Goal: Task Accomplishment & Management: Manage account settings

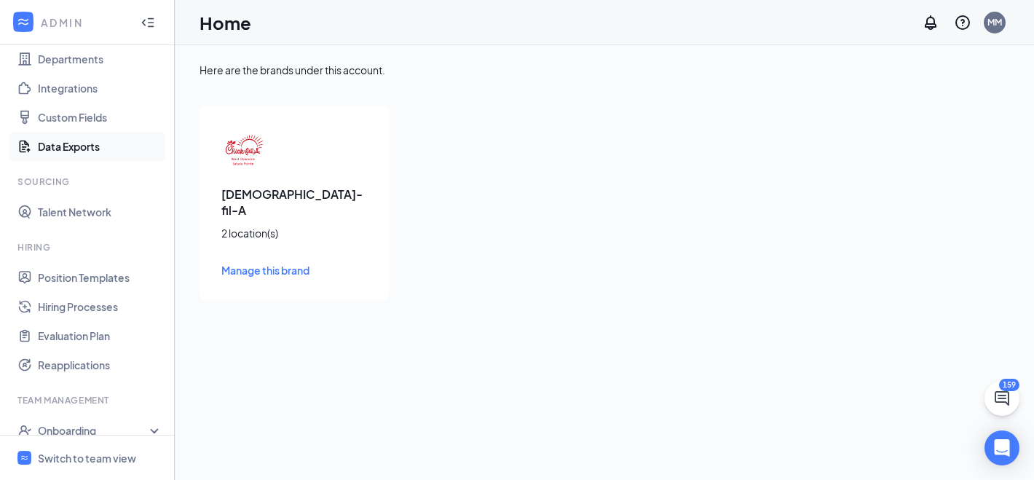
scroll to position [250, 0]
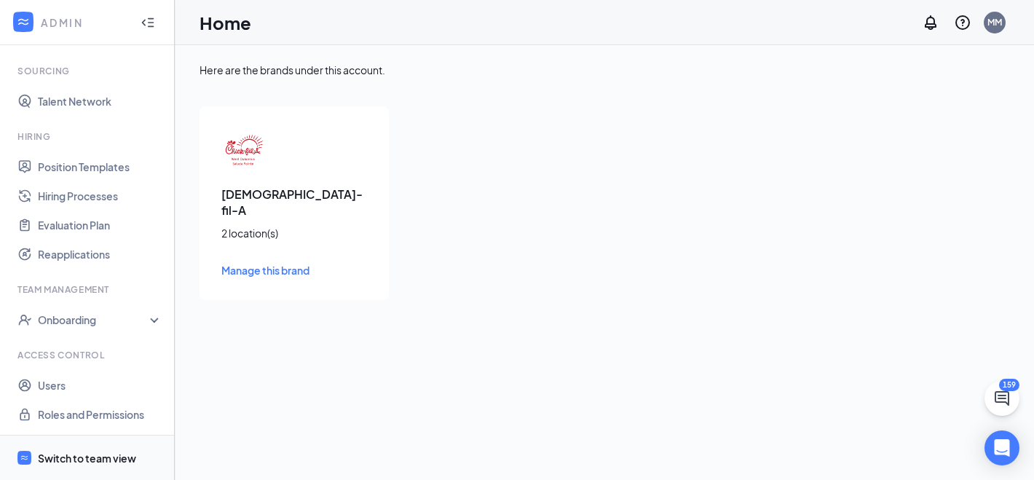
click at [68, 458] on div "Switch to team view" at bounding box center [87, 458] width 98 height 15
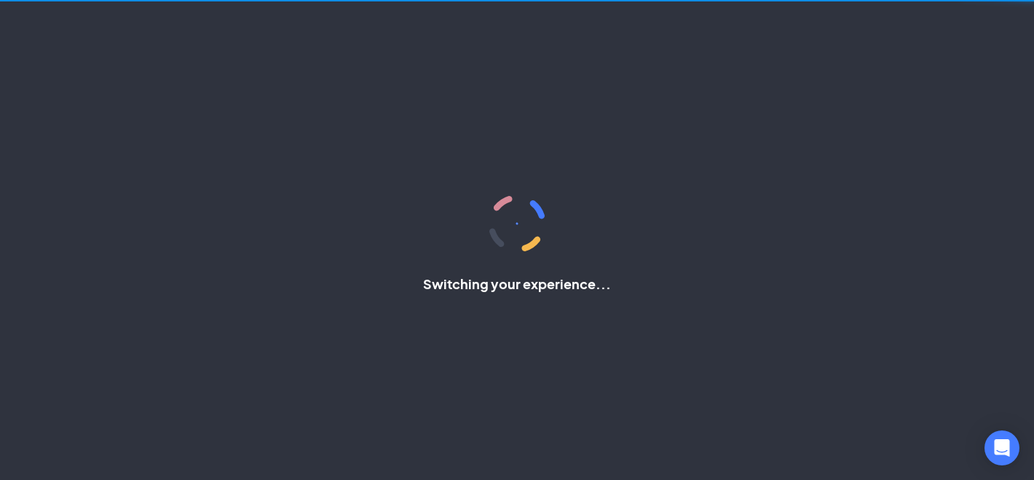
scroll to position [53, 0]
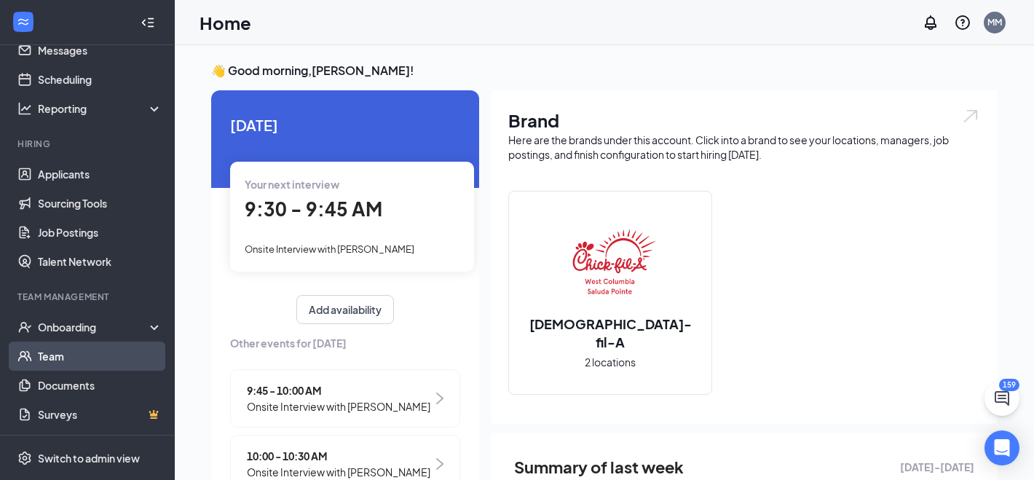
click at [44, 360] on link "Team" at bounding box center [100, 355] width 124 height 29
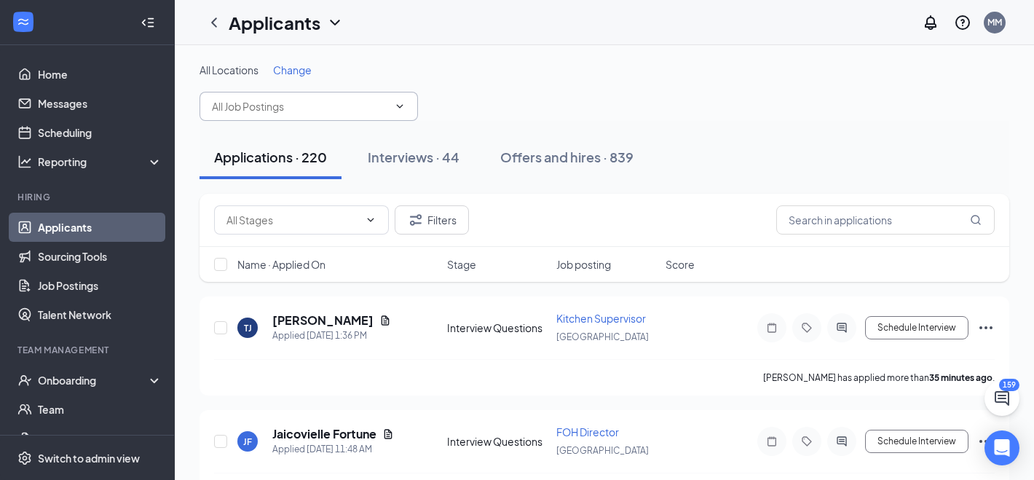
click at [392, 110] on span at bounding box center [398, 106] width 15 height 12
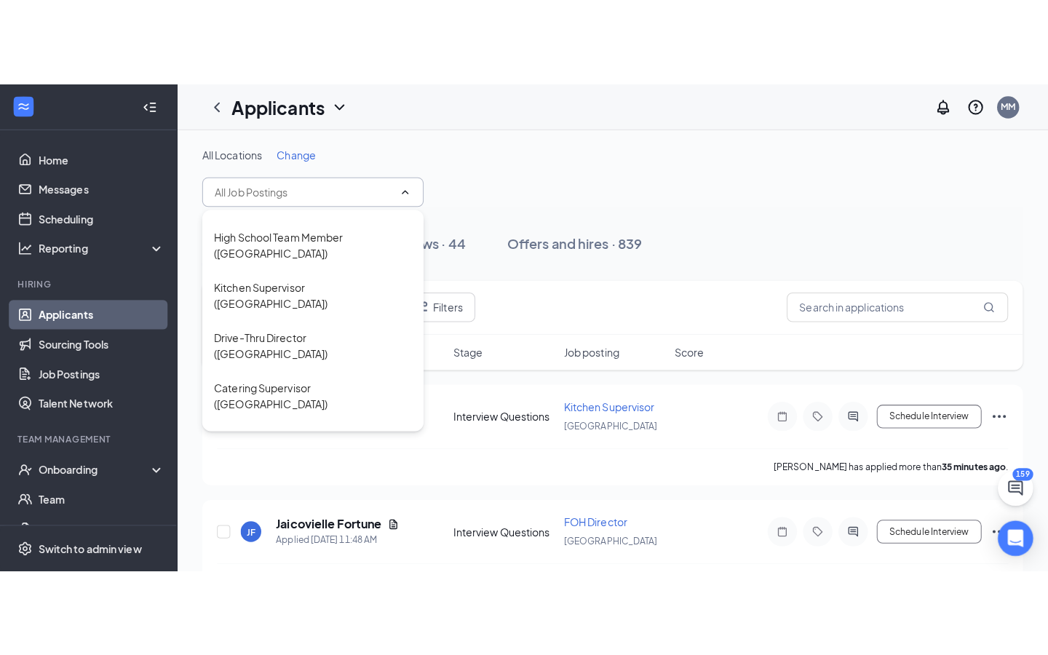
scroll to position [883, 0]
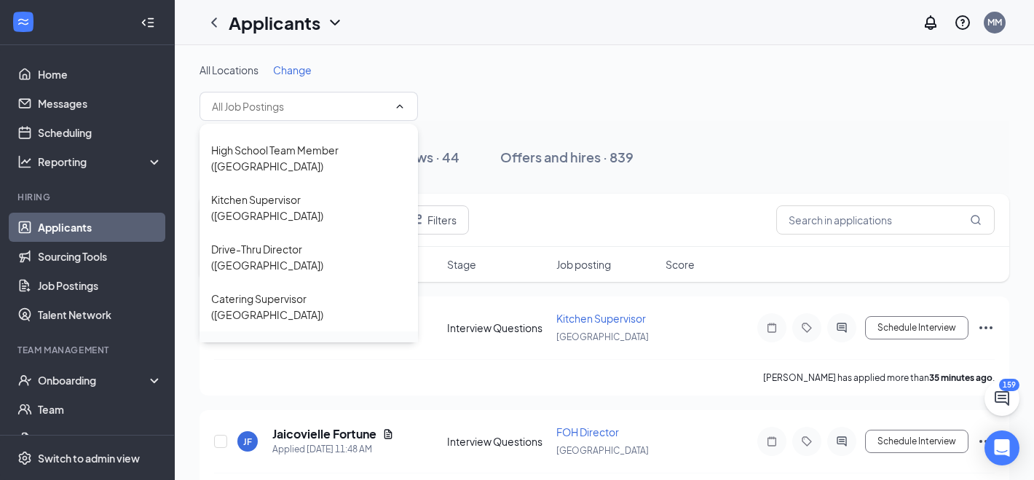
click at [274, 340] on div "Kitchen Team Member ([GEOGRAPHIC_DATA])" at bounding box center [308, 356] width 195 height 32
type input "Kitchen Team Member ([GEOGRAPHIC_DATA])"
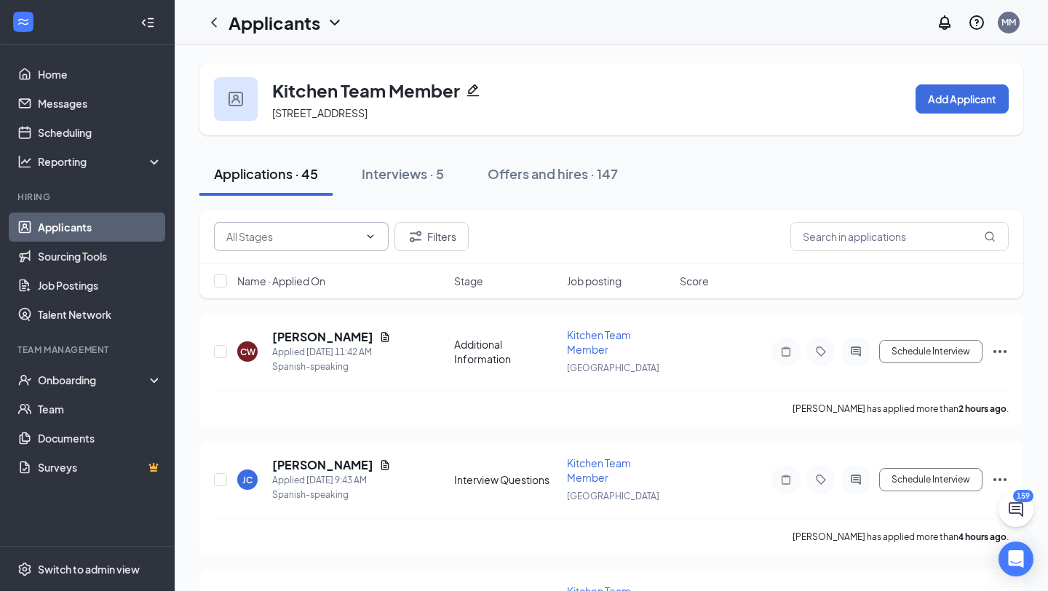
click at [367, 233] on icon "ChevronDown" at bounding box center [371, 237] width 12 height 12
click at [515, 235] on div "Filters" at bounding box center [611, 236] width 795 height 29
click at [426, 235] on button "Filters" at bounding box center [432, 236] width 74 height 29
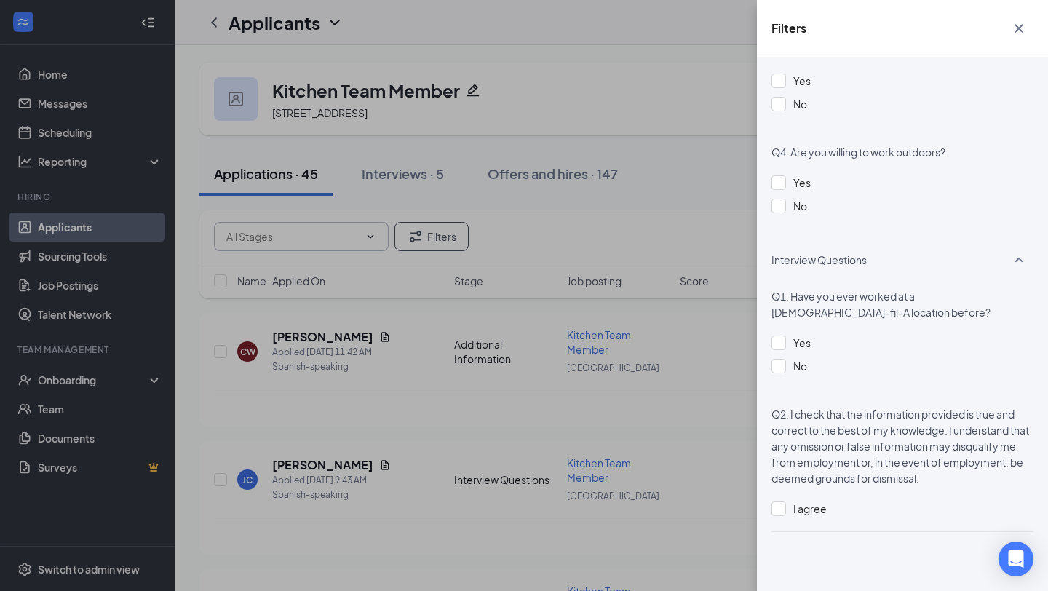
scroll to position [1526, 0]
click at [780, 511] on div at bounding box center [779, 508] width 15 height 15
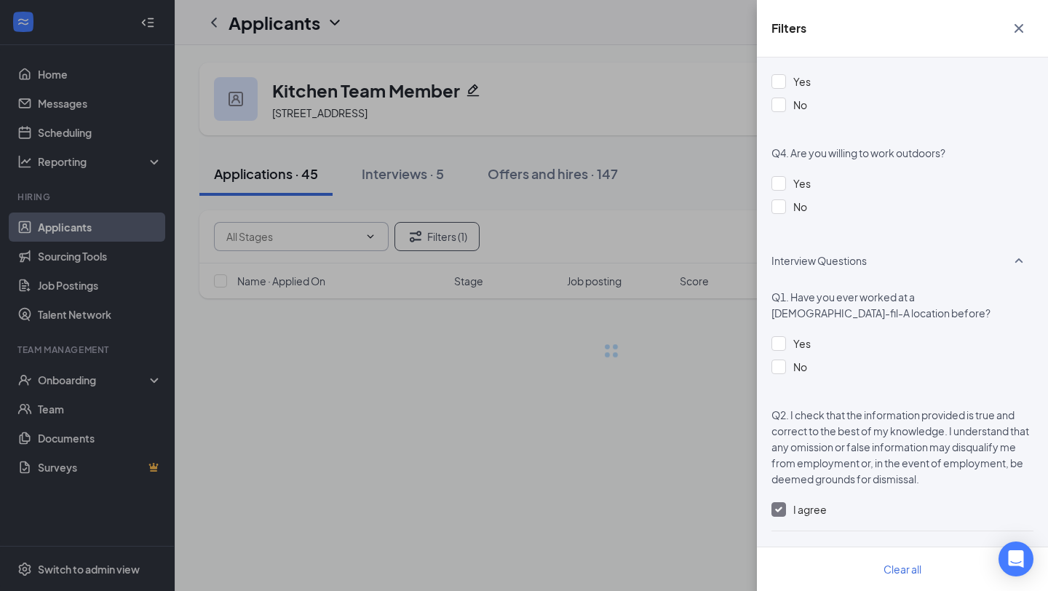
scroll to position [1511, 0]
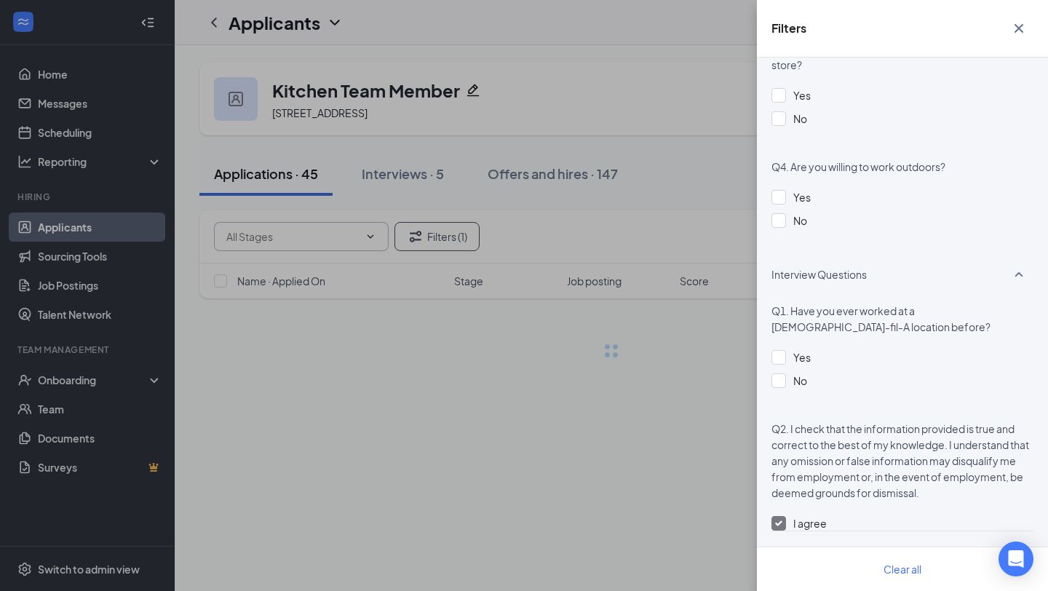
click at [601, 91] on div "Filters Applicant Status (0/5) Unread message Hasn't messaged back Stuck in sta…" at bounding box center [524, 295] width 1048 height 591
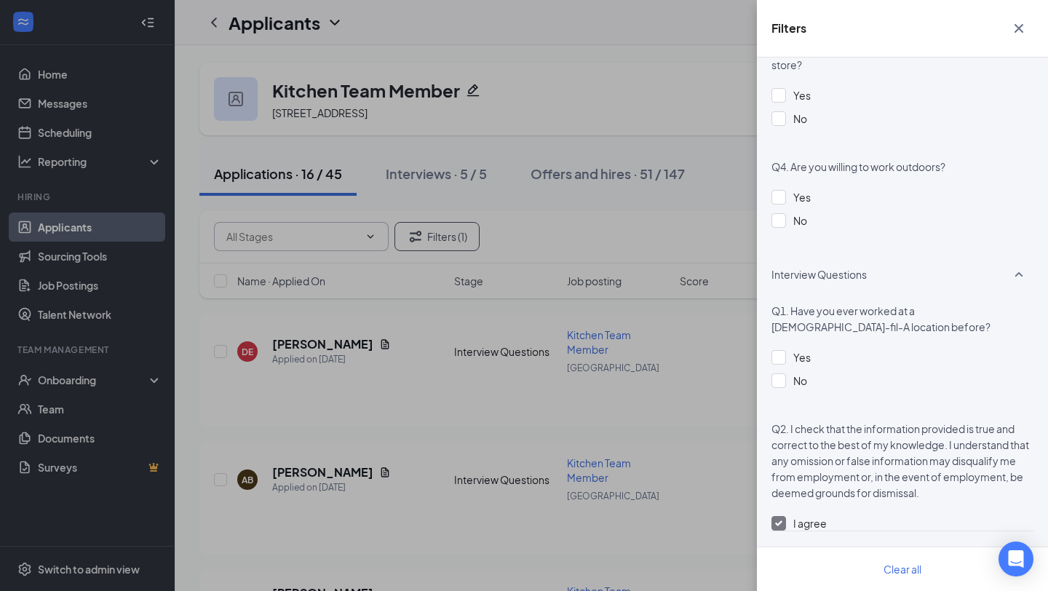
scroll to position [1510, 0]
click at [1021, 31] on icon "Cross" at bounding box center [1019, 28] width 9 height 9
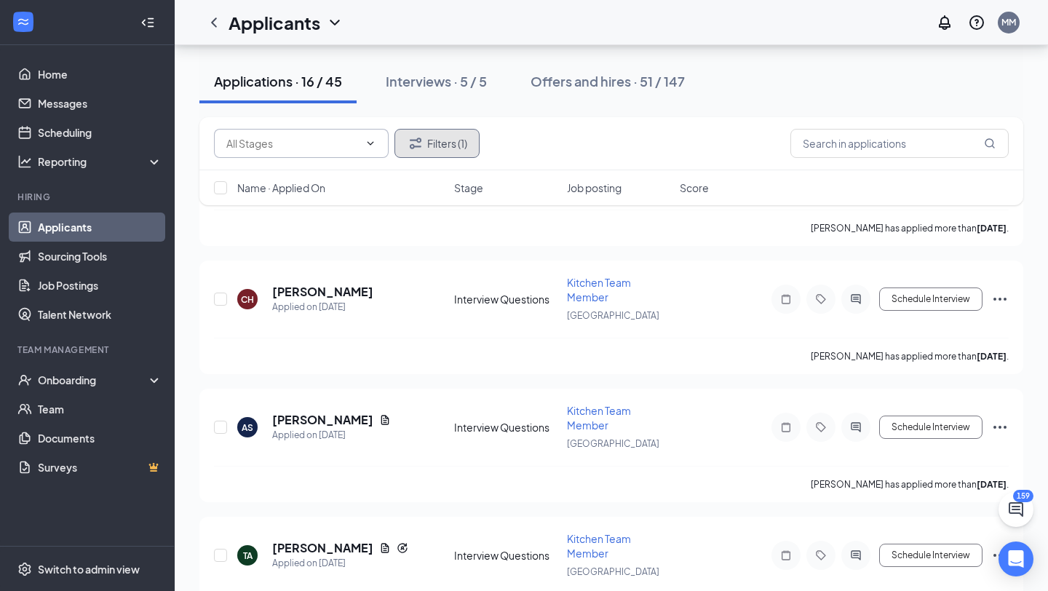
scroll to position [1006, 0]
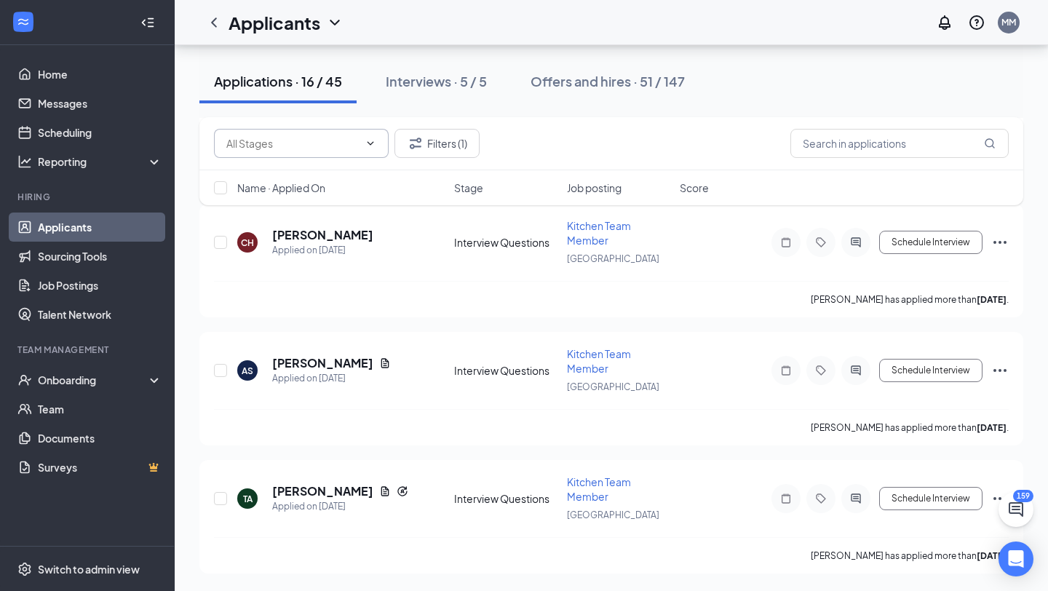
click at [282, 495] on h5 "[PERSON_NAME]" at bounding box center [322, 491] width 101 height 16
click at [261, 500] on div "TA [PERSON_NAME] Applied on [DATE]" at bounding box center [341, 498] width 208 height 31
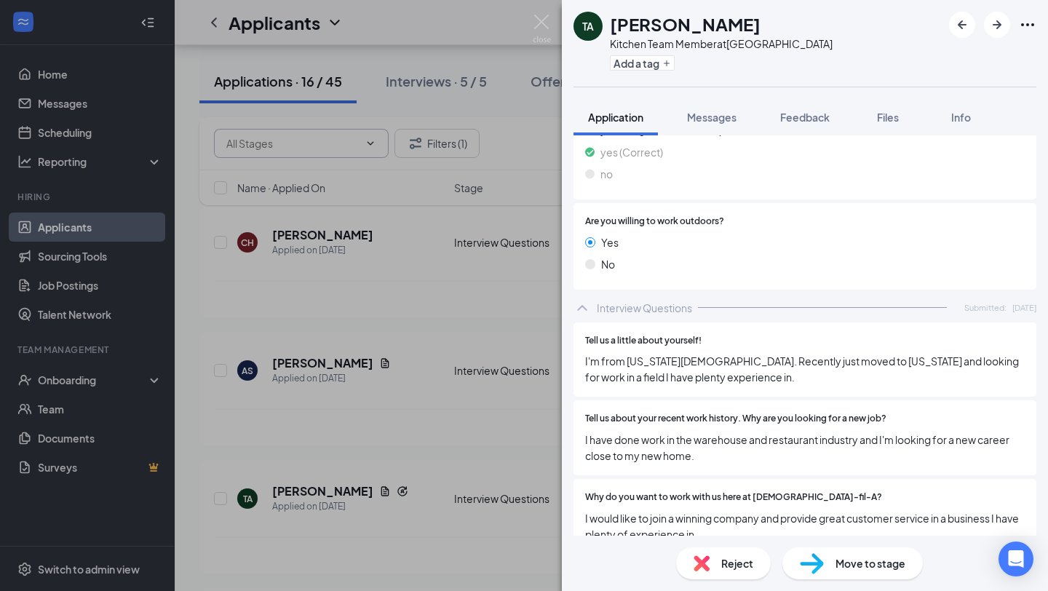
scroll to position [1718, 0]
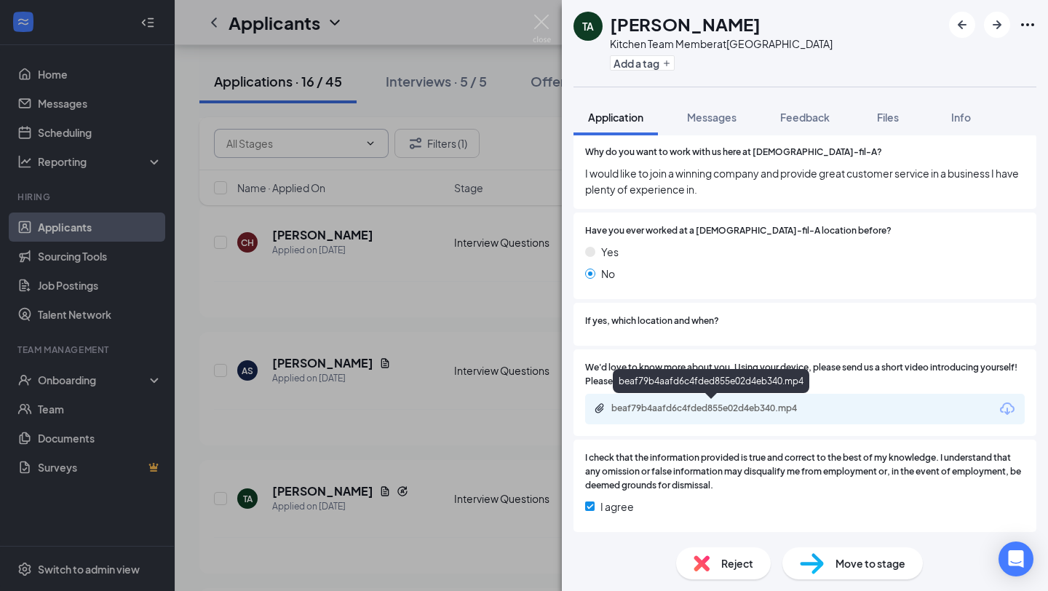
click at [751, 413] on div "beaf79b4aafd6c4fded855e02d4eb340.mp4" at bounding box center [714, 409] width 204 height 12
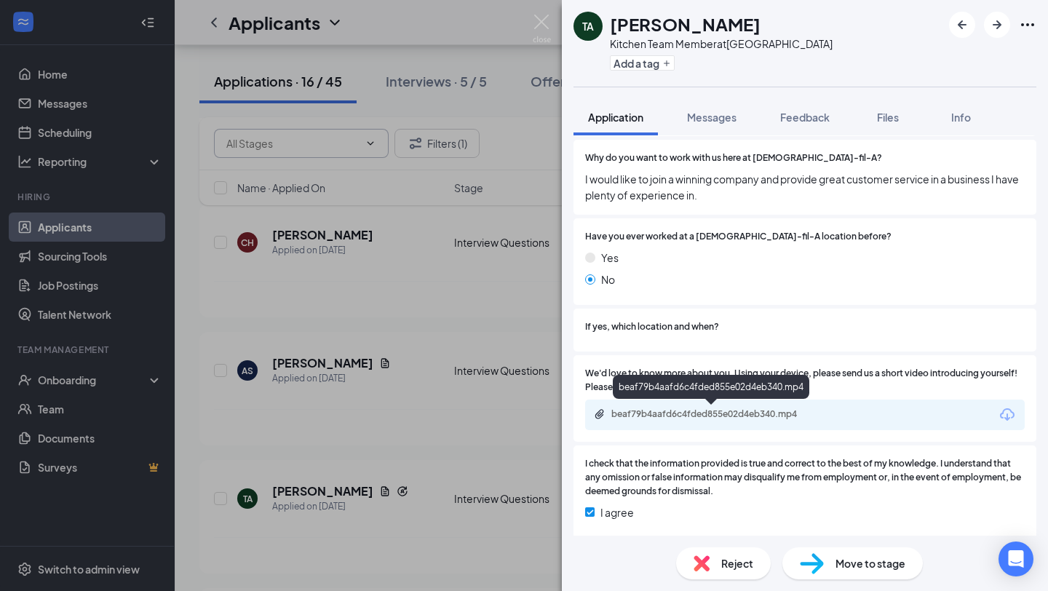
click at [644, 414] on div "beaf79b4aafd6c4fded855e02d4eb340.mp4" at bounding box center [714, 414] width 204 height 12
click at [678, 414] on div "beaf79b4aafd6c4fded855e02d4eb340.mp4" at bounding box center [714, 414] width 204 height 12
click at [542, 19] on img at bounding box center [542, 29] width 18 height 28
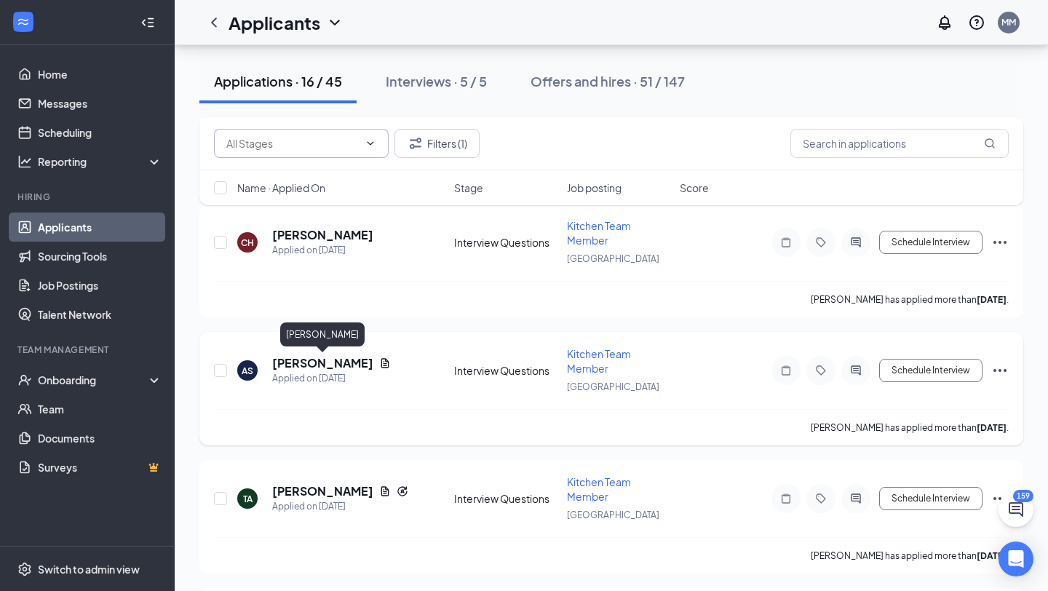
click at [288, 361] on h5 "[PERSON_NAME]" at bounding box center [322, 363] width 101 height 16
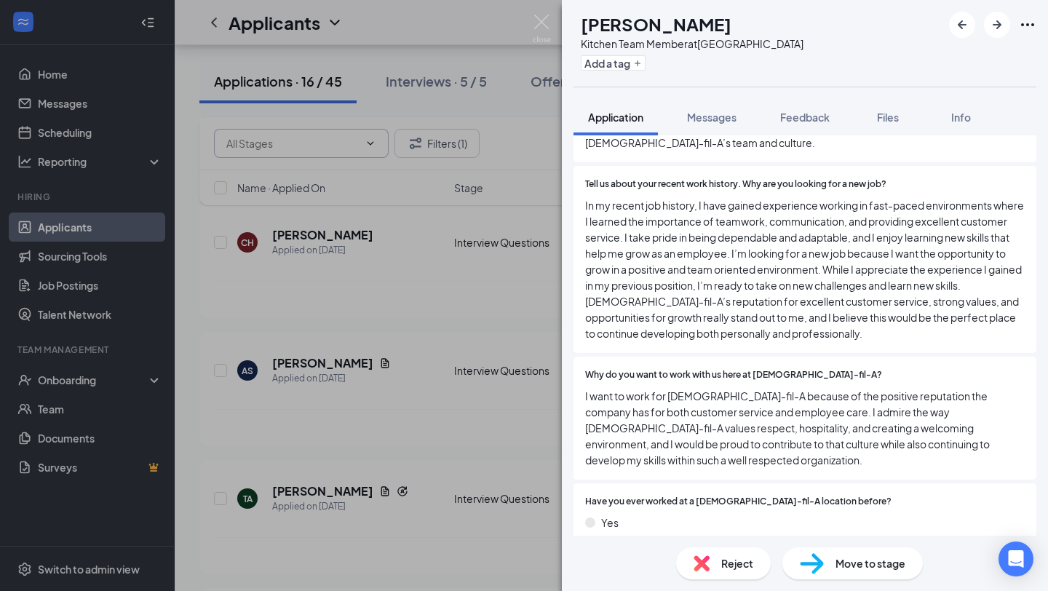
scroll to position [1942, 0]
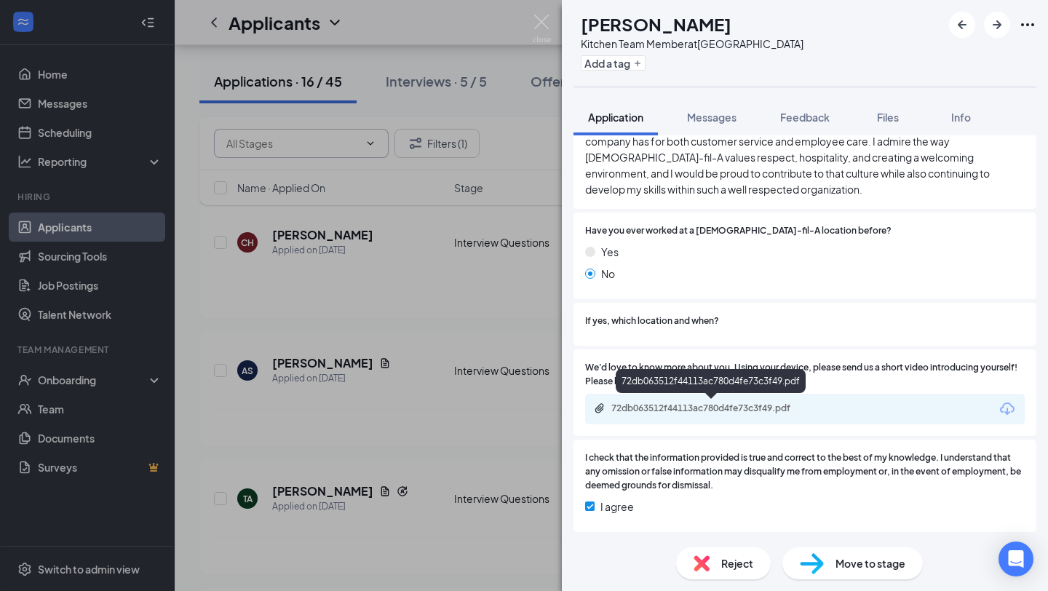
click at [622, 406] on div "72db063512f44113ac780d4fe73c3f49.pdf" at bounding box center [714, 409] width 204 height 12
click at [708, 566] on img at bounding box center [702, 563] width 16 height 16
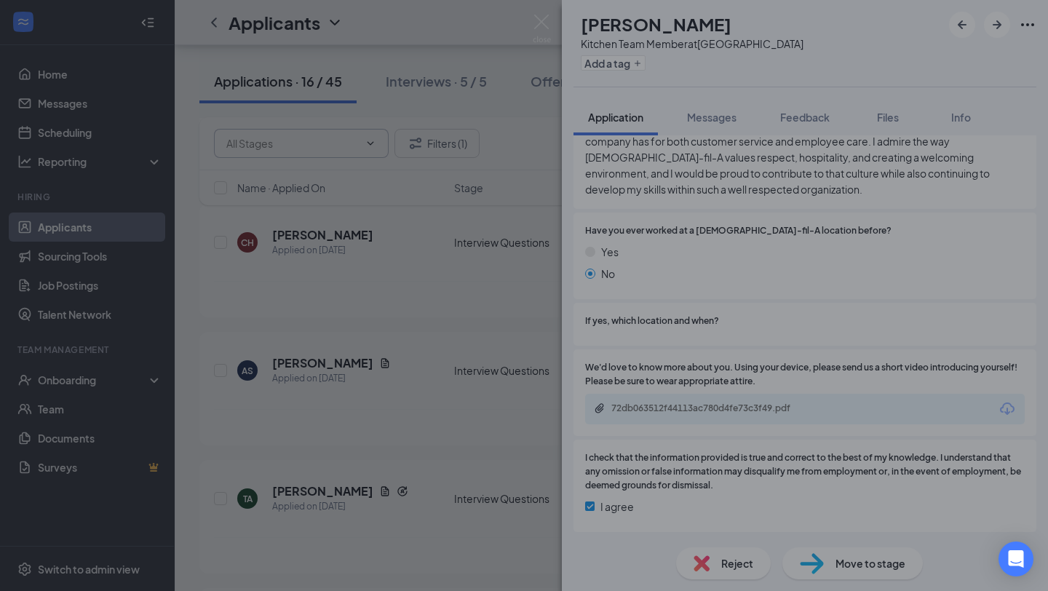
scroll to position [1936, 0]
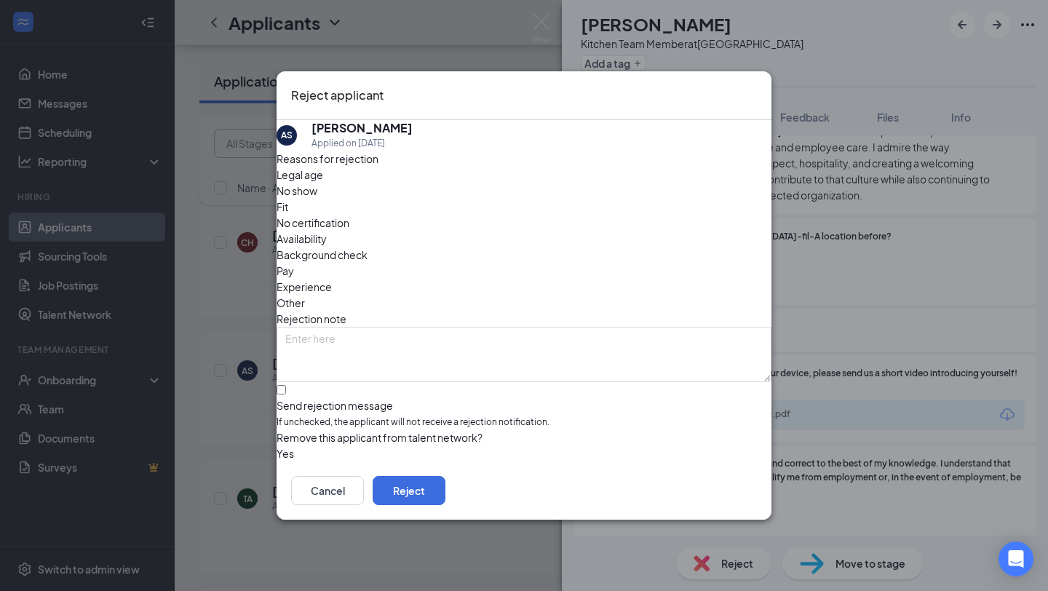
click at [288, 210] on span "Fit" at bounding box center [283, 207] width 12 height 16
click at [286, 385] on input "Send rejection message If unchecked, the applicant will not receive a rejection…" at bounding box center [281, 389] width 9 height 9
checkbox input "true"
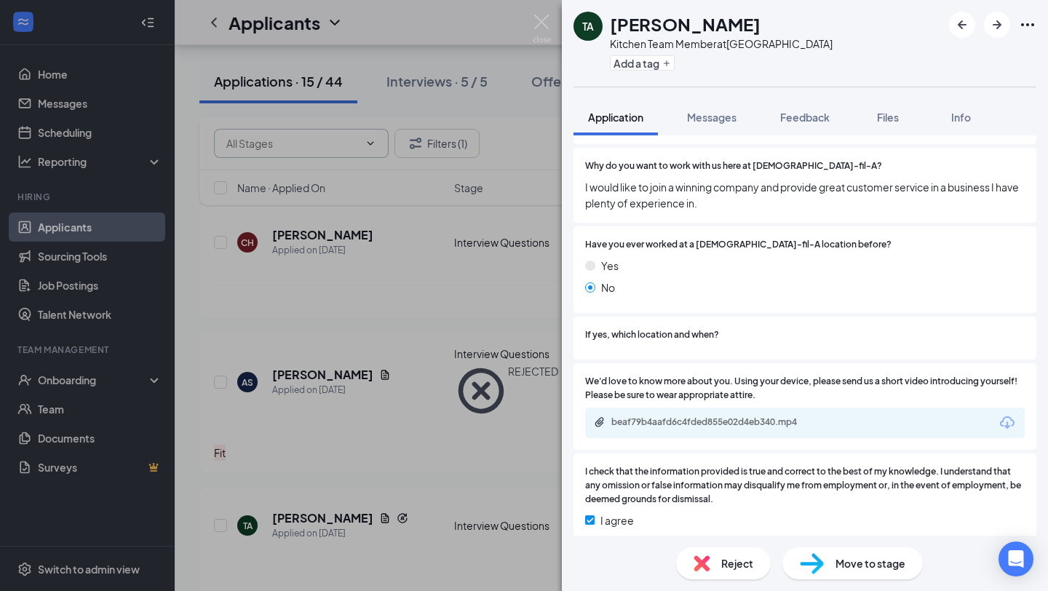
scroll to position [1718, 0]
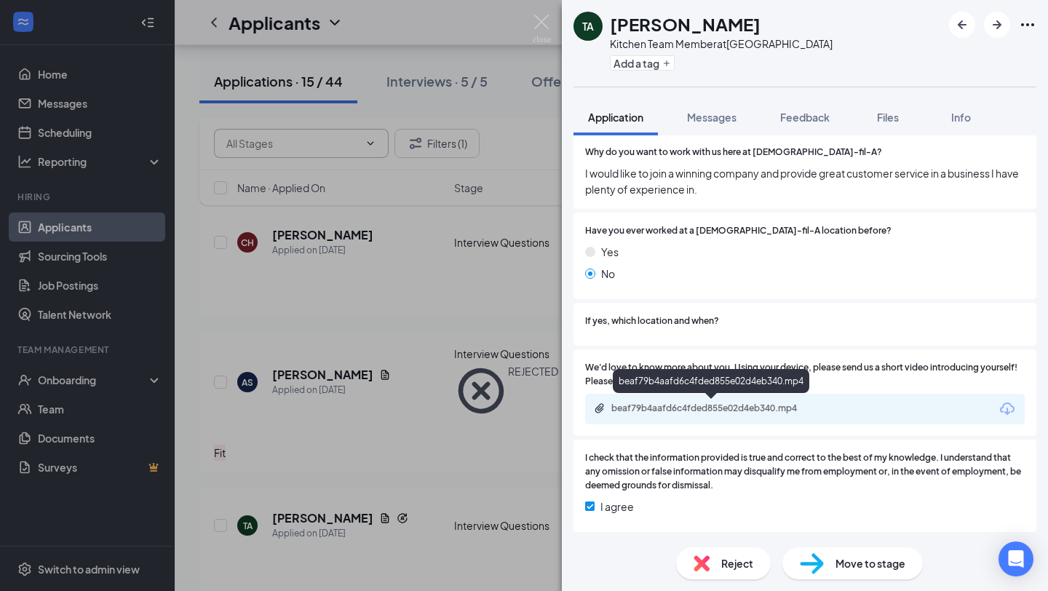
click at [628, 407] on div "beaf79b4aafd6c4fded855e02d4eb340.mp4" at bounding box center [714, 409] width 204 height 12
click at [547, 27] on img at bounding box center [542, 29] width 18 height 28
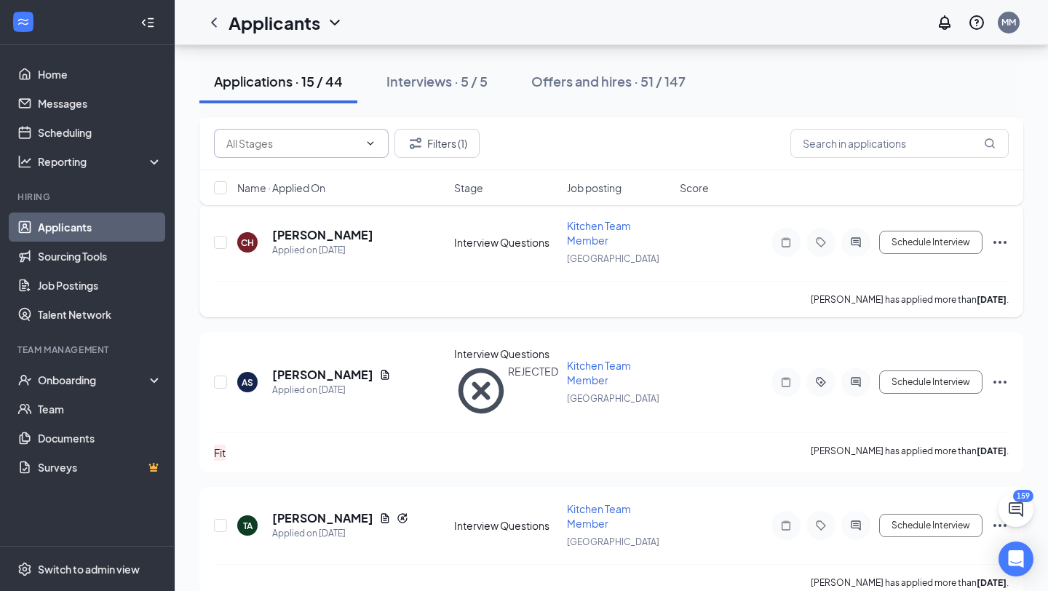
click at [313, 237] on h5 "[PERSON_NAME]" at bounding box center [322, 235] width 101 height 16
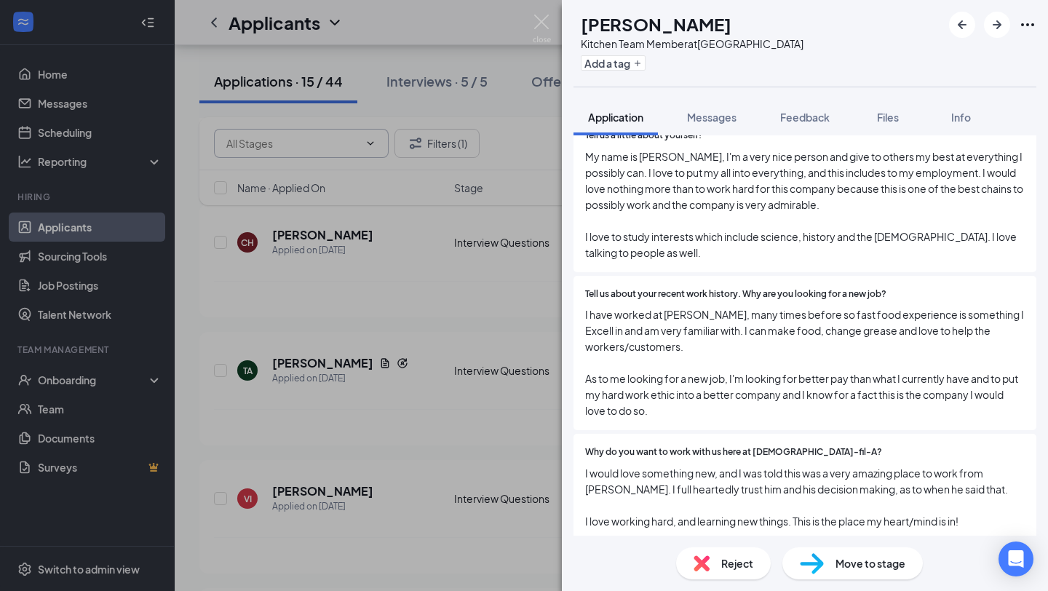
scroll to position [1806, 0]
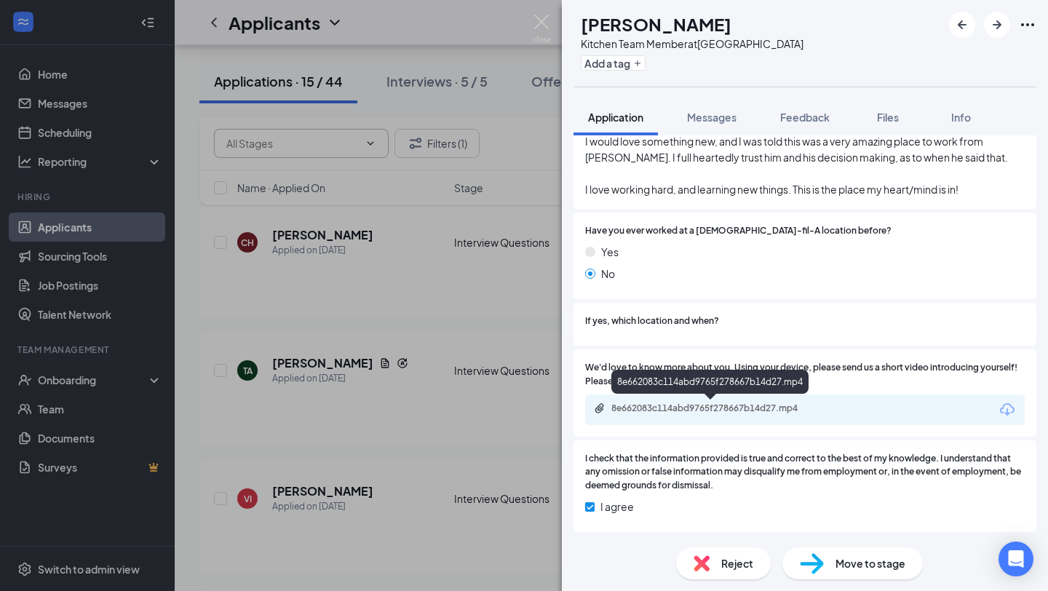
click at [631, 406] on div "8e662083c114abd9765f278667b14d27.mp4" at bounding box center [714, 409] width 204 height 12
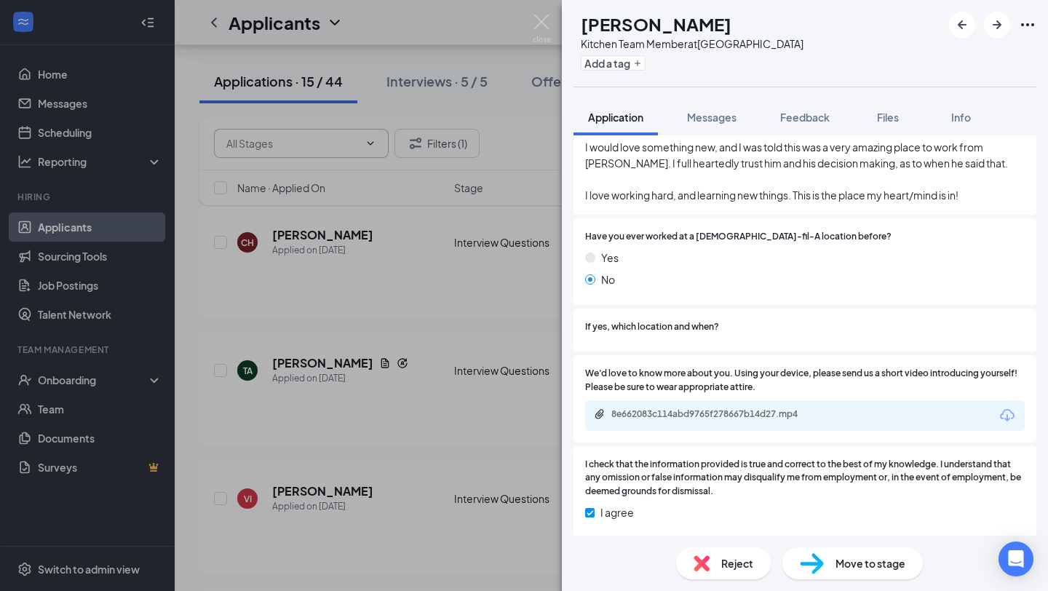
click at [814, 565] on img at bounding box center [812, 563] width 24 height 21
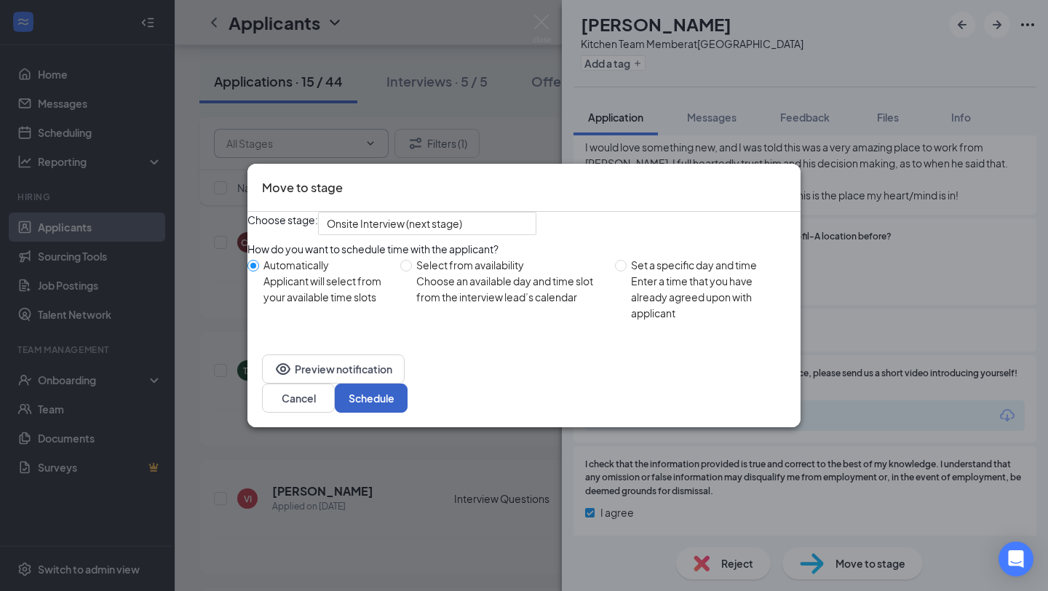
click at [408, 403] on button "Schedule" at bounding box center [371, 398] width 73 height 29
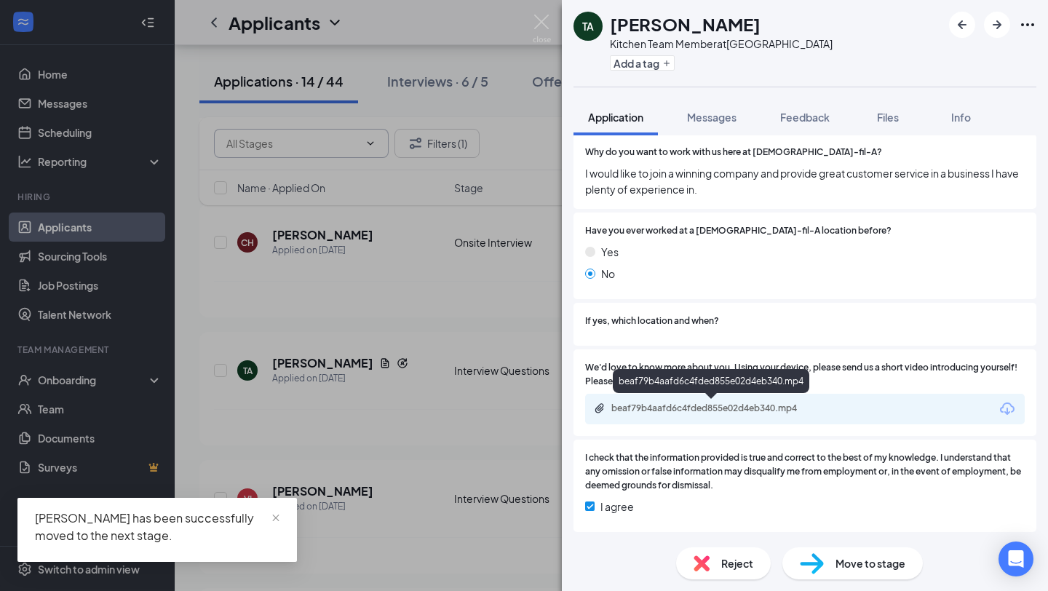
scroll to position [1718, 0]
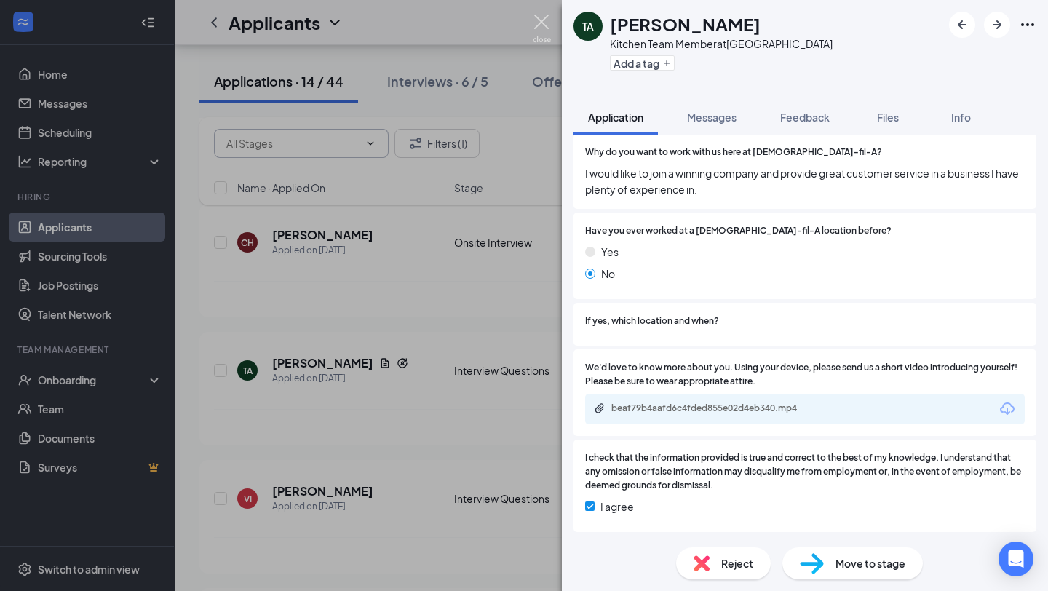
click at [545, 29] on img at bounding box center [542, 29] width 18 height 28
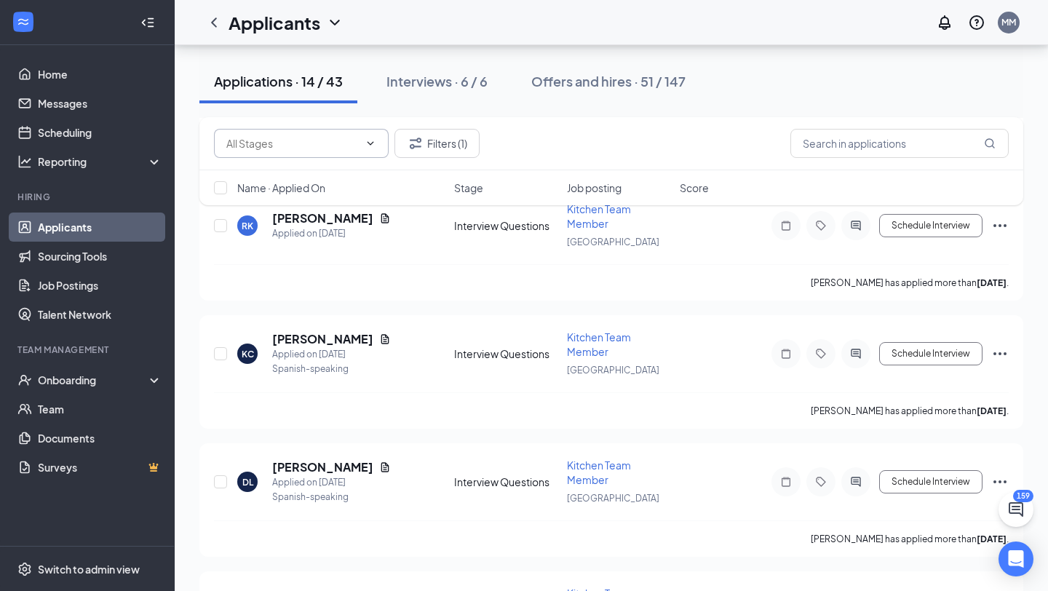
scroll to position [1519, 0]
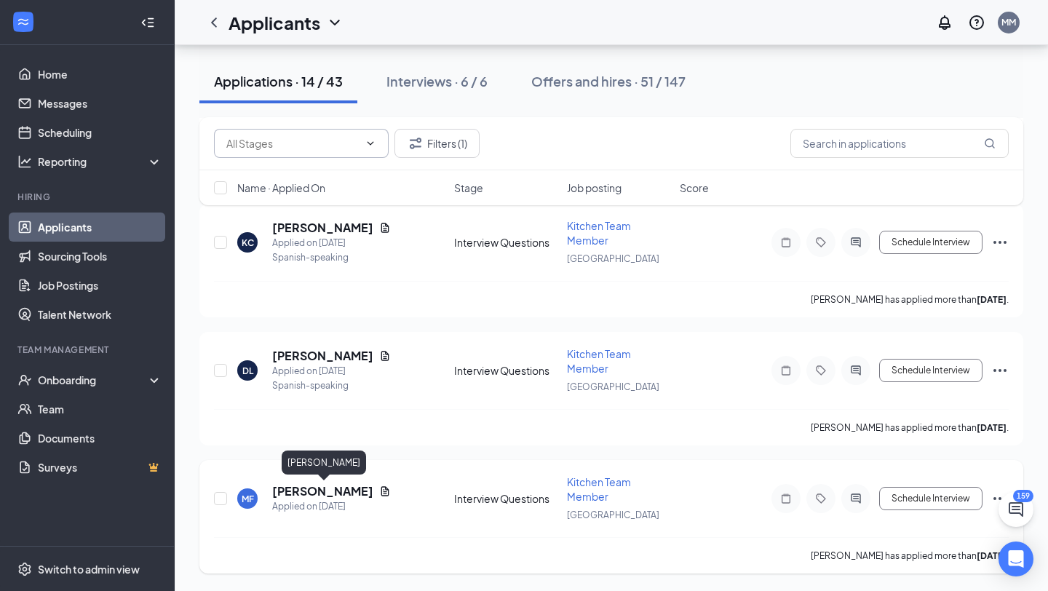
click at [292, 491] on h5 "[PERSON_NAME]" at bounding box center [322, 491] width 101 height 16
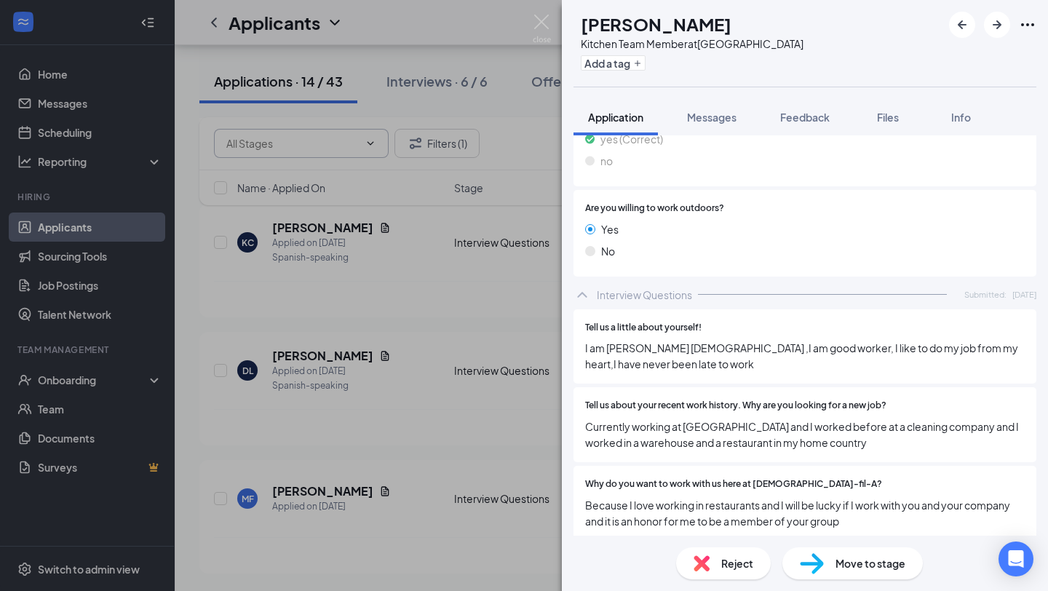
scroll to position [1677, 0]
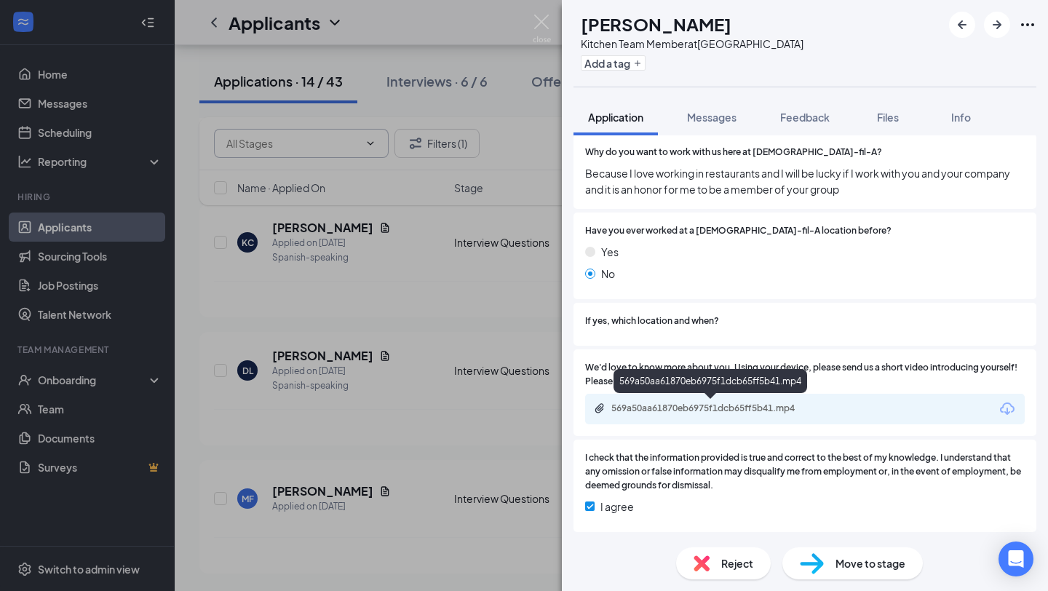
click at [628, 408] on div "569a50aa61870eb6975f1dcb65ff5b41.mp4" at bounding box center [714, 409] width 204 height 12
click at [540, 24] on img at bounding box center [542, 29] width 18 height 28
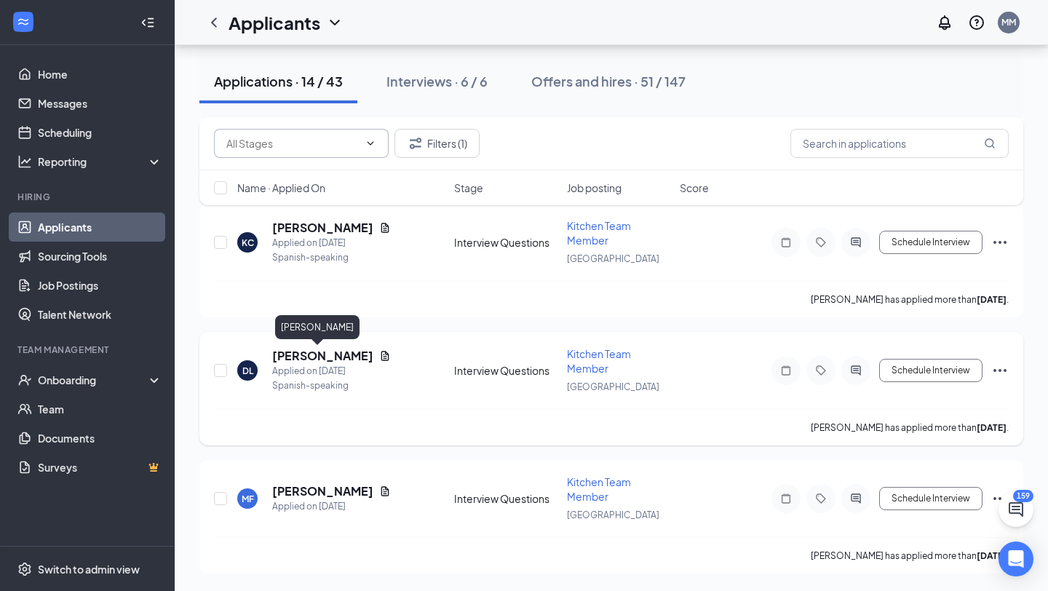
click at [306, 357] on h5 "[PERSON_NAME]" at bounding box center [322, 356] width 101 height 16
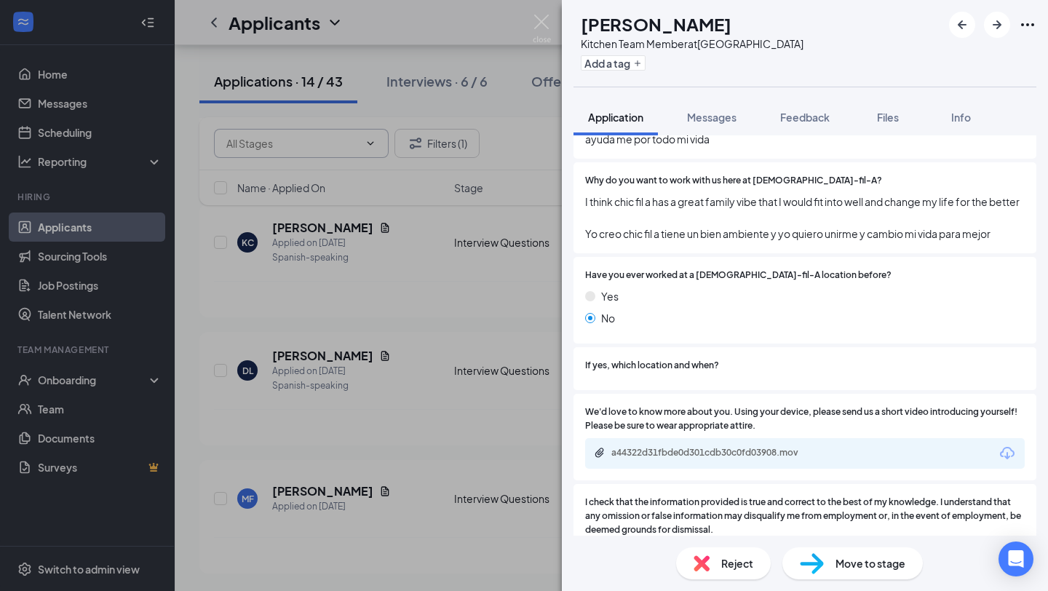
scroll to position [1757, 0]
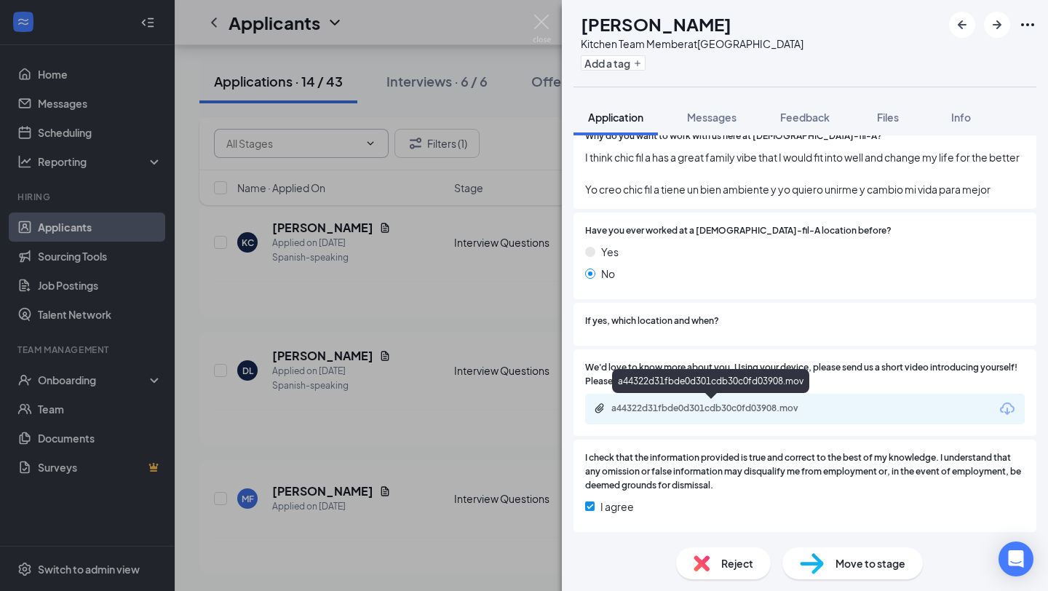
click at [659, 408] on div "a44322d31fbde0d301cdb30c0fd03908.mov" at bounding box center [714, 409] width 204 height 12
click at [702, 570] on img at bounding box center [702, 563] width 16 height 16
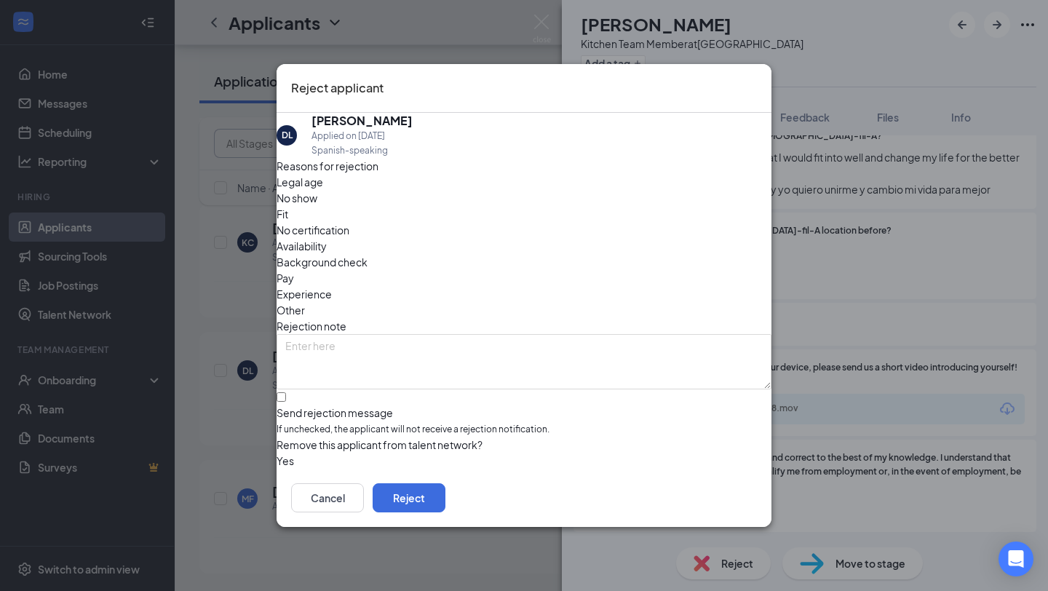
click at [451, 222] on div "Fit" at bounding box center [524, 214] width 495 height 16
click at [286, 392] on input "Send rejection message If unchecked, the applicant will not receive a rejection…" at bounding box center [281, 396] width 9 height 9
checkbox input "true"
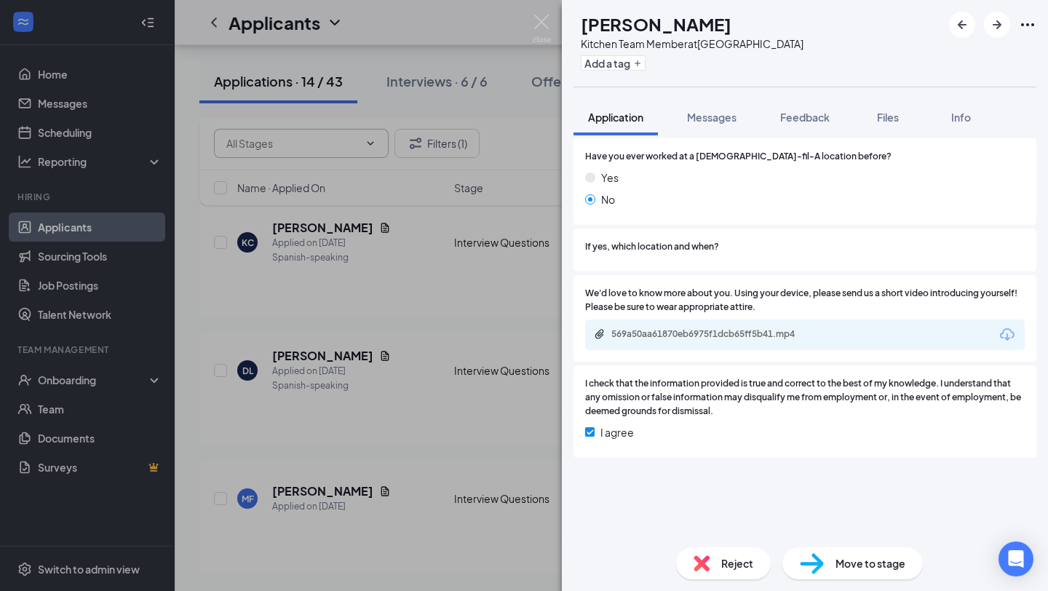
click at [541, 27] on img at bounding box center [542, 29] width 18 height 28
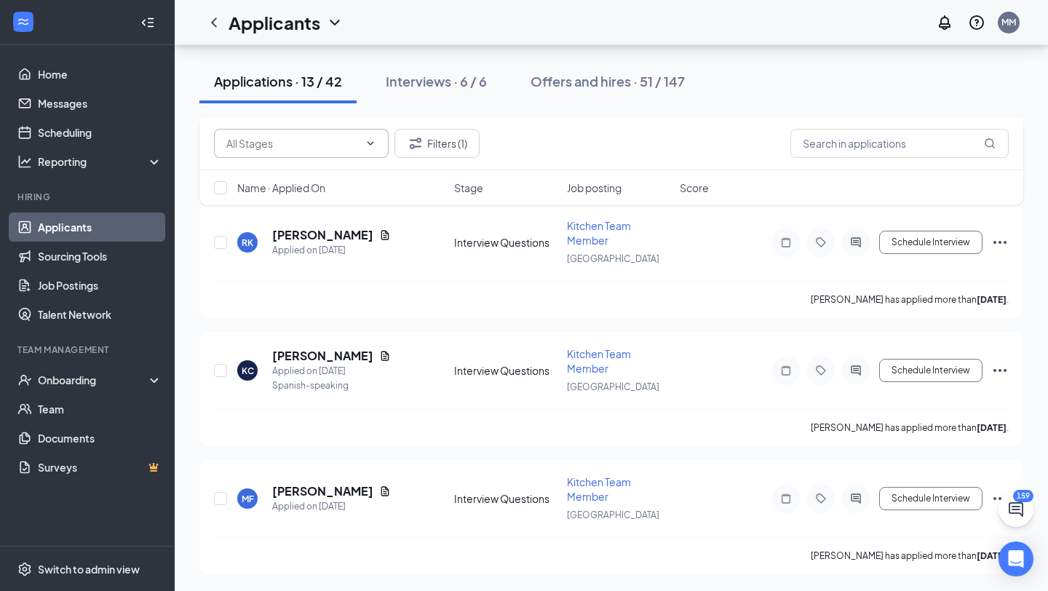
scroll to position [1390, 0]
click at [303, 356] on h5 "[PERSON_NAME]" at bounding box center [322, 356] width 101 height 16
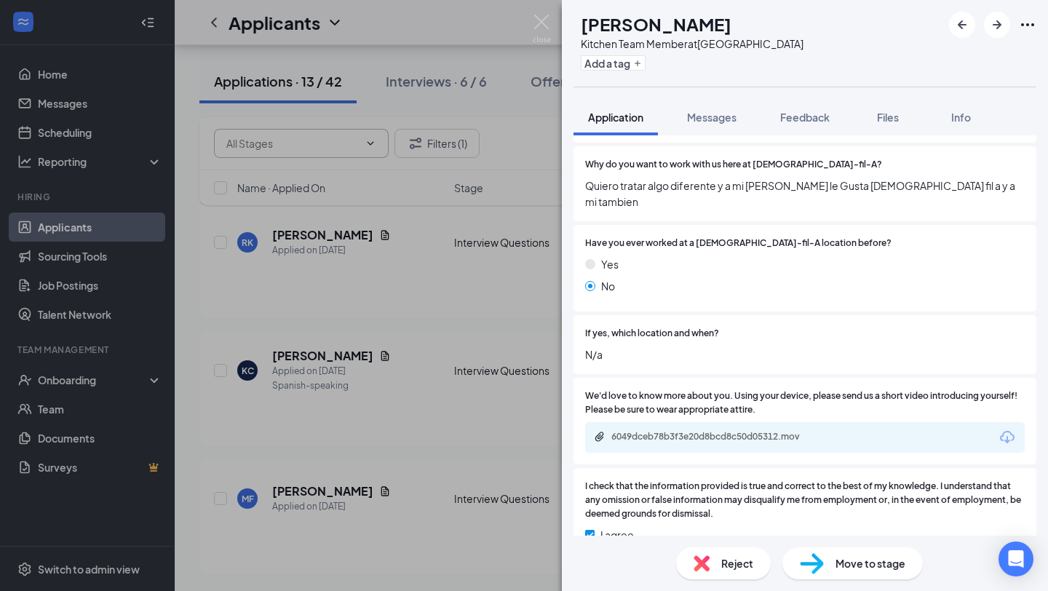
scroll to position [1702, 0]
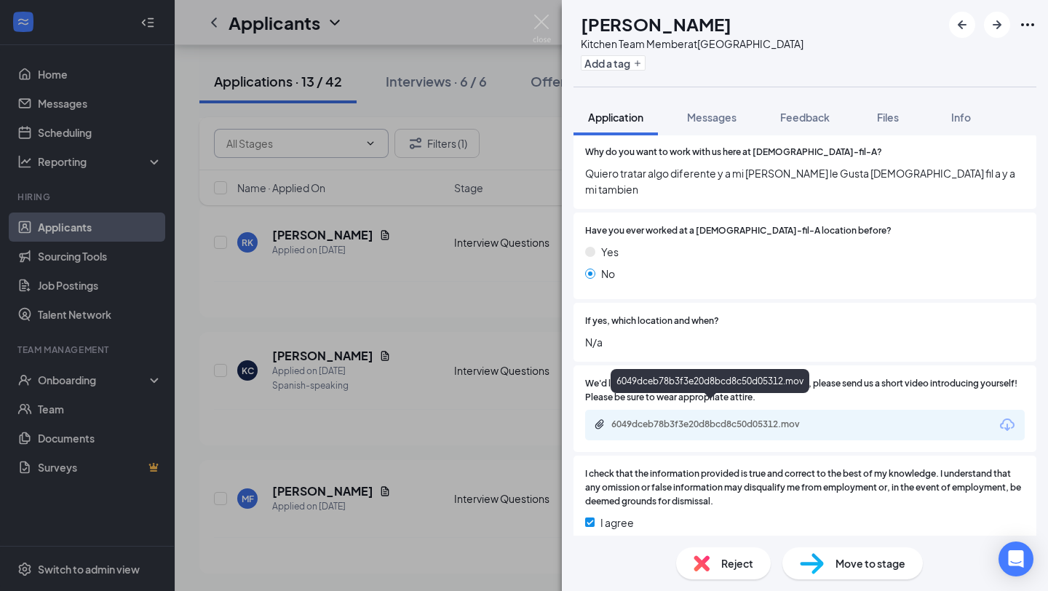
click at [681, 419] on div "6049dceb78b3f3e20d8bcd8c50d05312.mov" at bounding box center [714, 425] width 204 height 12
click at [623, 419] on div "6049dceb78b3f3e20d8bcd8c50d05312.mov" at bounding box center [714, 425] width 204 height 12
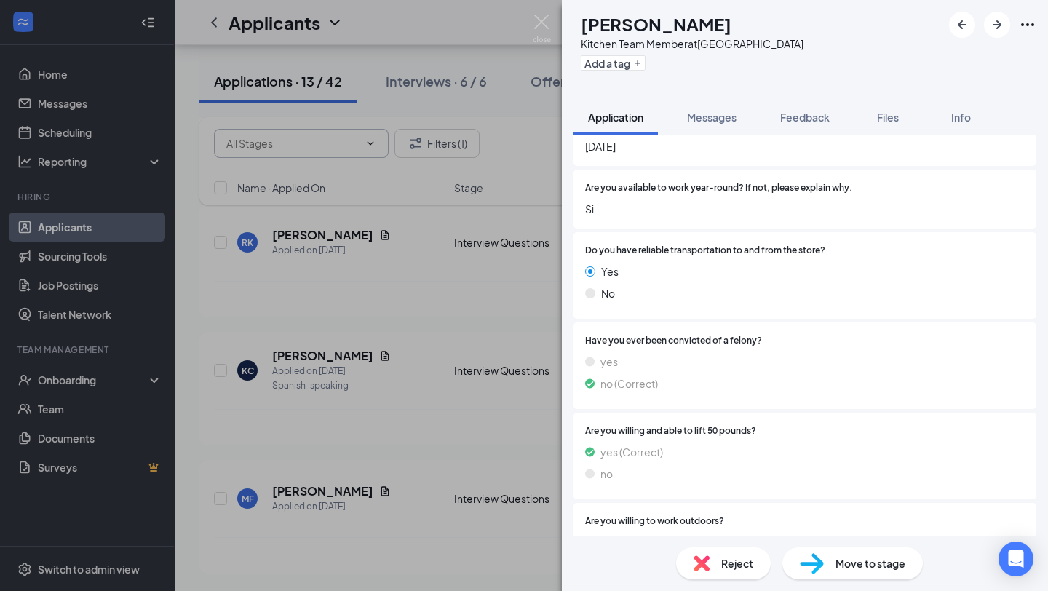
scroll to position [1107, 0]
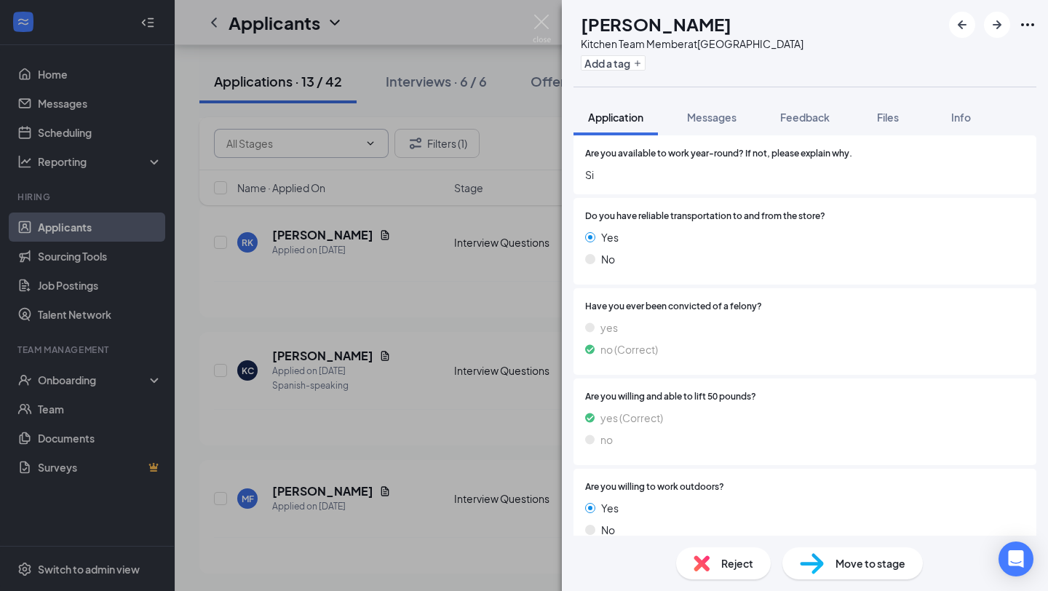
click at [836, 558] on span "Move to stage" at bounding box center [871, 563] width 70 height 16
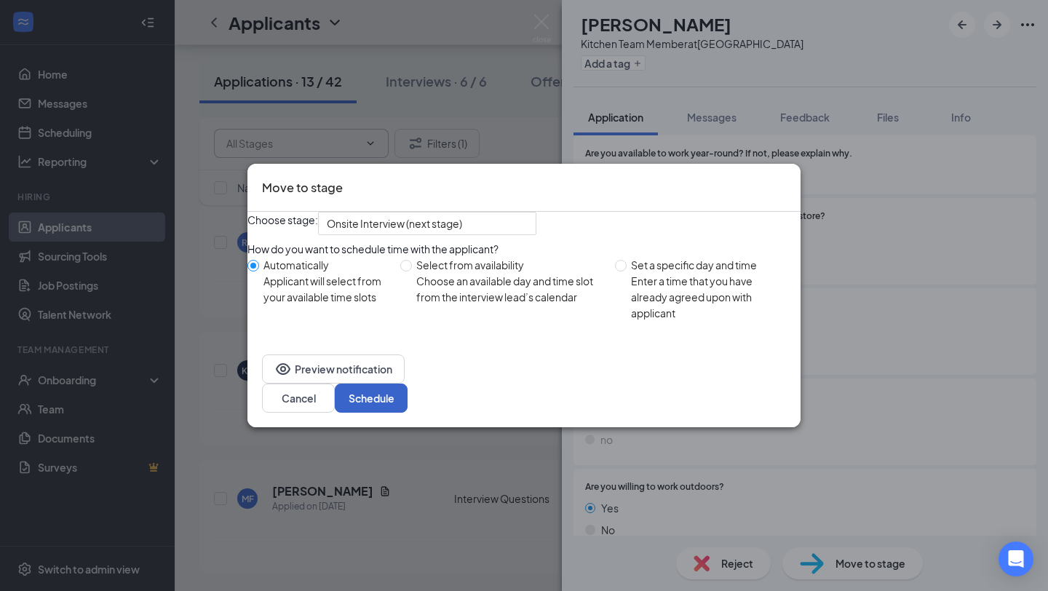
click at [408, 400] on button "Schedule" at bounding box center [371, 398] width 73 height 29
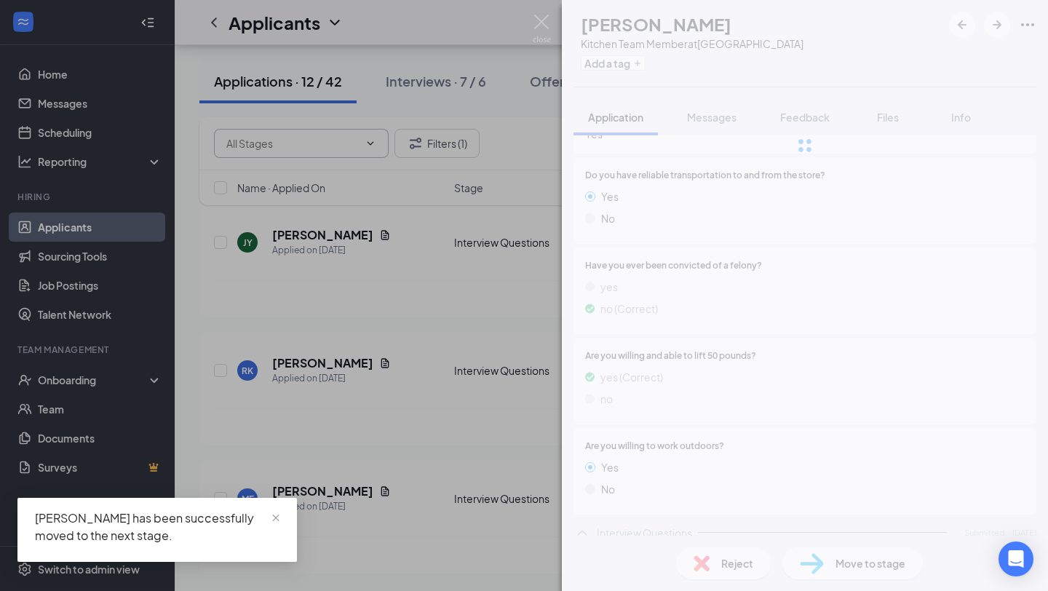
scroll to position [1262, 0]
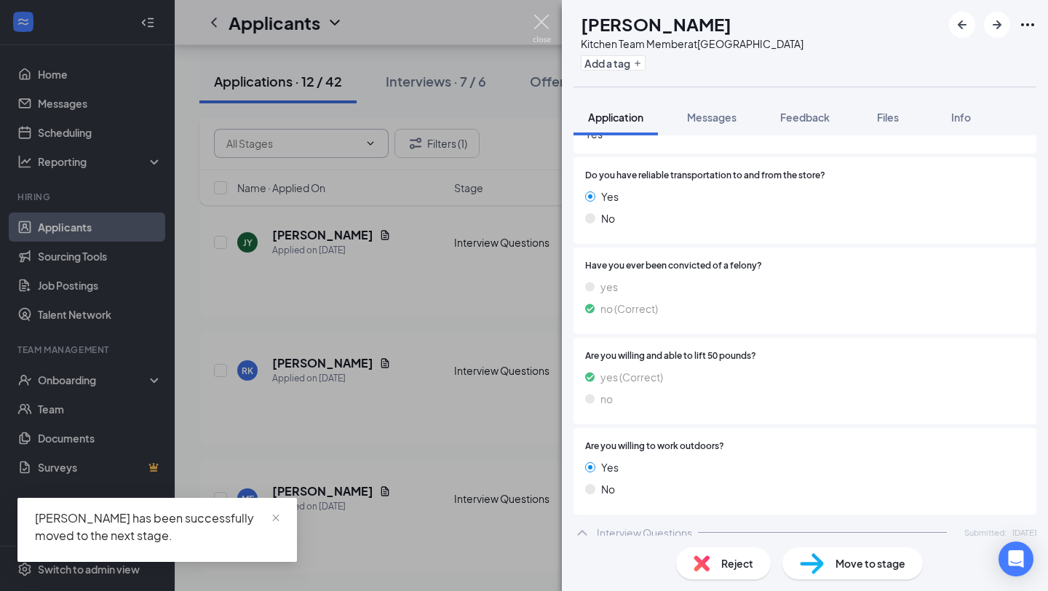
click at [542, 24] on img at bounding box center [542, 29] width 18 height 28
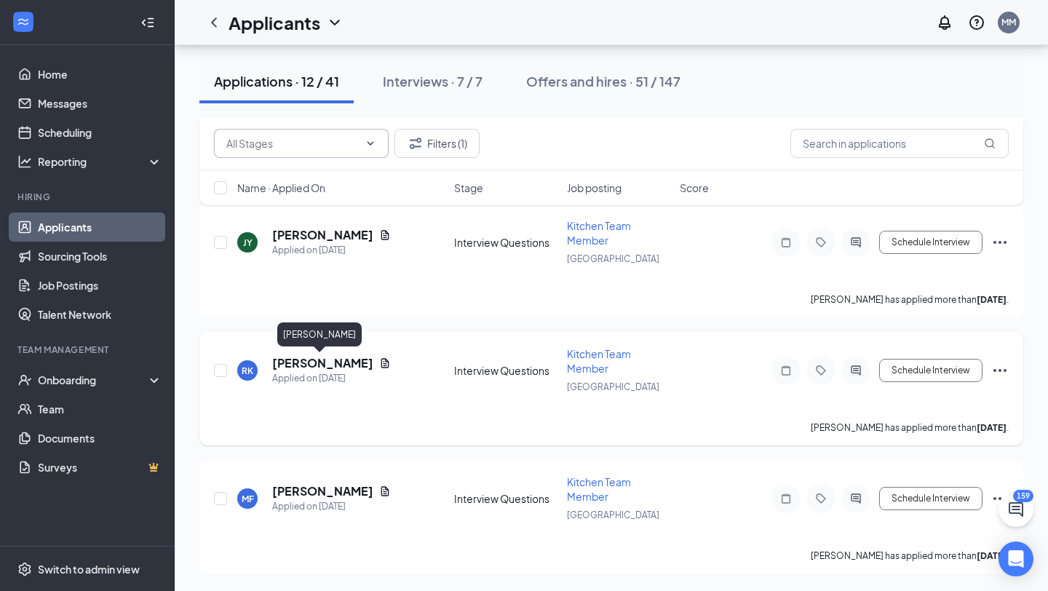
click at [295, 361] on h5 "[PERSON_NAME]" at bounding box center [322, 363] width 101 height 16
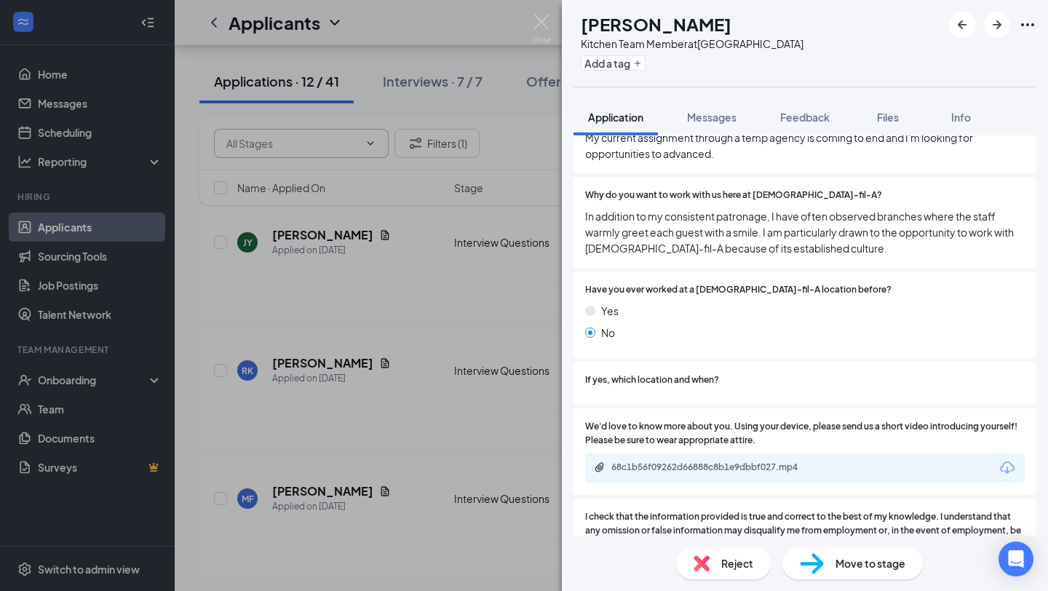
scroll to position [1741, 0]
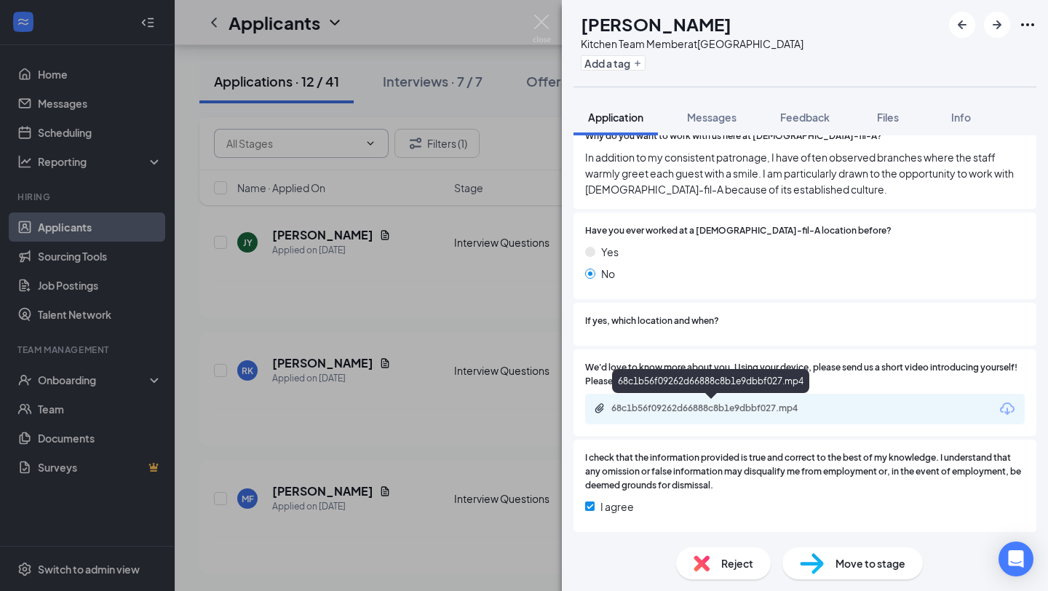
click at [637, 407] on div "68c1b56f09262d66888c8b1e9dbbf027.mp4" at bounding box center [714, 409] width 204 height 12
click at [660, 411] on div "68c1b56f09262d66888c8b1e9dbbf027.mp4" at bounding box center [714, 409] width 204 height 12
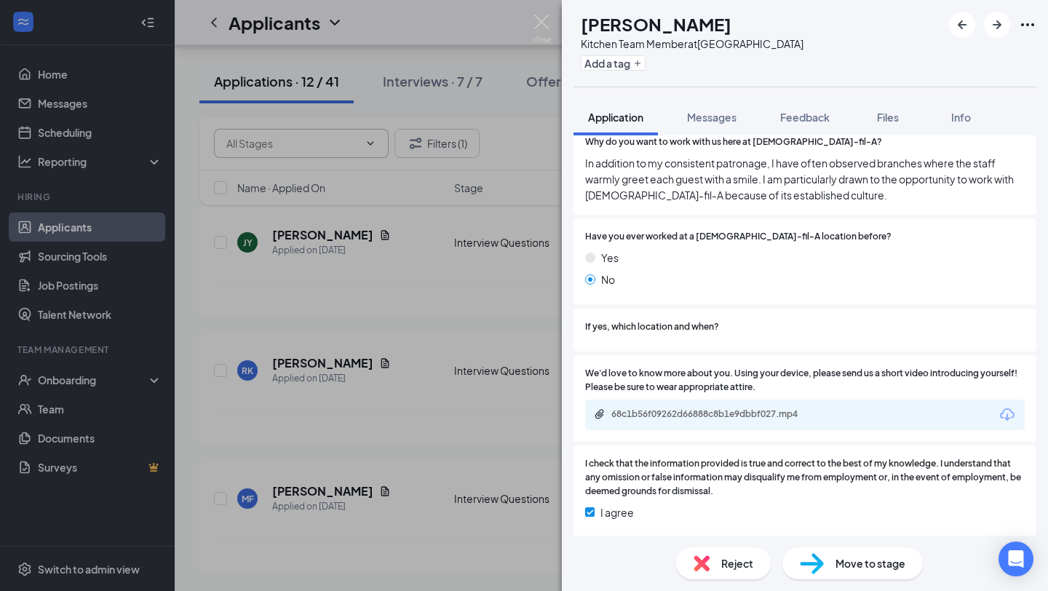
click at [699, 564] on img at bounding box center [702, 563] width 16 height 16
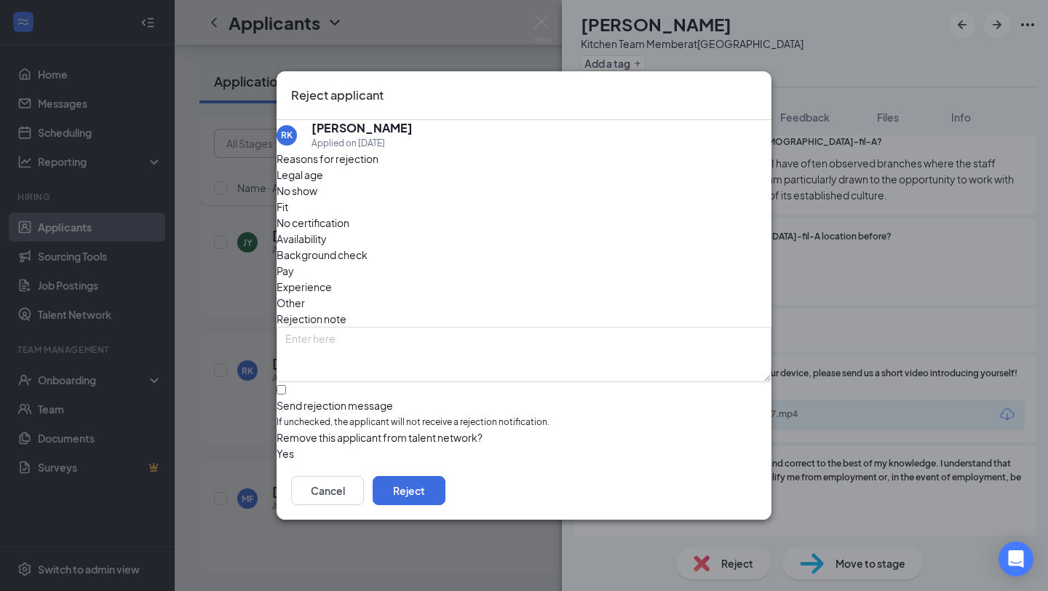
click at [453, 199] on div "Fit" at bounding box center [524, 207] width 495 height 16
click at [286, 385] on input "Send rejection message If unchecked, the applicant will not receive a rejection…" at bounding box center [281, 389] width 9 height 9
checkbox input "true"
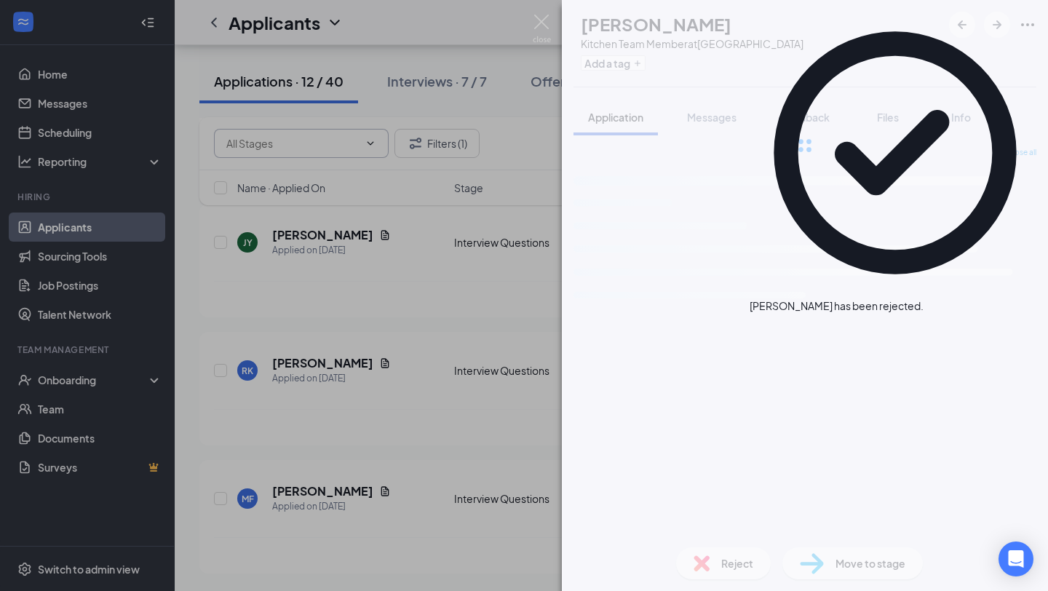
click at [315, 239] on div "[PERSON_NAME] Kitchen Team Member at [GEOGRAPHIC_DATA] Add a tag Application Me…" at bounding box center [524, 295] width 1048 height 591
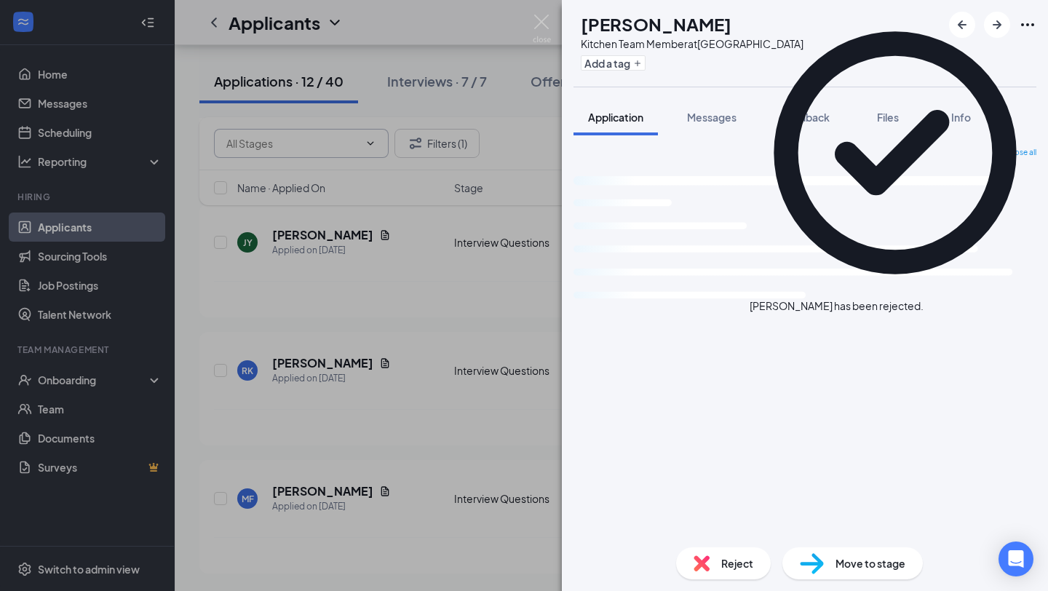
click at [315, 239] on div "[PERSON_NAME] Kitchen Team Member at [GEOGRAPHIC_DATA] Add a tag Application Me…" at bounding box center [524, 295] width 1048 height 591
click at [314, 239] on h5 "[PERSON_NAME]" at bounding box center [322, 235] width 101 height 16
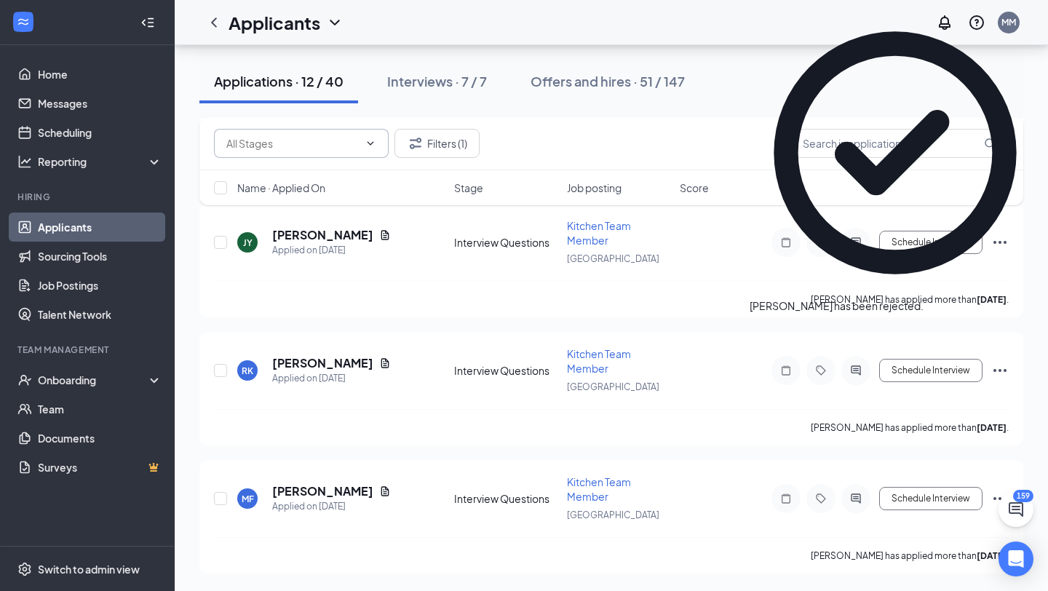
click at [924, 298] on icon "Cross" at bounding box center [924, 298] width 0 height 0
click at [294, 231] on div at bounding box center [524, 295] width 1048 height 591
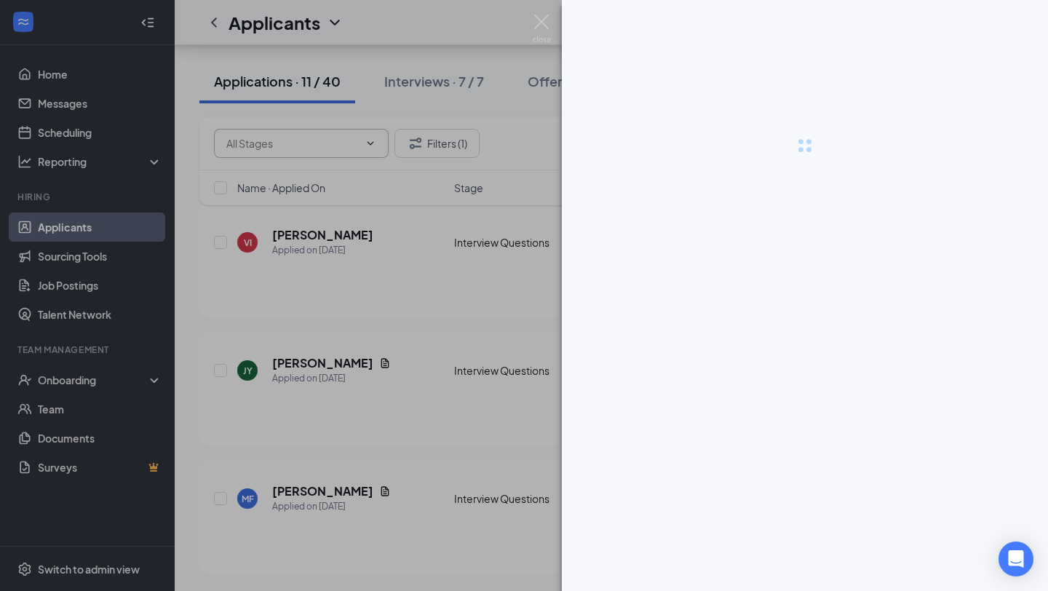
click at [288, 234] on div at bounding box center [524, 295] width 1048 height 591
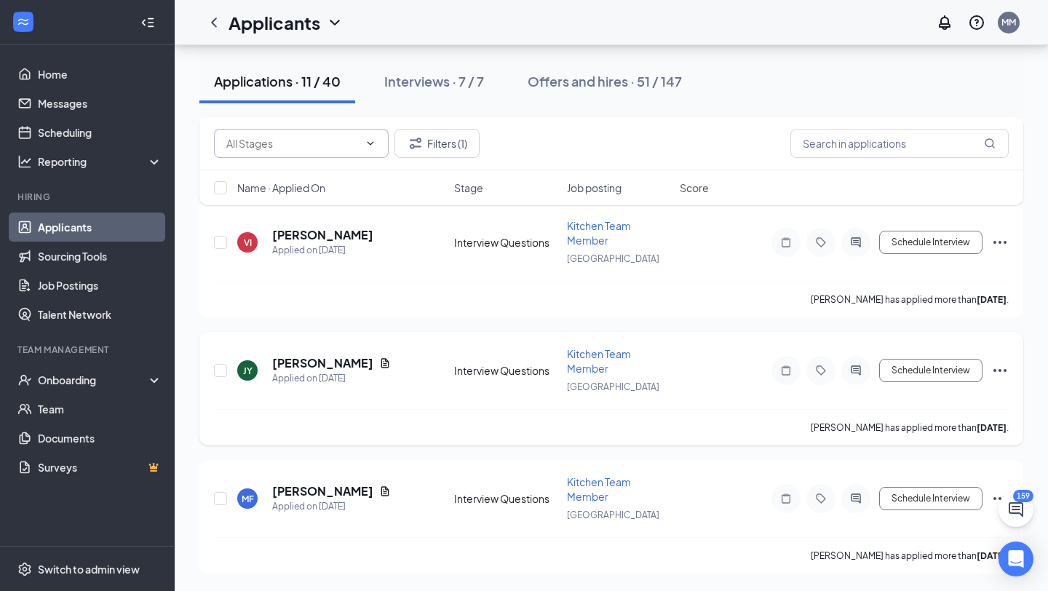
click at [325, 362] on h5 "[PERSON_NAME]" at bounding box center [322, 363] width 101 height 16
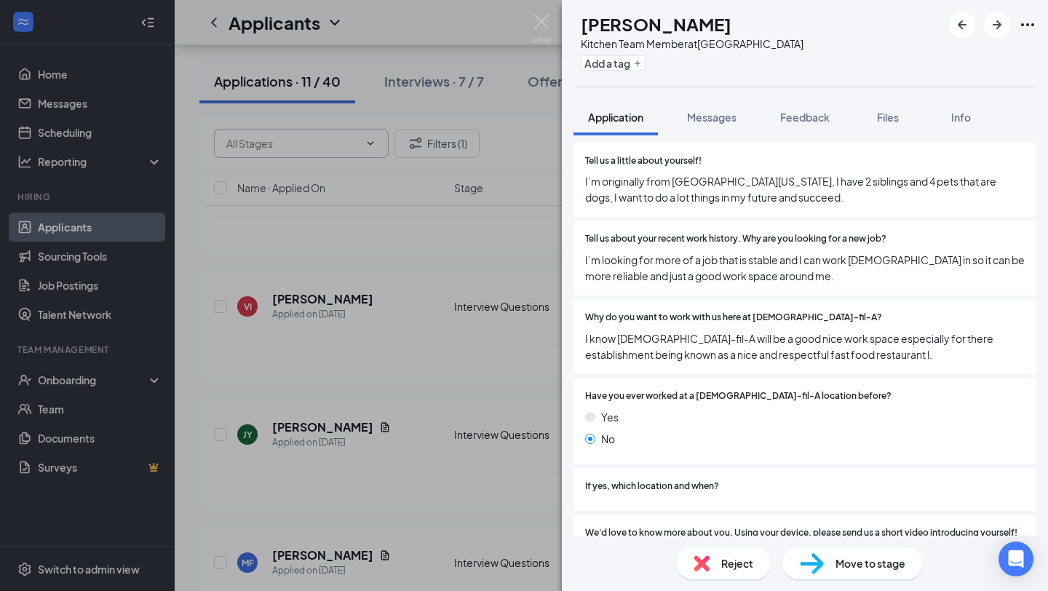
scroll to position [1677, 0]
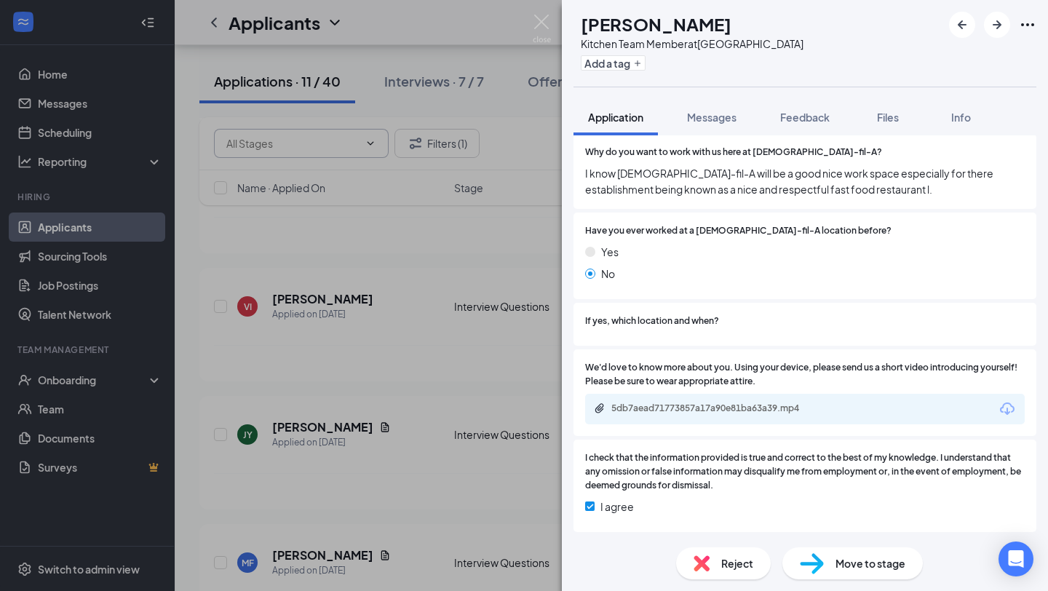
click at [612, 408] on div "5db7aead71773857a17a90e81ba63a39.mp4" at bounding box center [714, 409] width 204 height 12
click at [726, 566] on span "Reject" at bounding box center [737, 563] width 32 height 16
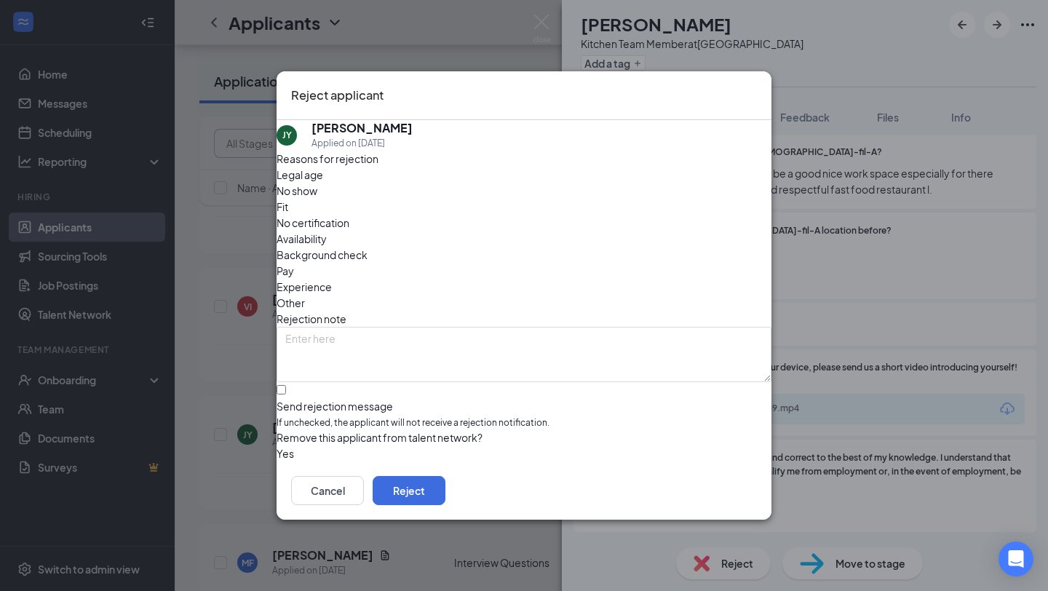
scroll to position [1671, 0]
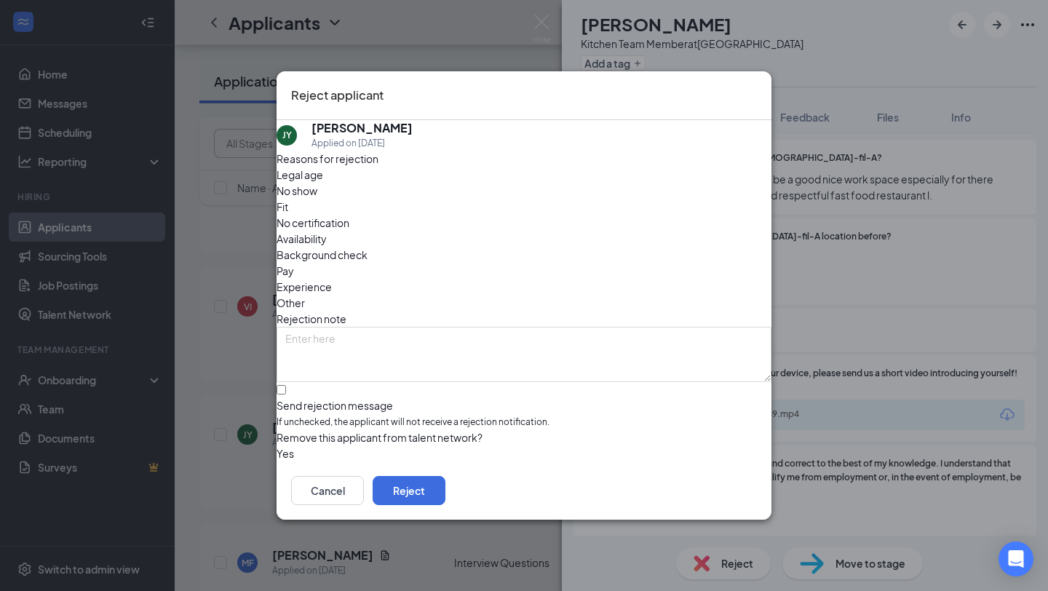
click at [288, 203] on span "Fit" at bounding box center [283, 207] width 12 height 16
click at [286, 385] on input "Send rejection message If unchecked, the applicant will not receive a rejection…" at bounding box center [281, 389] width 9 height 9
checkbox input "true"
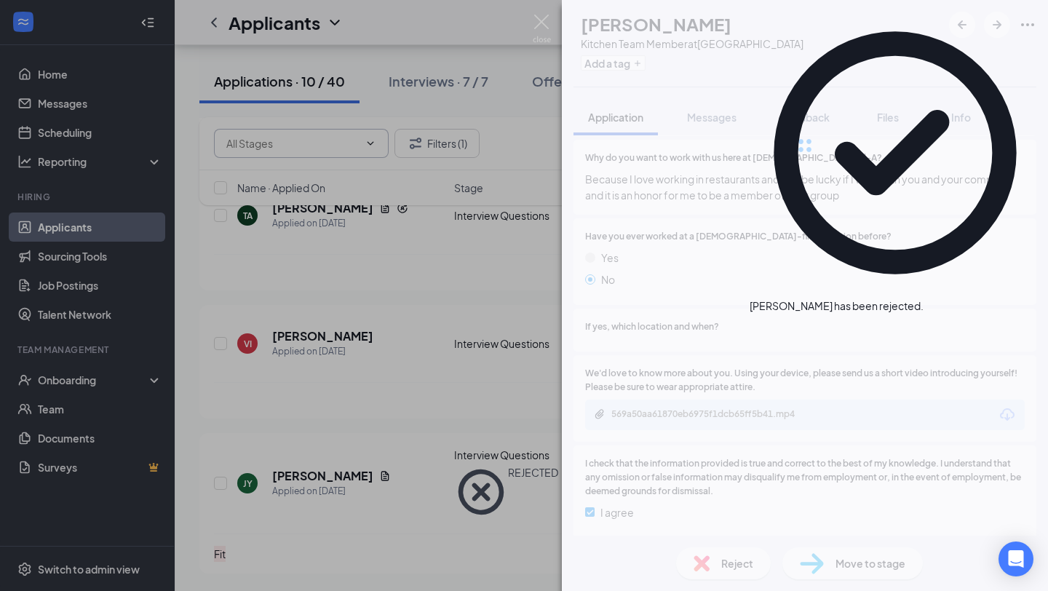
scroll to position [1013, 0]
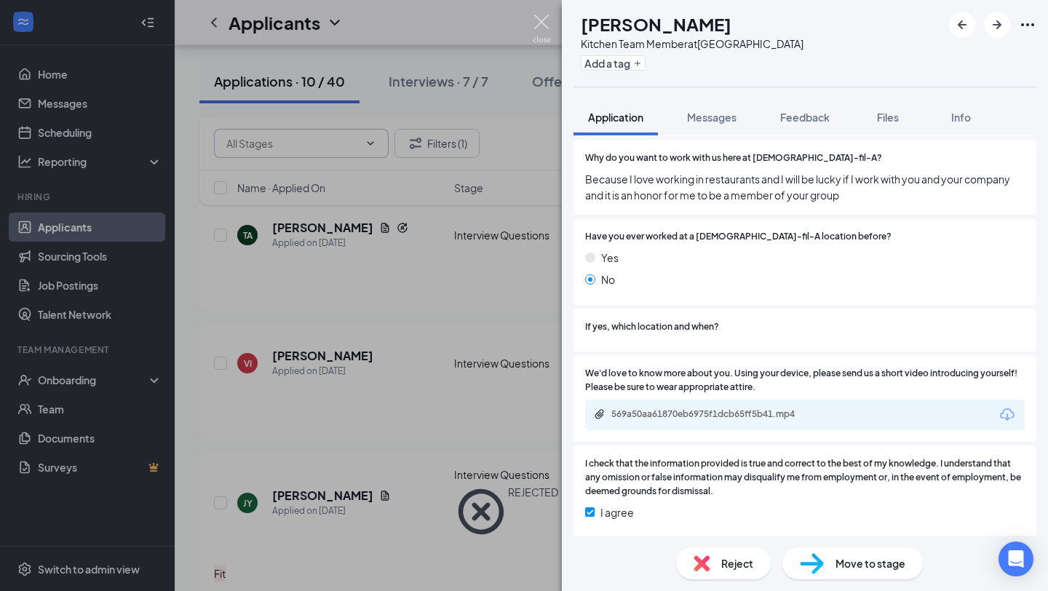
click at [541, 23] on img at bounding box center [542, 29] width 18 height 28
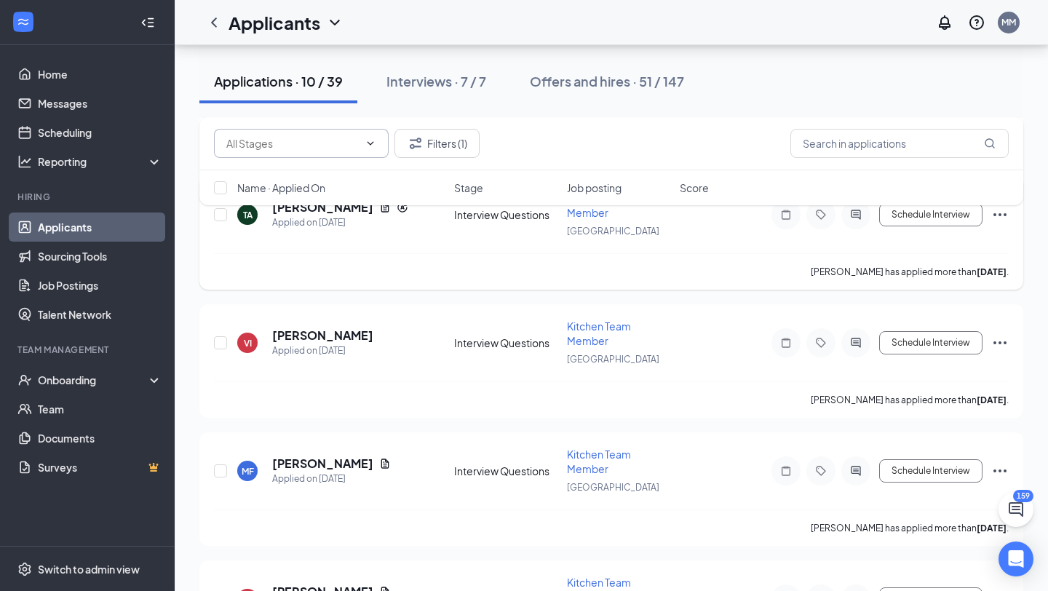
scroll to position [1053, 0]
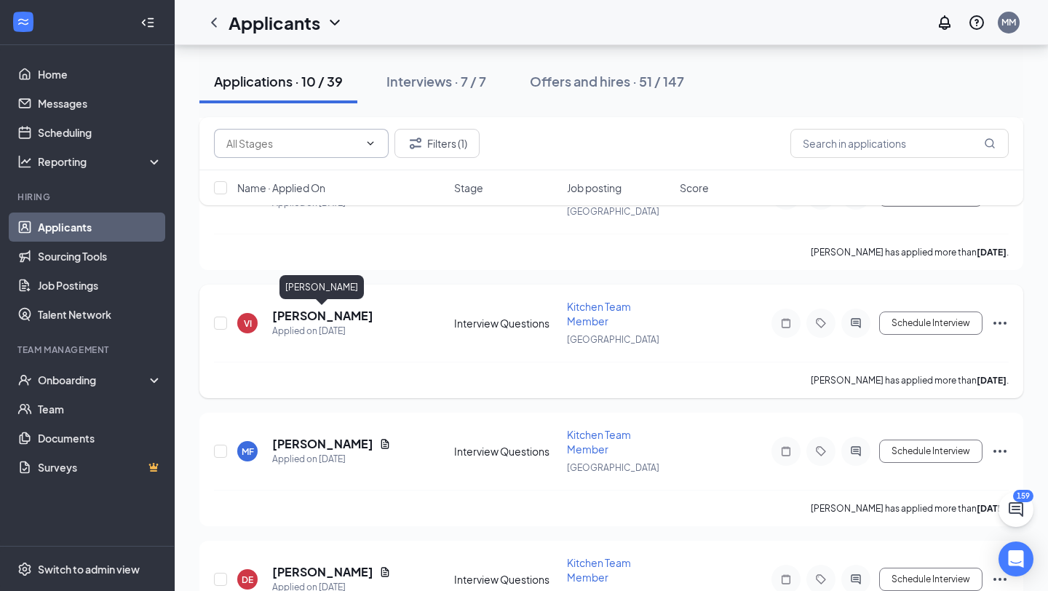
click at [288, 317] on h5 "[PERSON_NAME]" at bounding box center [322, 316] width 101 height 16
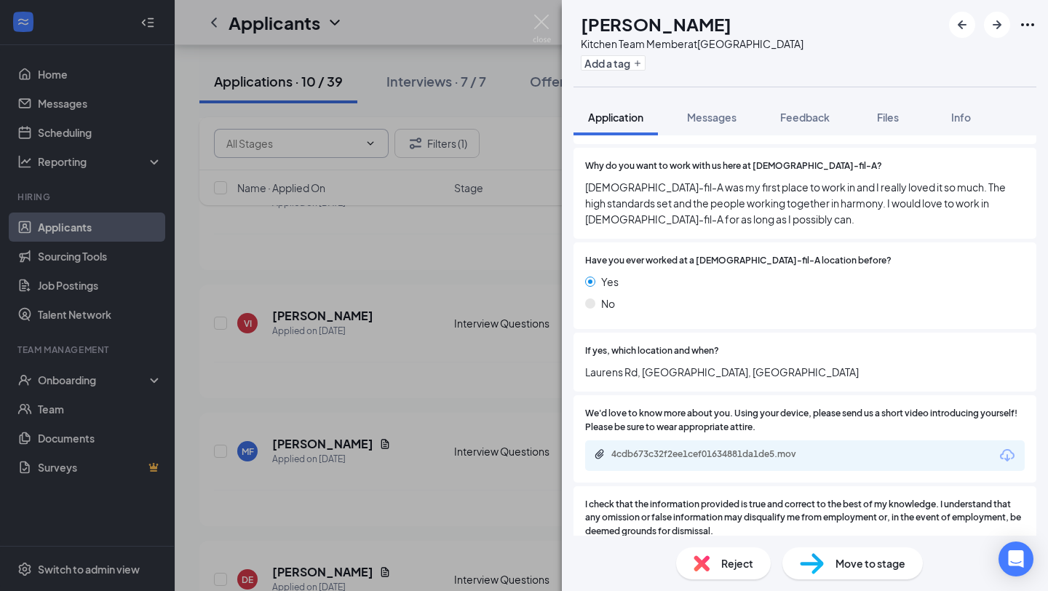
scroll to position [1662, 0]
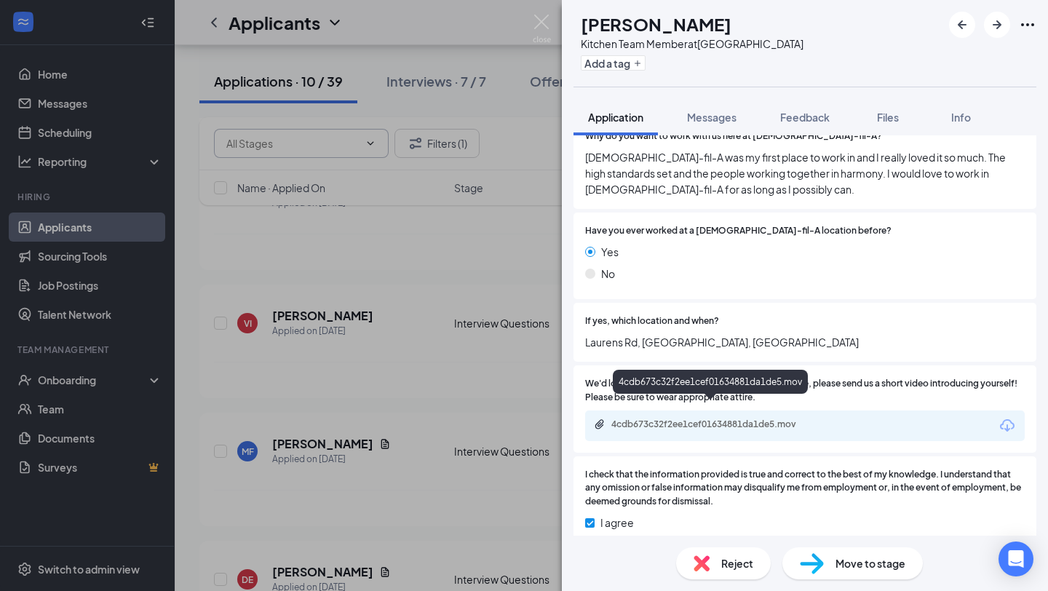
click at [636, 419] on div "4cdb673c32f2ee1cef01634881da1de5.mov" at bounding box center [714, 425] width 204 height 12
click at [537, 25] on img at bounding box center [542, 29] width 18 height 28
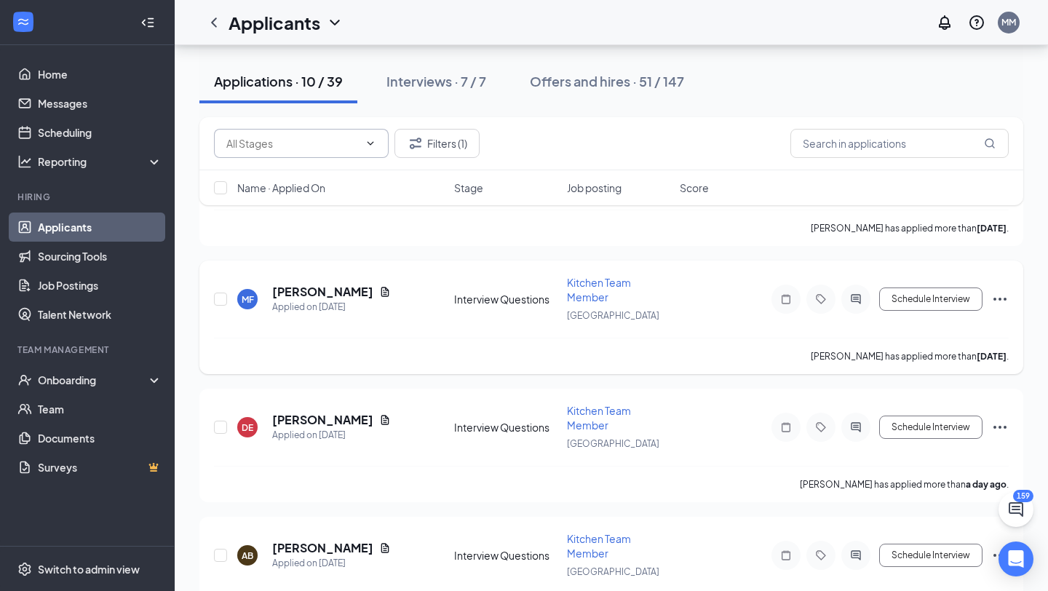
scroll to position [1207, 0]
click at [296, 418] on h5 "[PERSON_NAME]" at bounding box center [322, 419] width 101 height 16
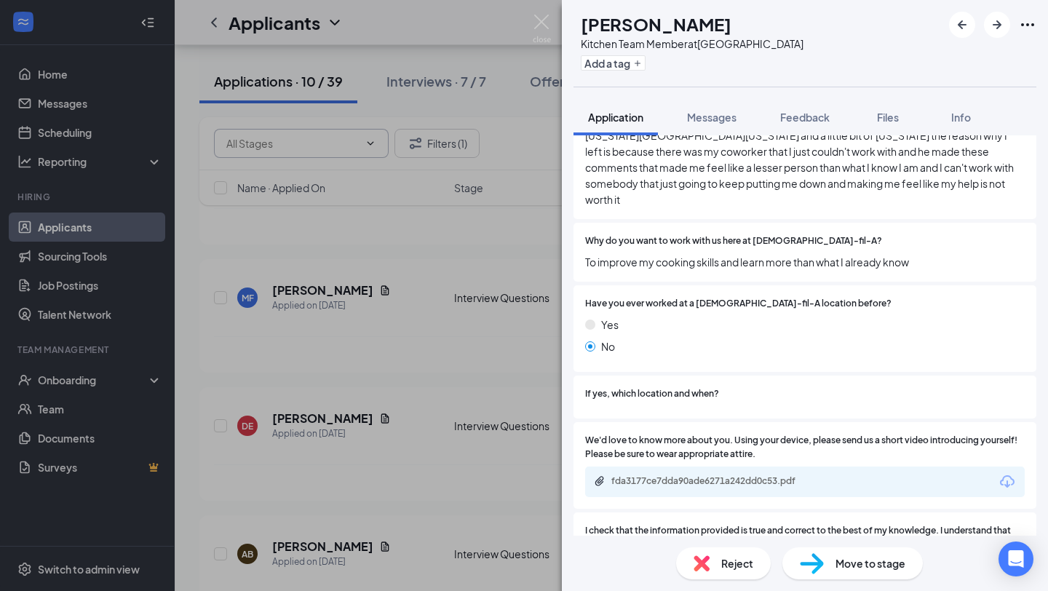
scroll to position [1693, 0]
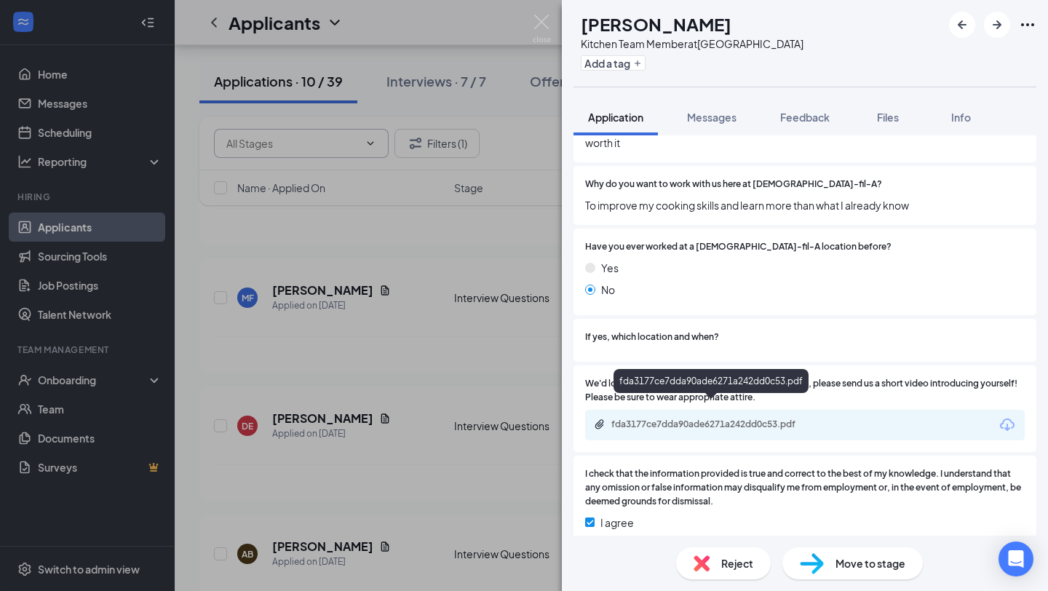
click at [664, 419] on div "fda3177ce7dda90ade6271a242dd0c53.pdf" at bounding box center [714, 425] width 204 height 12
click at [703, 565] on img at bounding box center [702, 563] width 16 height 16
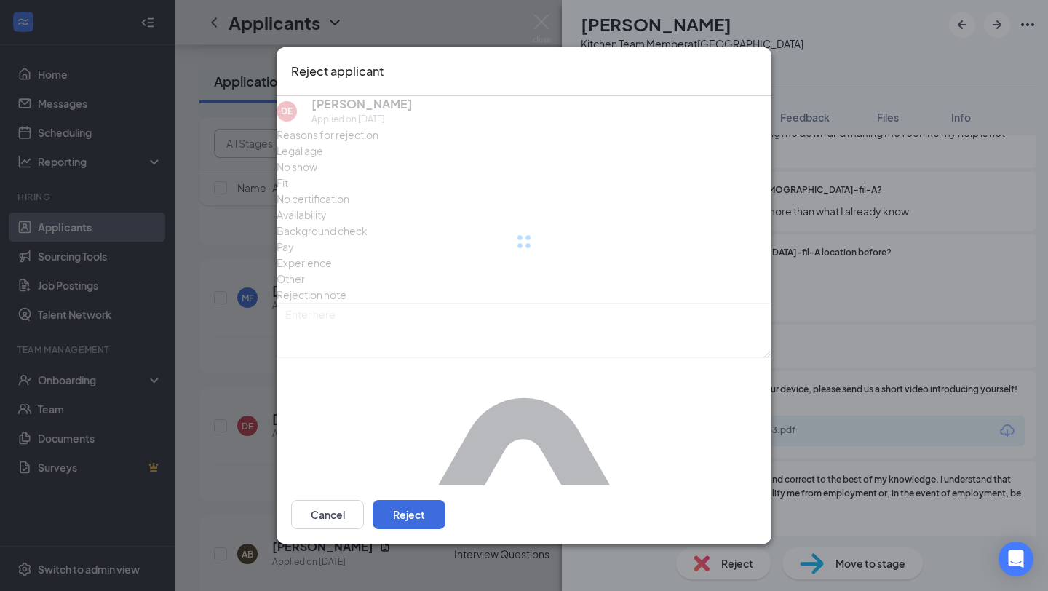
click at [458, 210] on div at bounding box center [524, 241] width 495 height 291
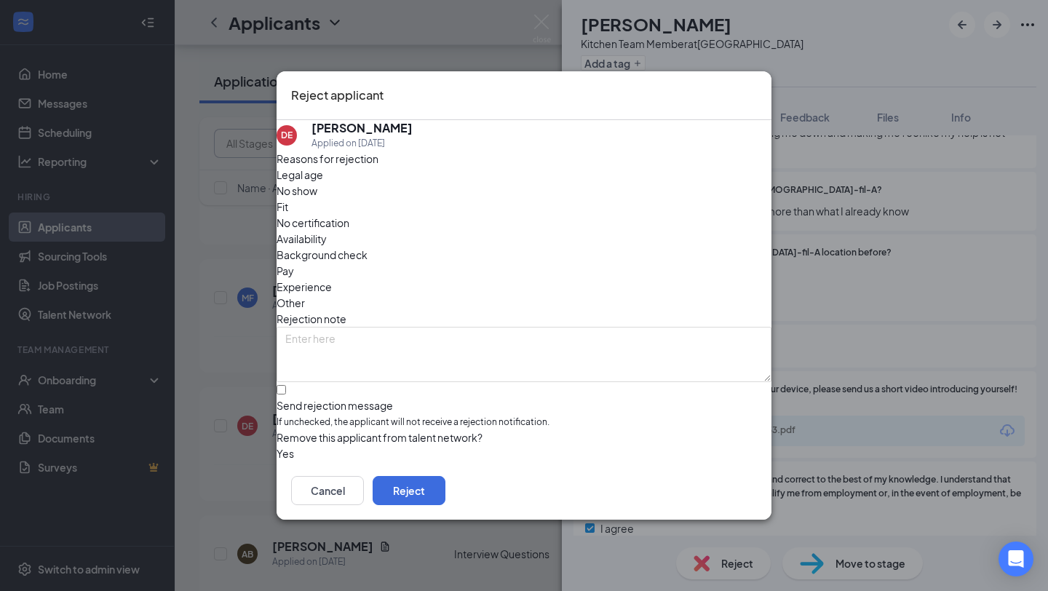
click at [288, 210] on span "Fit" at bounding box center [283, 207] width 12 height 16
click at [286, 385] on input "Send rejection message If unchecked, the applicant will not receive a rejection…" at bounding box center [281, 389] width 9 height 9
checkbox input "true"
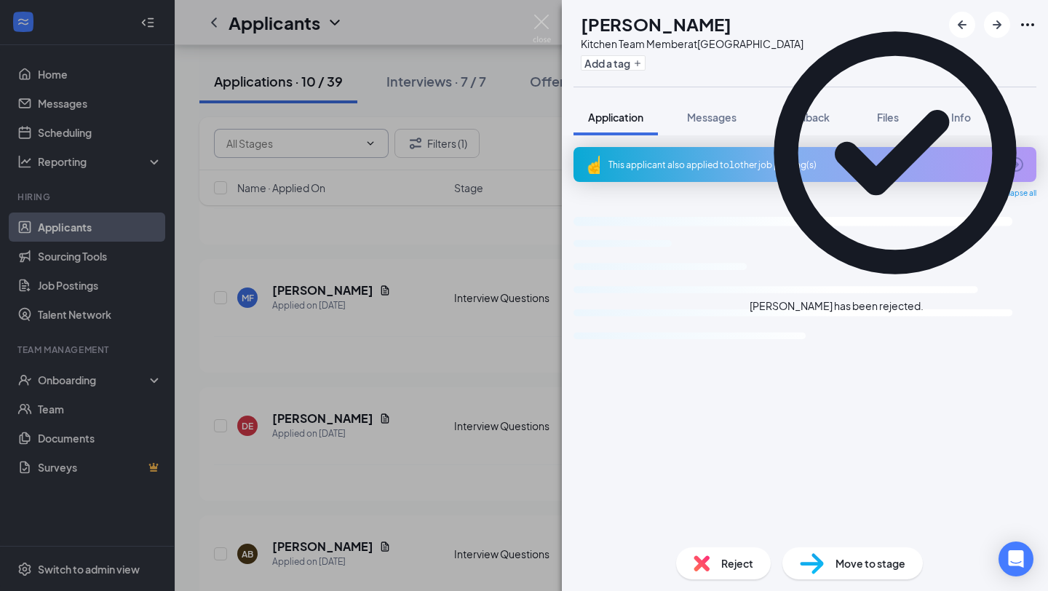
click at [937, 303] on icon "Cross" at bounding box center [932, 307] width 9 height 9
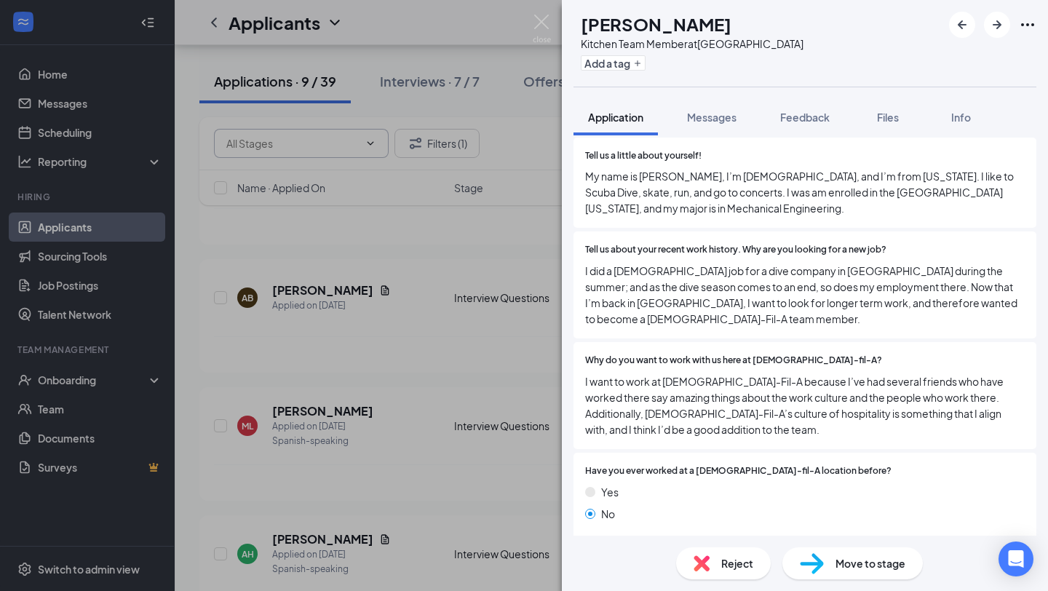
scroll to position [1782, 0]
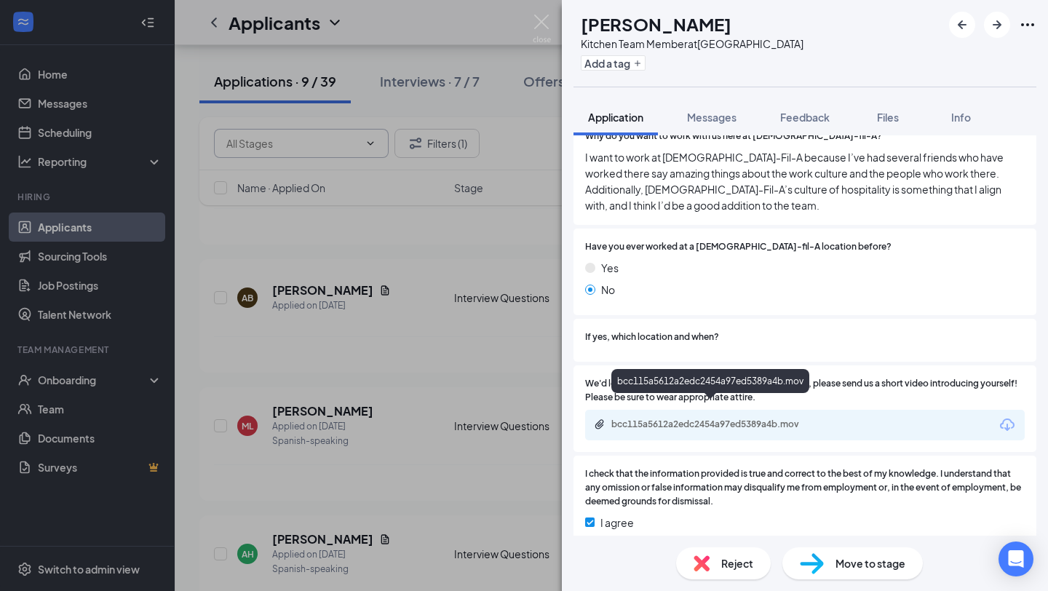
click at [641, 419] on div "bcc115a5612a2edc2454a97ed5389a4b.mov" at bounding box center [714, 425] width 204 height 12
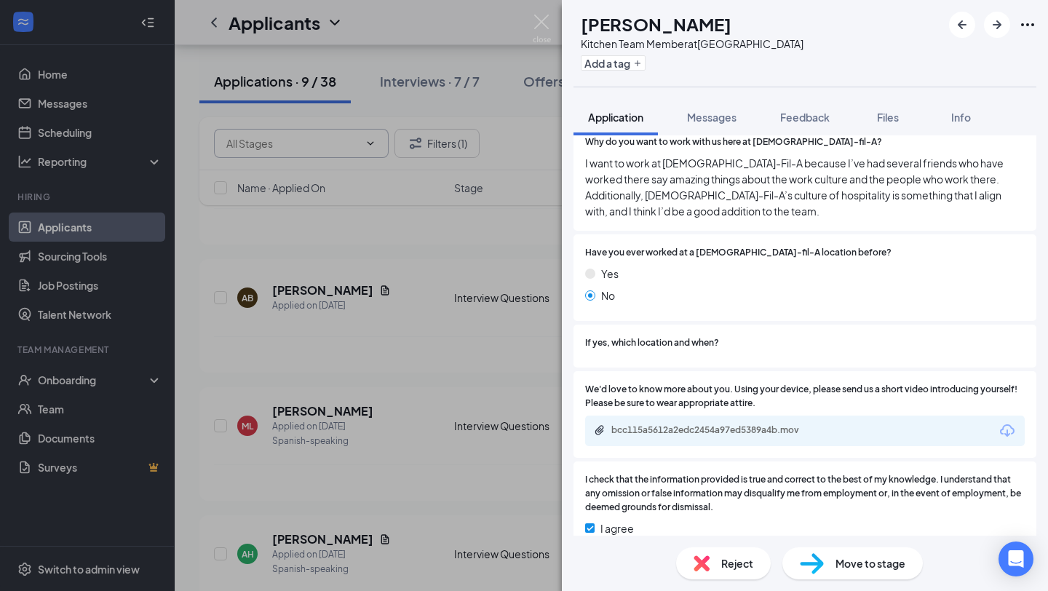
scroll to position [1481, 0]
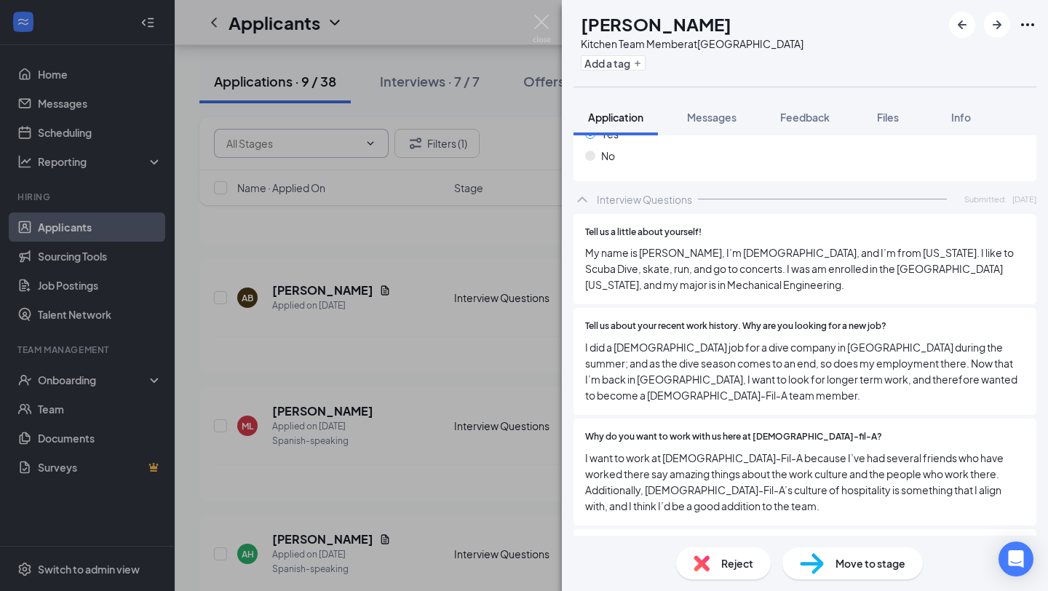
click at [462, 361] on div "AB [PERSON_NAME] Kitchen Team Member at [GEOGRAPHIC_DATA] Add a tag Application…" at bounding box center [524, 295] width 1048 height 591
click at [542, 28] on img at bounding box center [542, 29] width 18 height 28
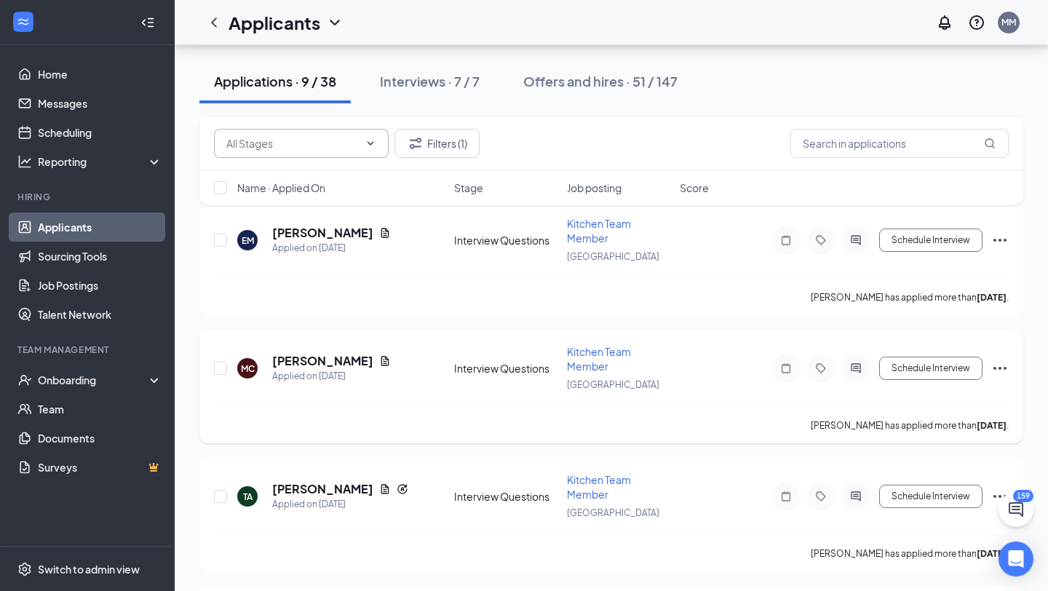
scroll to position [1770, 0]
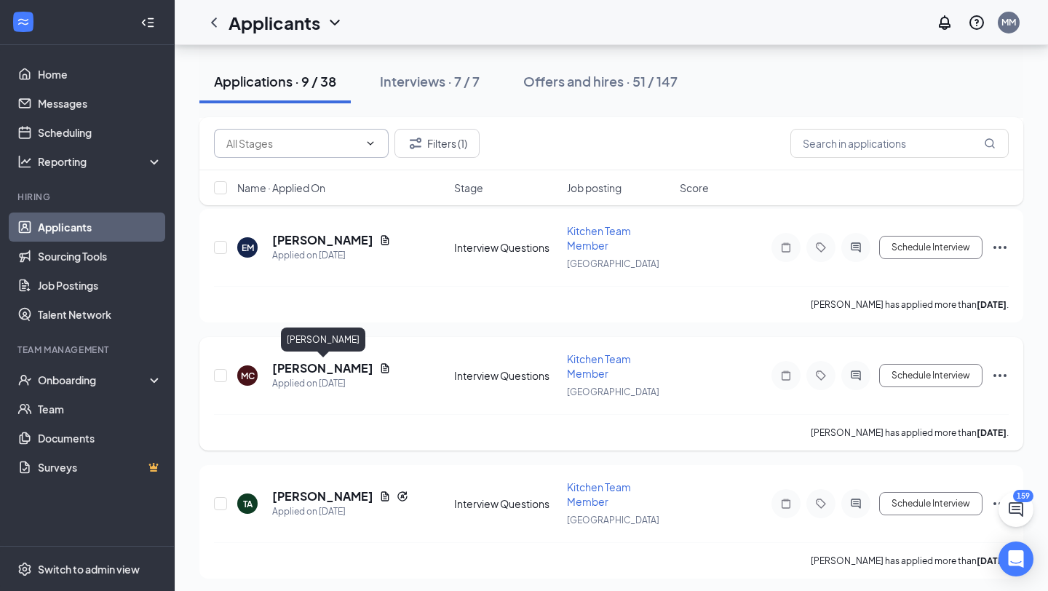
click at [306, 364] on h5 "[PERSON_NAME]" at bounding box center [322, 368] width 101 height 16
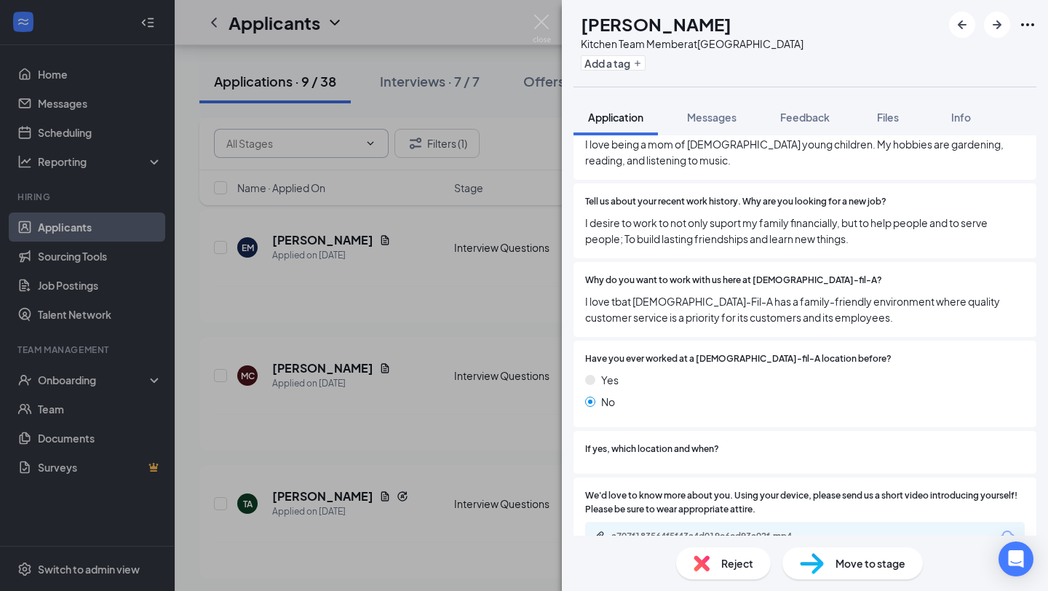
scroll to position [1677, 0]
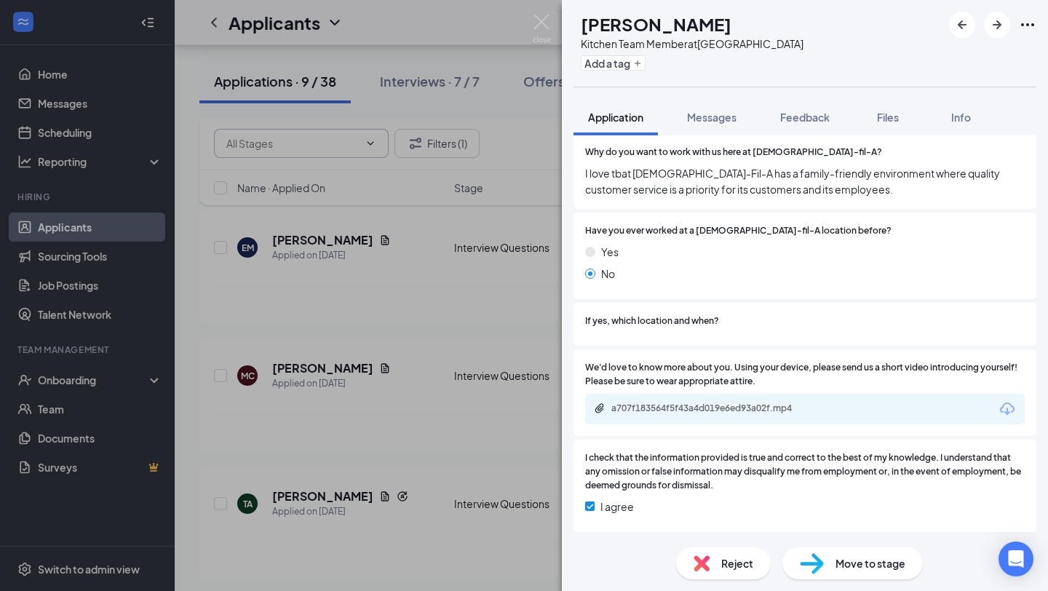
click at [633, 407] on div "a707f183564f5f43a4d019e6ed93a02f.mp4" at bounding box center [714, 409] width 204 height 12
click at [637, 405] on div "a707f183564f5f43a4d019e6ed93a02f.mp4" at bounding box center [805, 409] width 440 height 31
click at [622, 414] on div "a707f183564f5f43a4d019e6ed93a02f.mp4" at bounding box center [714, 409] width 204 height 12
click at [545, 19] on img at bounding box center [542, 29] width 18 height 28
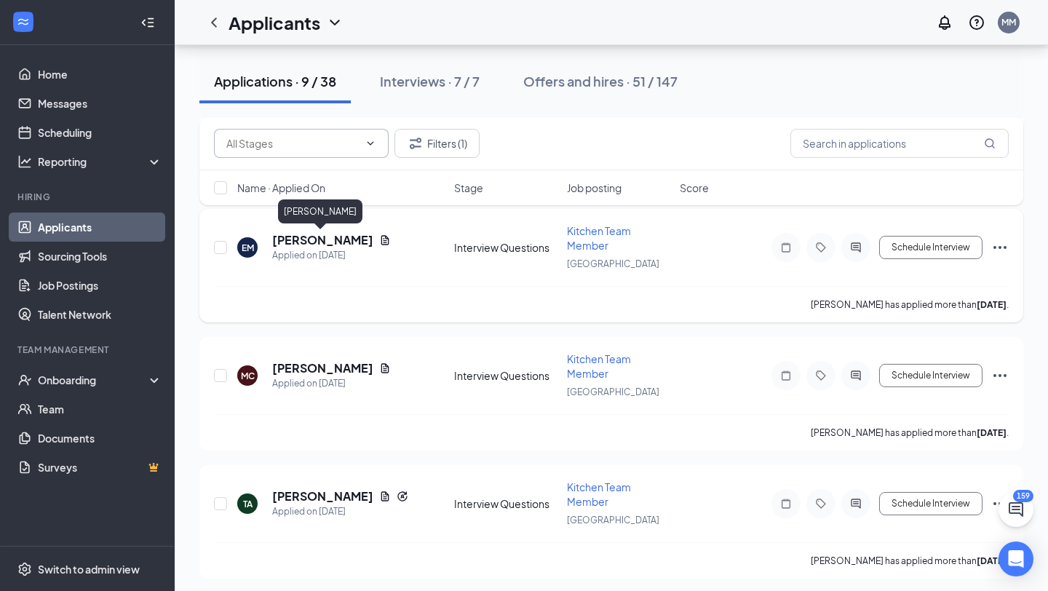
click at [316, 240] on h5 "[PERSON_NAME]" at bounding box center [322, 240] width 101 height 16
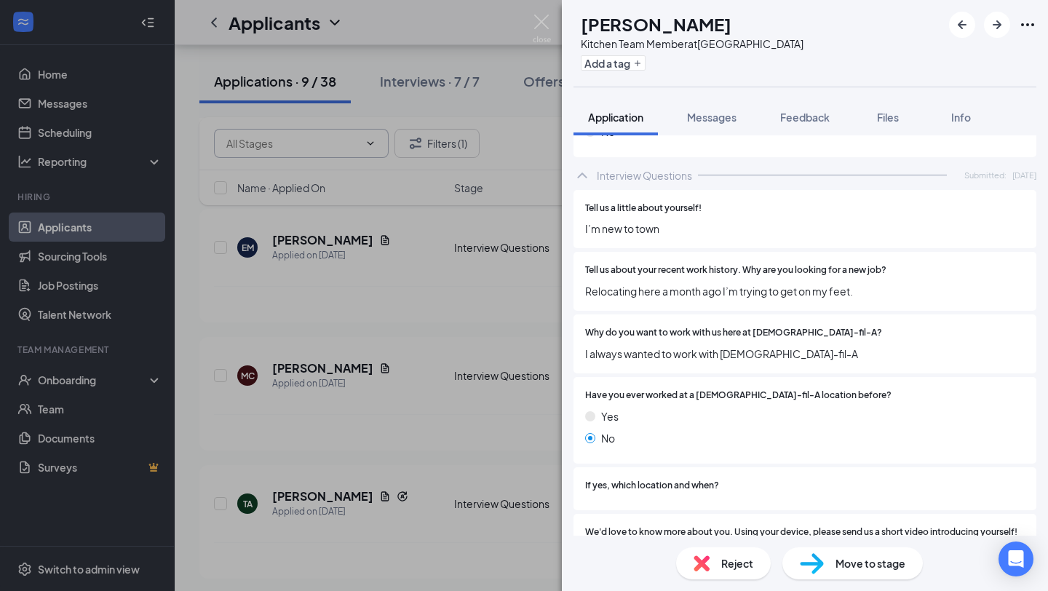
scroll to position [1629, 0]
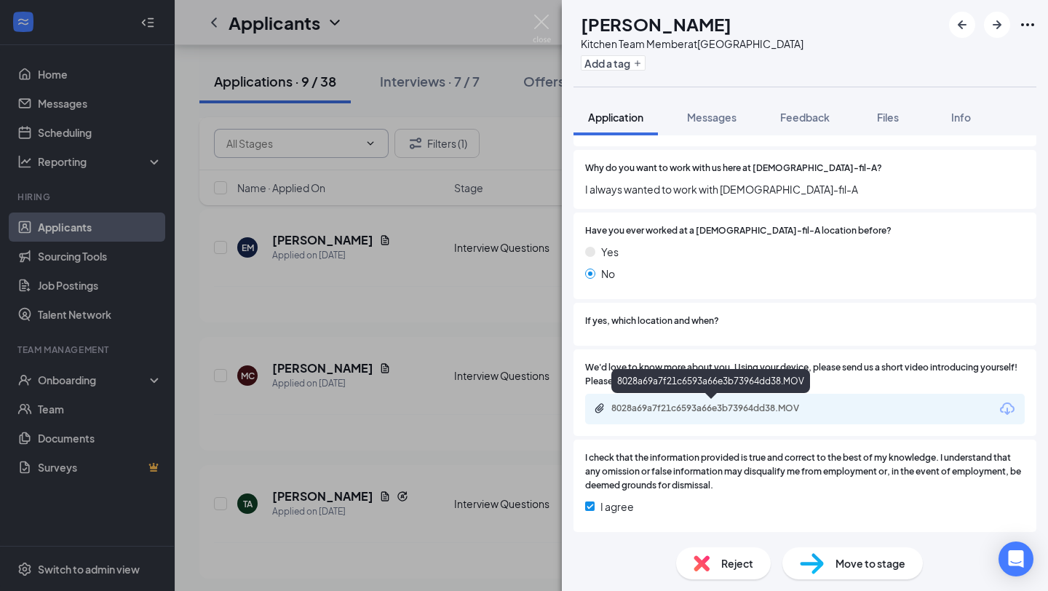
click at [670, 411] on div "8028a69a7f21c6593a66e3b73964dd38.MOV" at bounding box center [714, 409] width 204 height 12
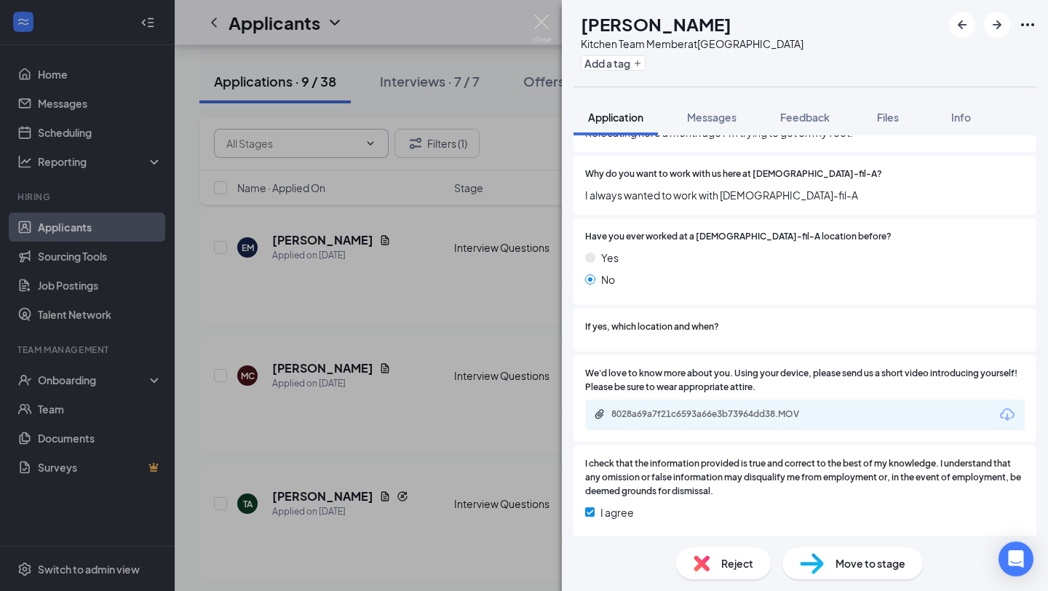
click at [700, 562] on img at bounding box center [702, 563] width 16 height 16
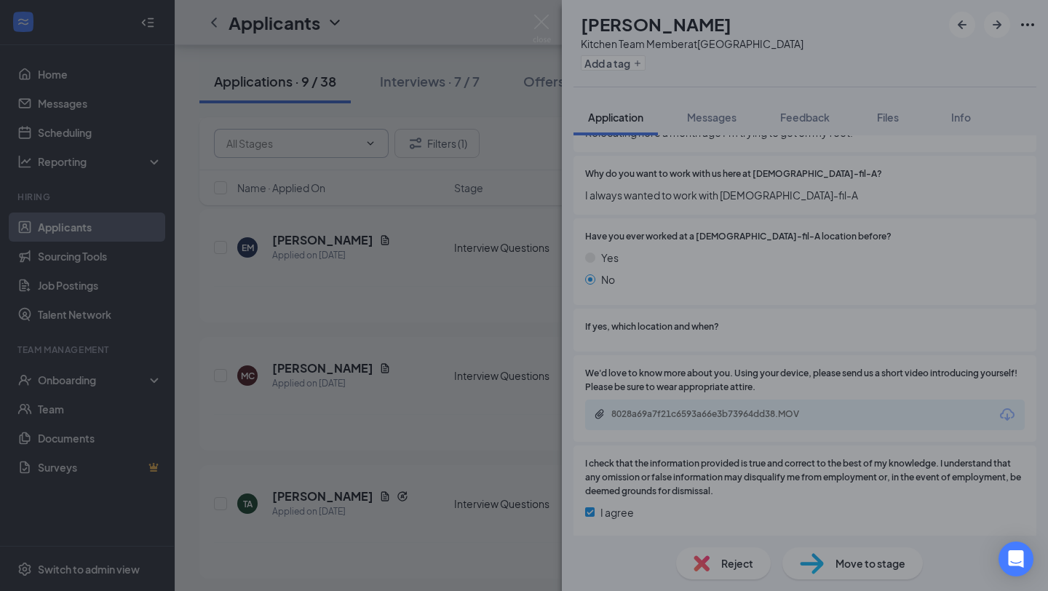
click at [705, 562] on div "Reject applicant EM Erriccka [PERSON_NAME] Applied on [DATE] Reasons for reject…" at bounding box center [524, 295] width 1048 height 591
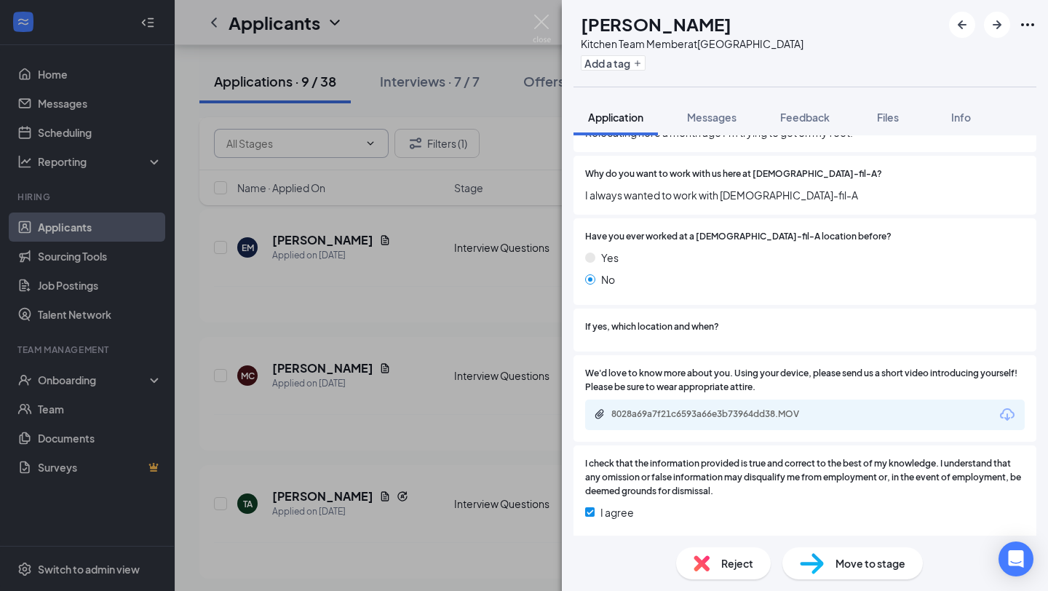
click at [700, 564] on img at bounding box center [702, 563] width 16 height 16
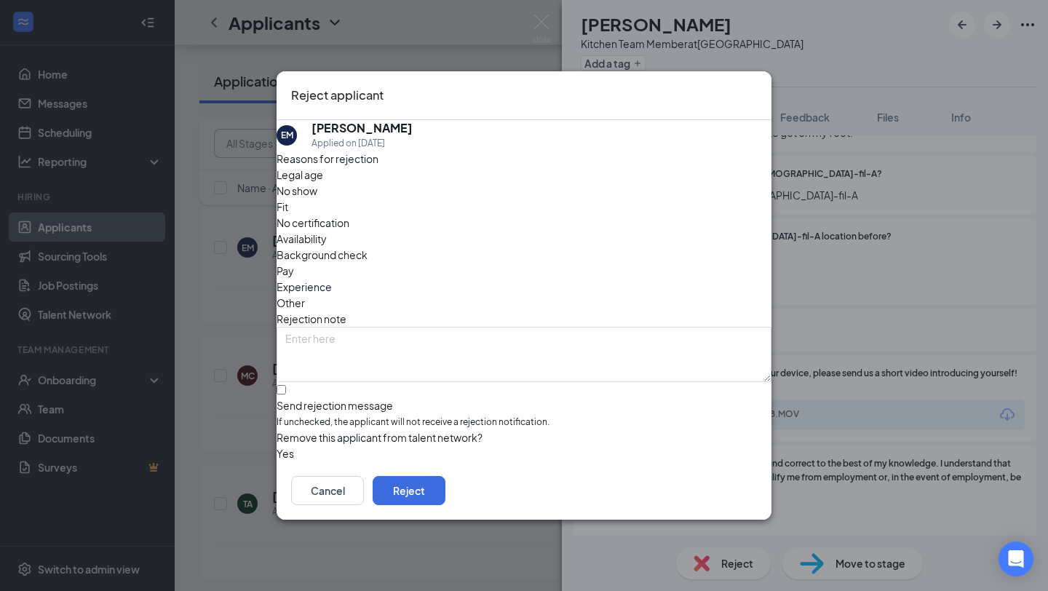
click at [288, 207] on span "Fit" at bounding box center [283, 207] width 12 height 16
click at [286, 385] on input "Send rejection message If unchecked, the applicant will not receive a rejection…" at bounding box center [281, 389] width 9 height 9
checkbox input "true"
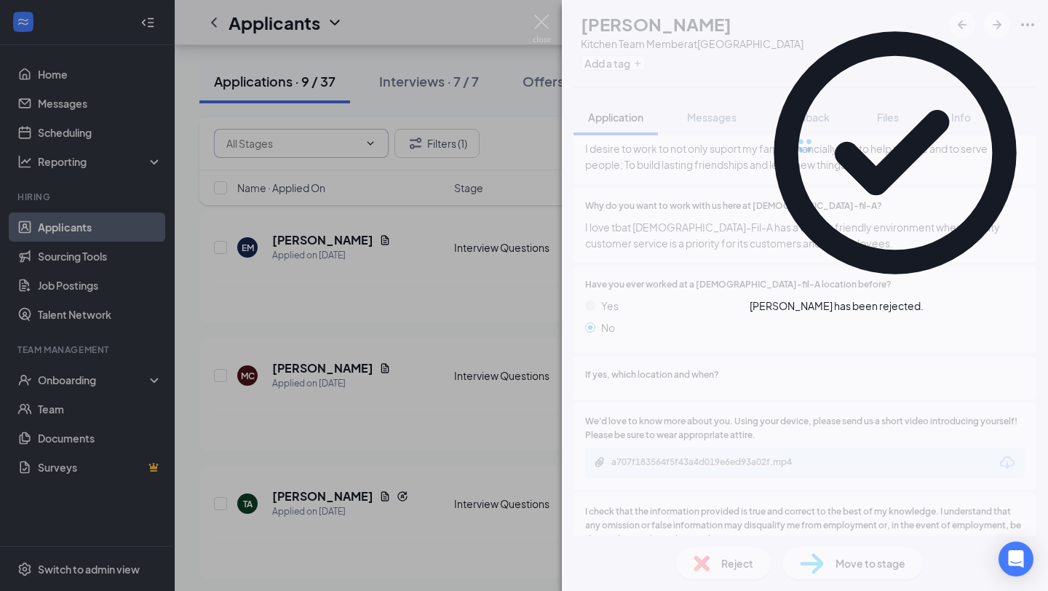
click at [539, 23] on img at bounding box center [542, 29] width 18 height 28
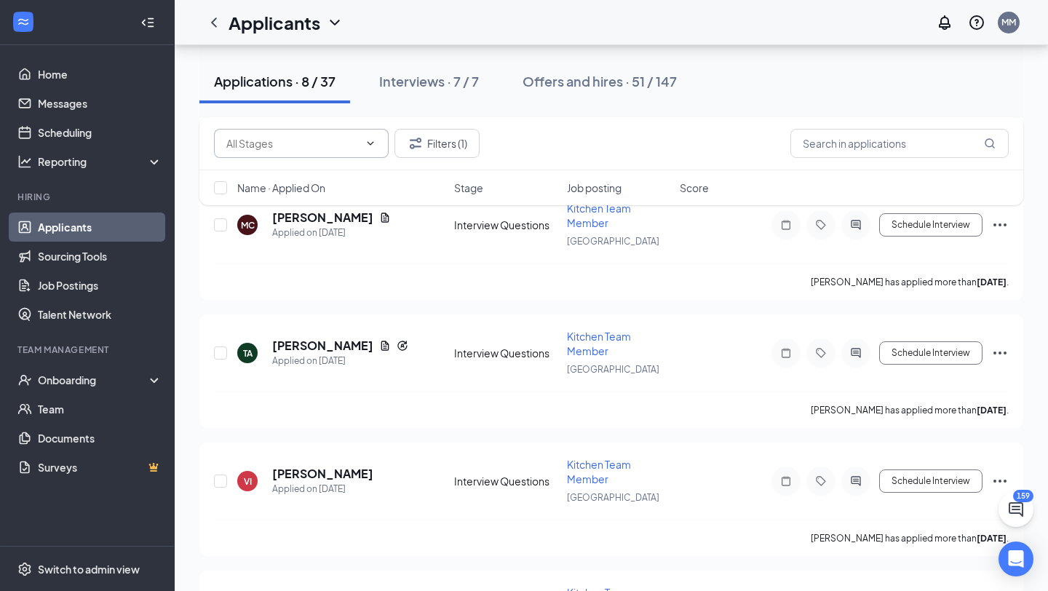
scroll to position [1657, 0]
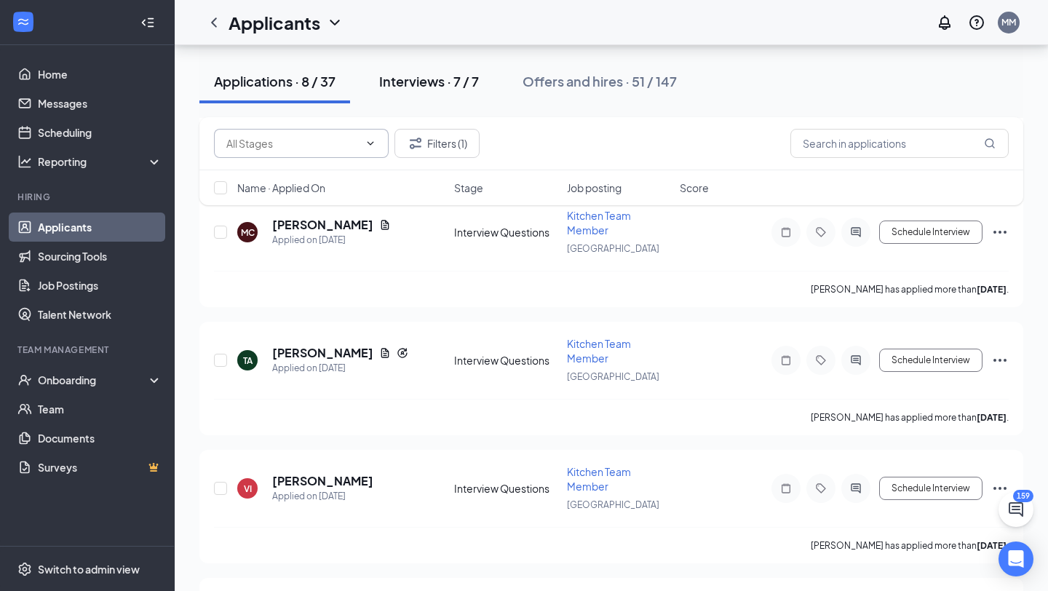
click at [447, 82] on div "Interviews · 7 / 7" at bounding box center [429, 81] width 100 height 18
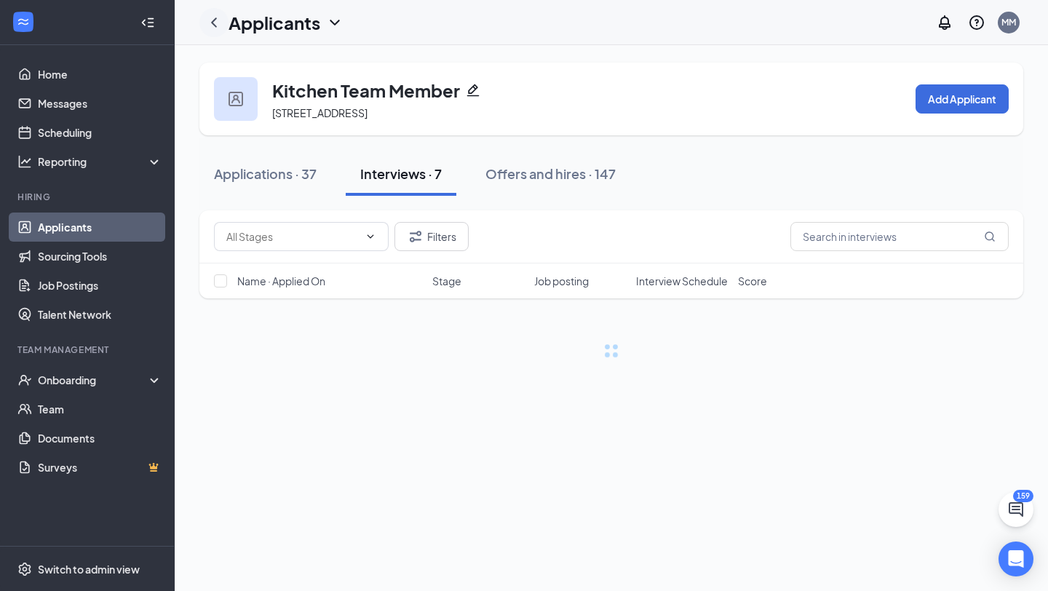
click at [217, 17] on icon "ChevronLeft" at bounding box center [213, 22] width 17 height 17
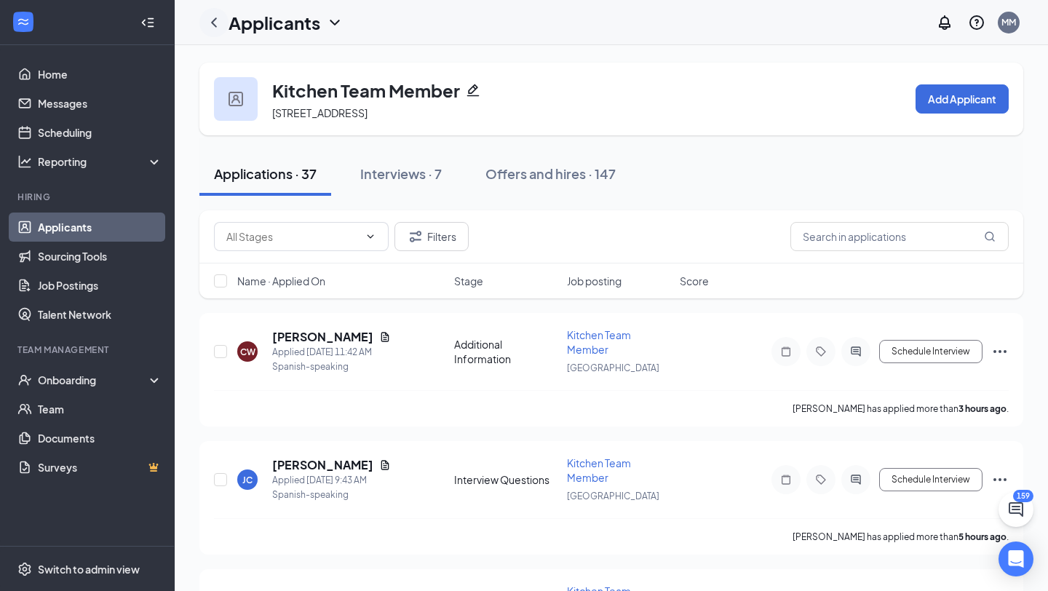
click at [215, 23] on icon "ChevronLeft" at bounding box center [213, 22] width 17 height 17
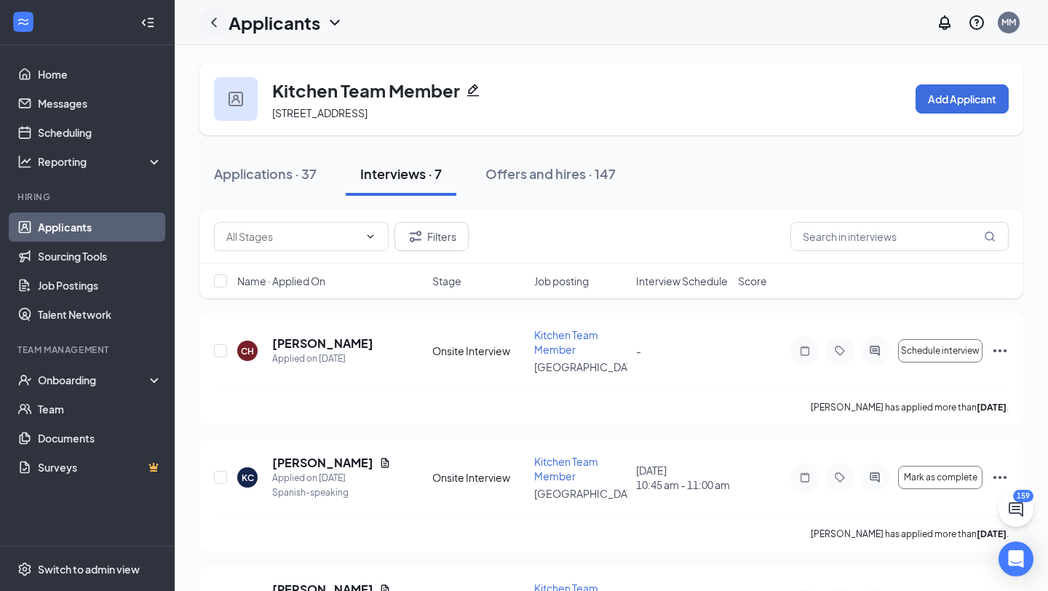
click at [212, 15] on icon "ChevronLeft" at bounding box center [213, 22] width 17 height 17
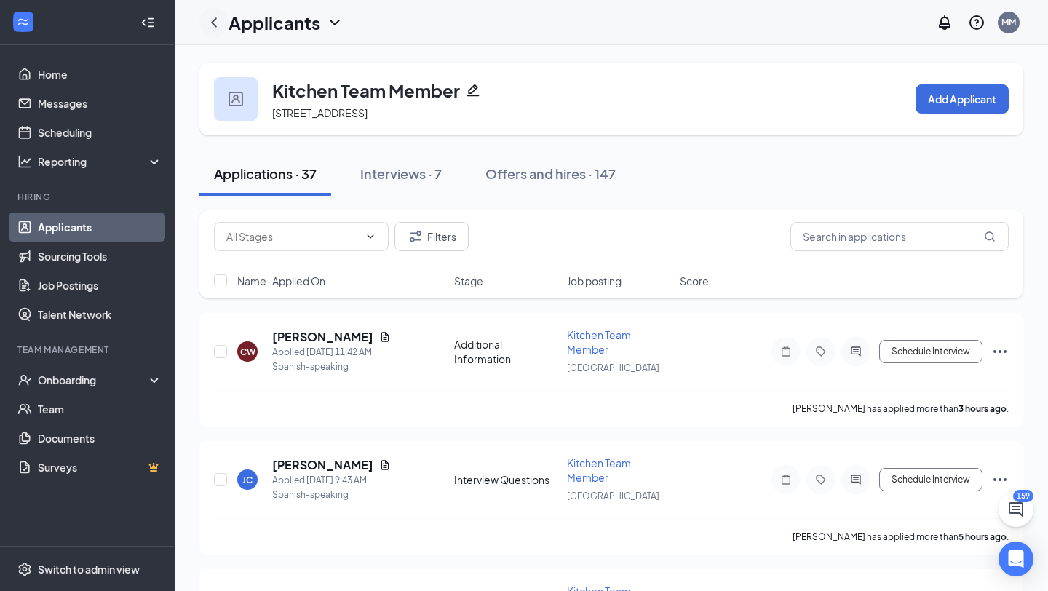
click at [217, 22] on icon "ChevronLeft" at bounding box center [213, 22] width 17 height 17
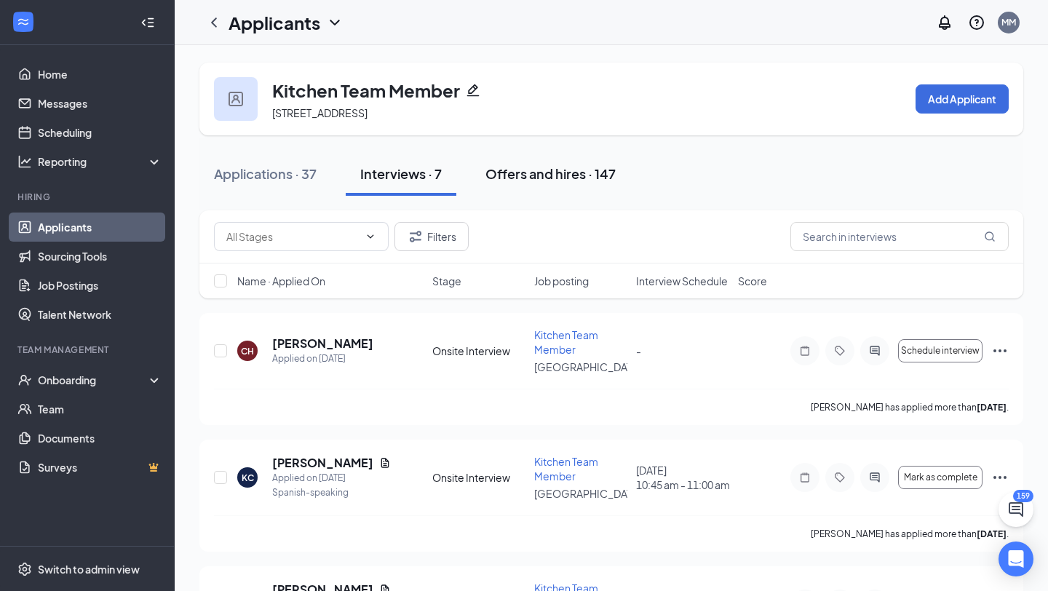
click at [534, 192] on button "Offers and hires · 147" at bounding box center [550, 174] width 159 height 44
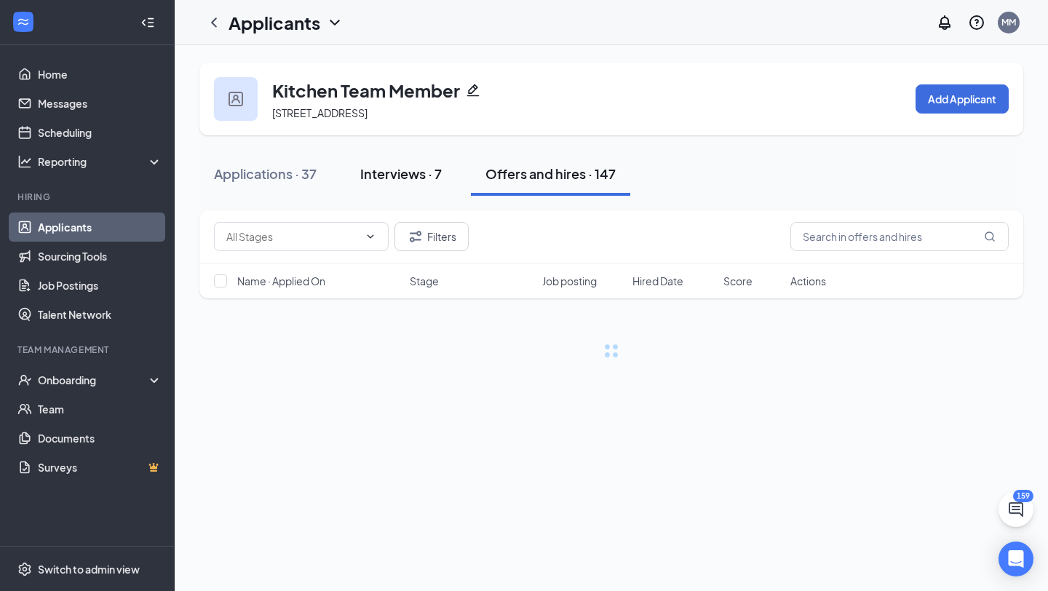
click at [424, 187] on button "Interviews · 7" at bounding box center [401, 174] width 111 height 44
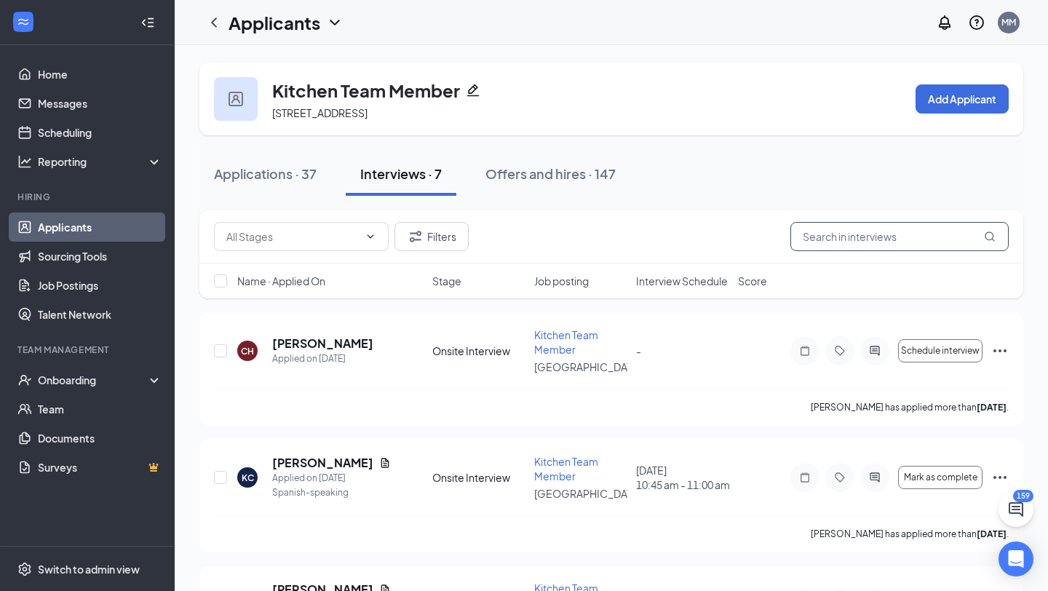
click at [836, 232] on input "text" at bounding box center [900, 236] width 218 height 29
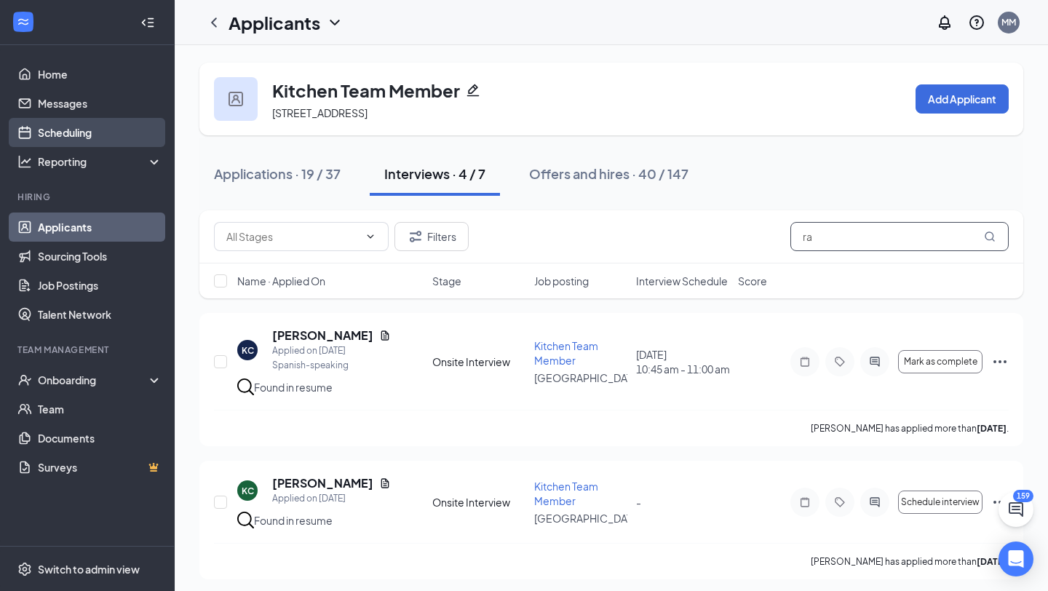
type input "ra"
click at [73, 132] on link "Scheduling" at bounding box center [100, 132] width 124 height 29
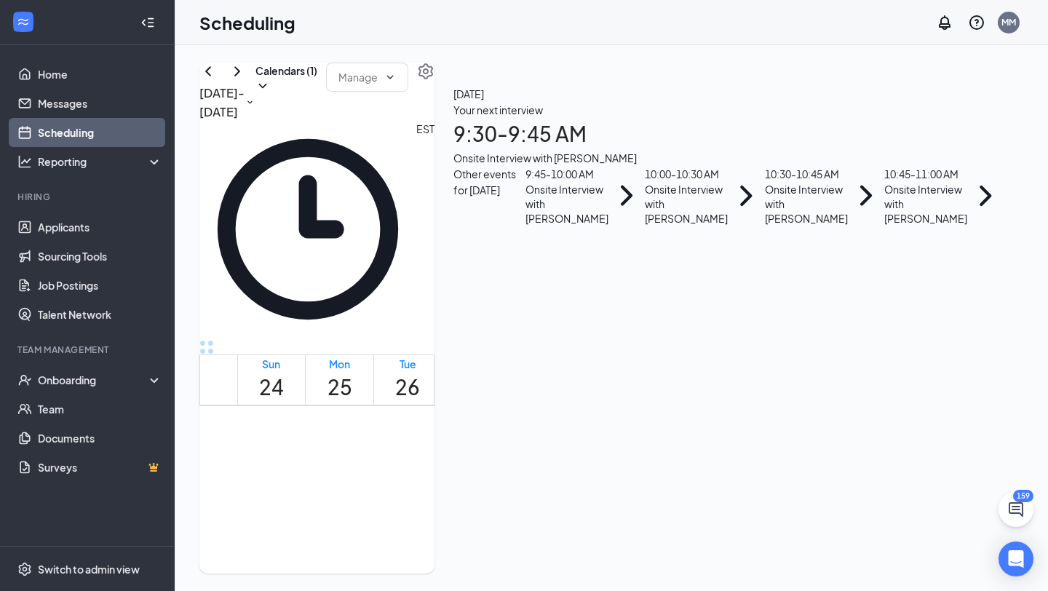
scroll to position [716, 0]
click at [270, 93] on icon "ChevronDown" at bounding box center [263, 86] width 15 height 15
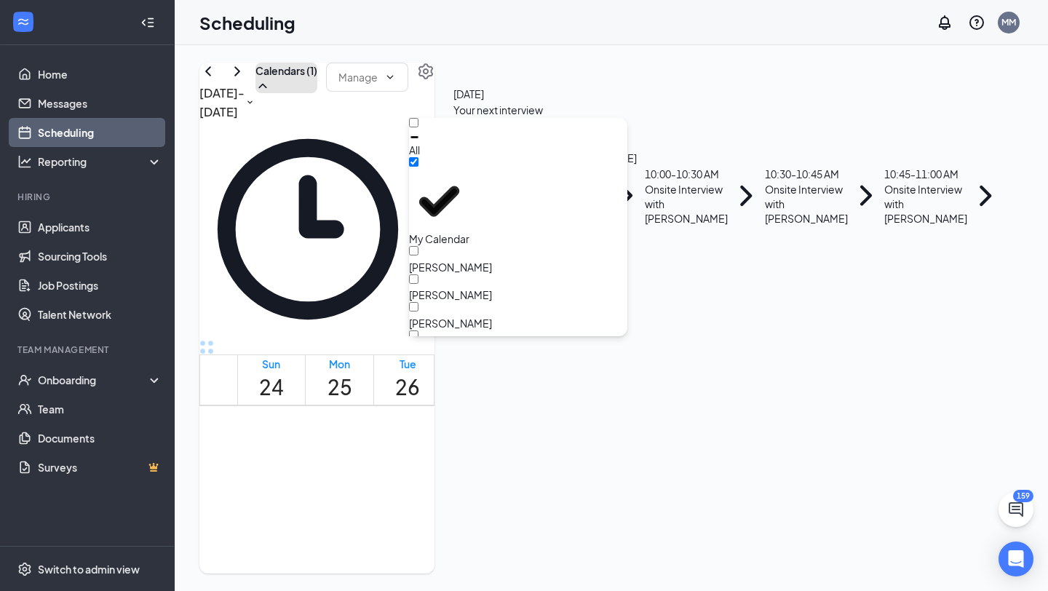
scroll to position [38, 0]
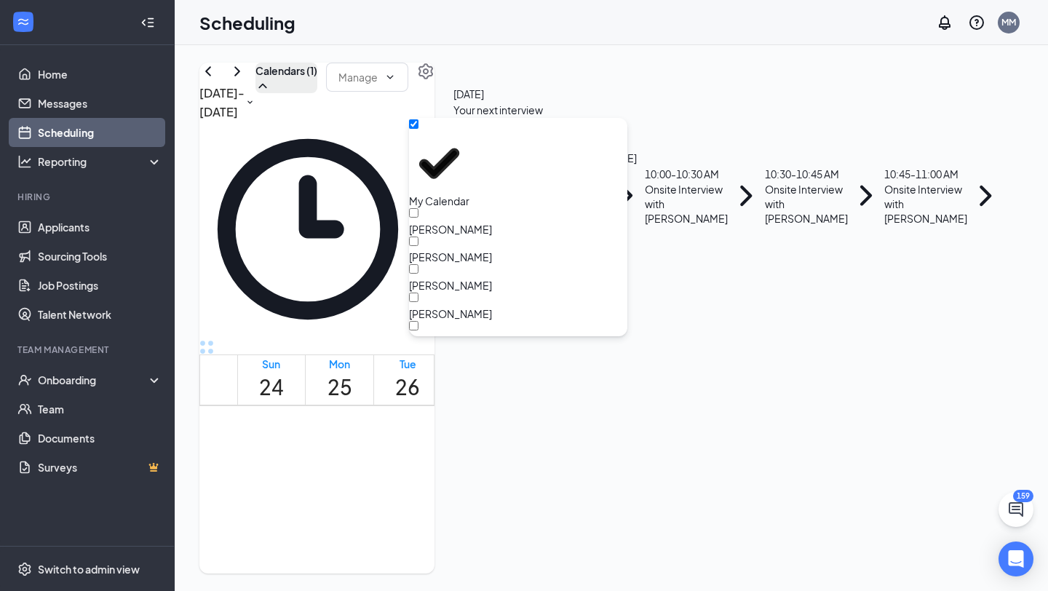
click at [419, 349] on input "[PERSON_NAME]" at bounding box center [413, 353] width 9 height 9
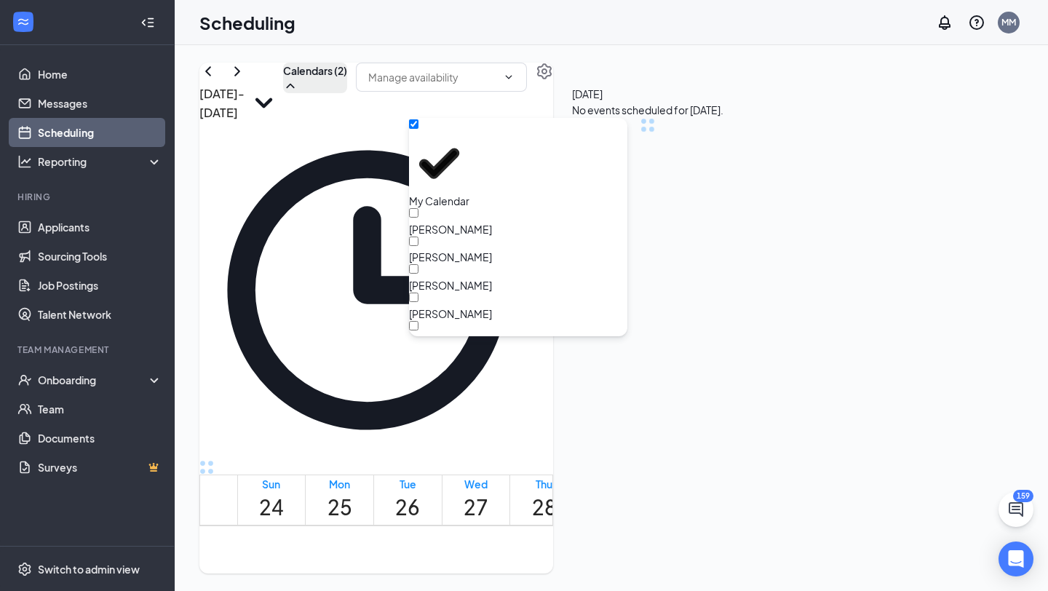
checkbox input "true"
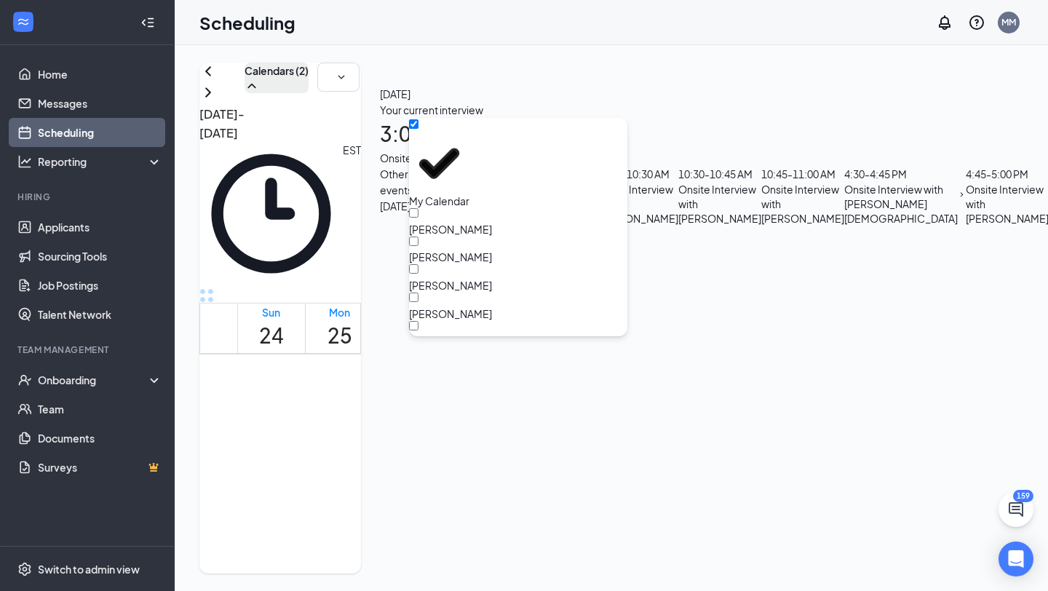
click at [361, 252] on div "[DATE] - [DATE] Calendars (2) EST Sun 24 Mon 25 Tue 26 Wed 27 Thu 28 Fri 29 Sat…" at bounding box center [280, 318] width 162 height 511
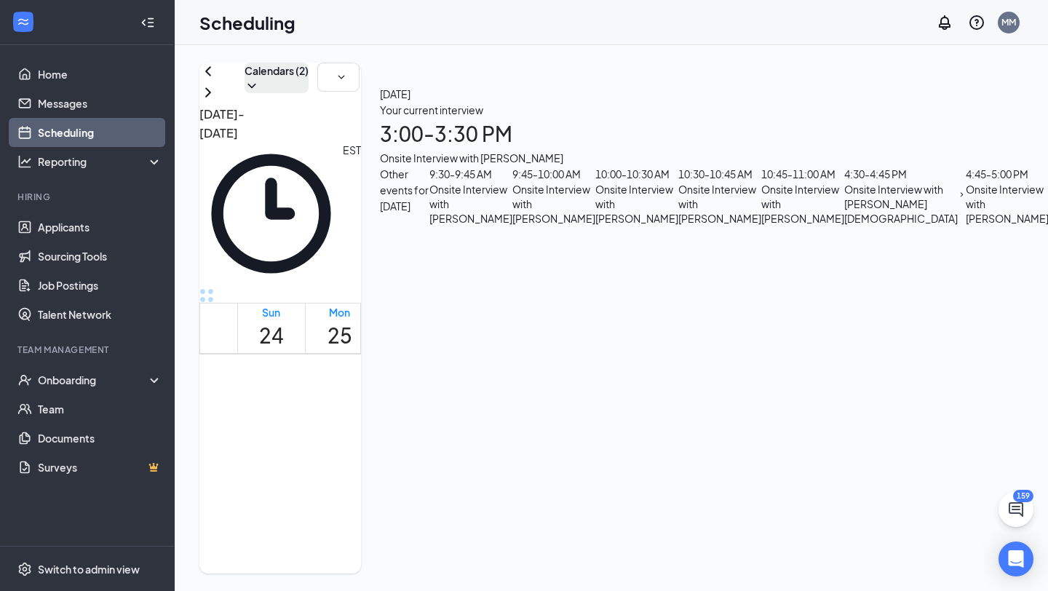
scroll to position [1351, 0]
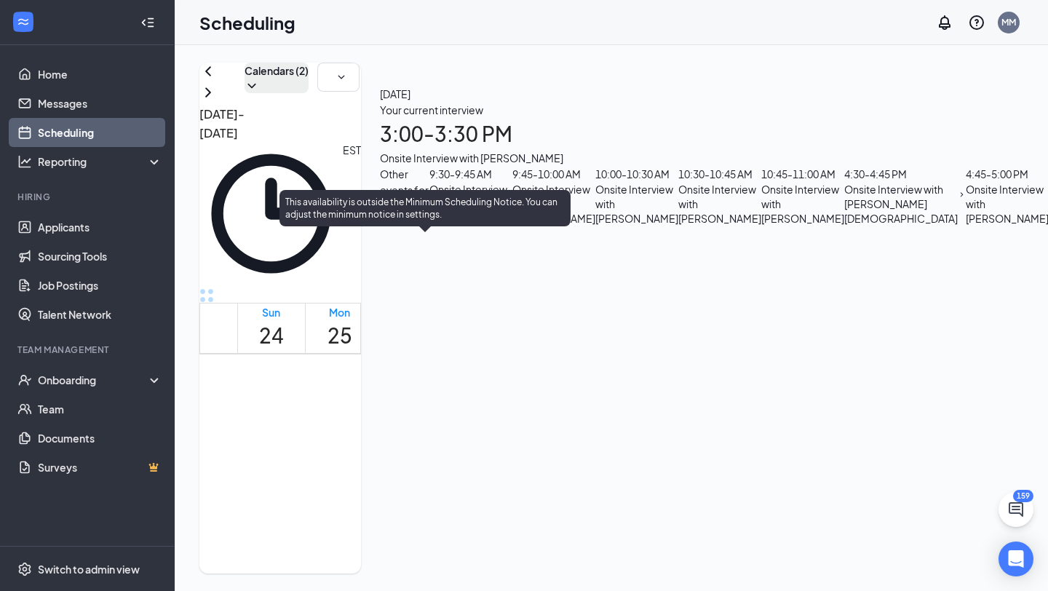
click at [449, 443] on div "1" at bounding box center [461, 450] width 25 height 14
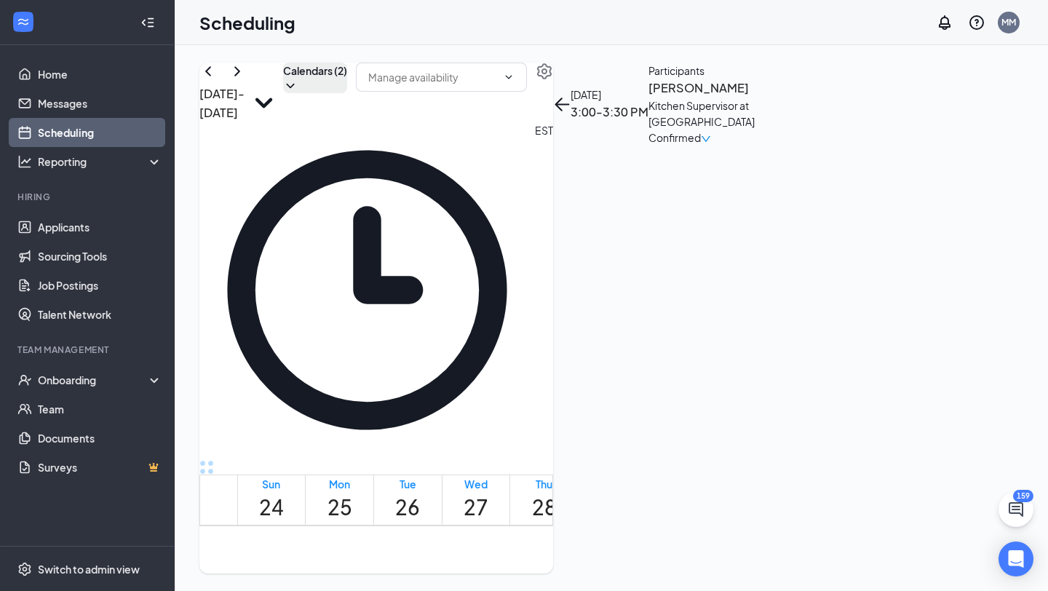
click at [802, 98] on h3 "[PERSON_NAME]" at bounding box center [725, 88] width 153 height 19
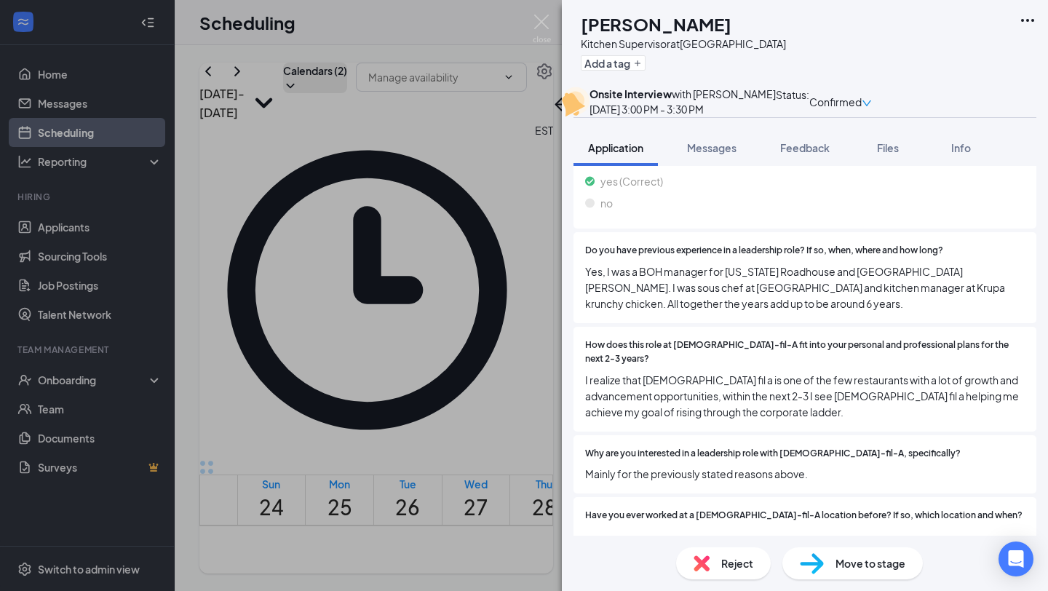
scroll to position [1388, 0]
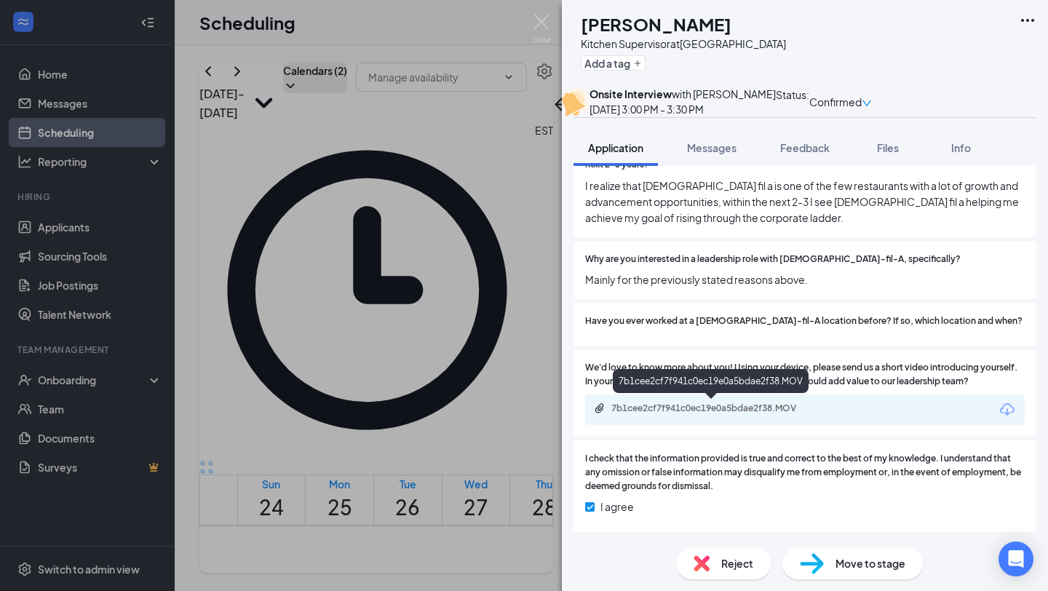
click at [626, 413] on div "7b1cee2cf7f941c0ec19e0a5bdae2f38.MOV" at bounding box center [714, 409] width 204 height 12
click at [540, 20] on img at bounding box center [542, 29] width 18 height 28
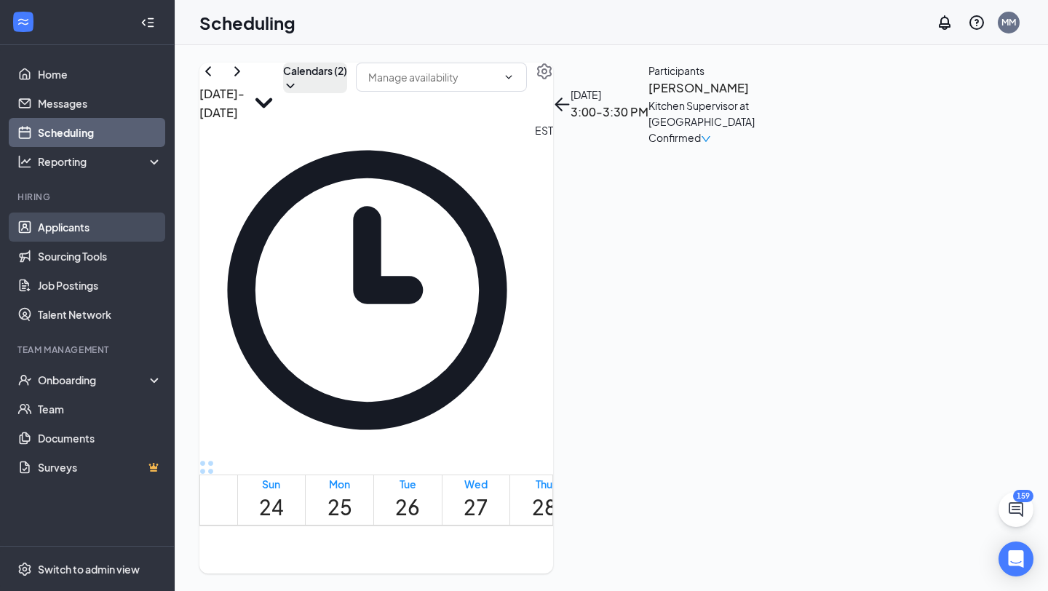
click at [53, 232] on link "Applicants" at bounding box center [100, 227] width 124 height 29
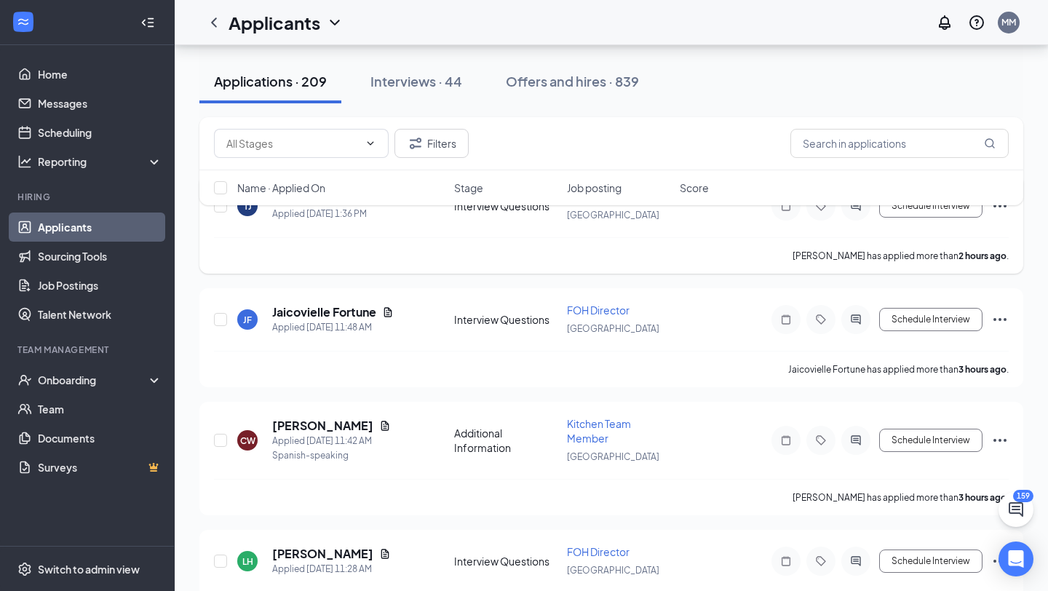
scroll to position [122, 0]
click at [307, 316] on h5 "Jaicovielle Fortune" at bounding box center [324, 312] width 104 height 16
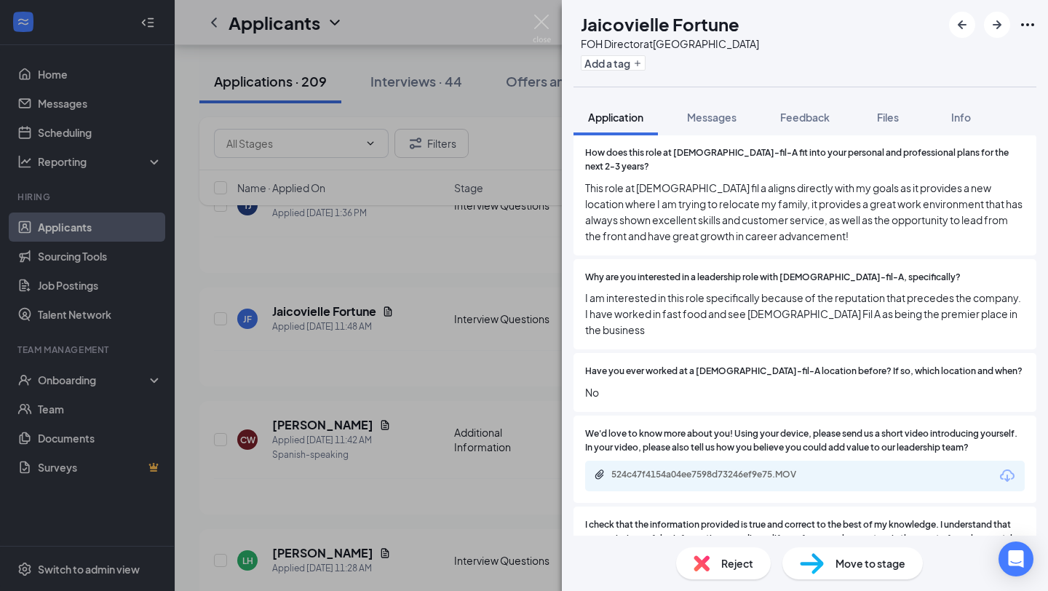
scroll to position [1350, 0]
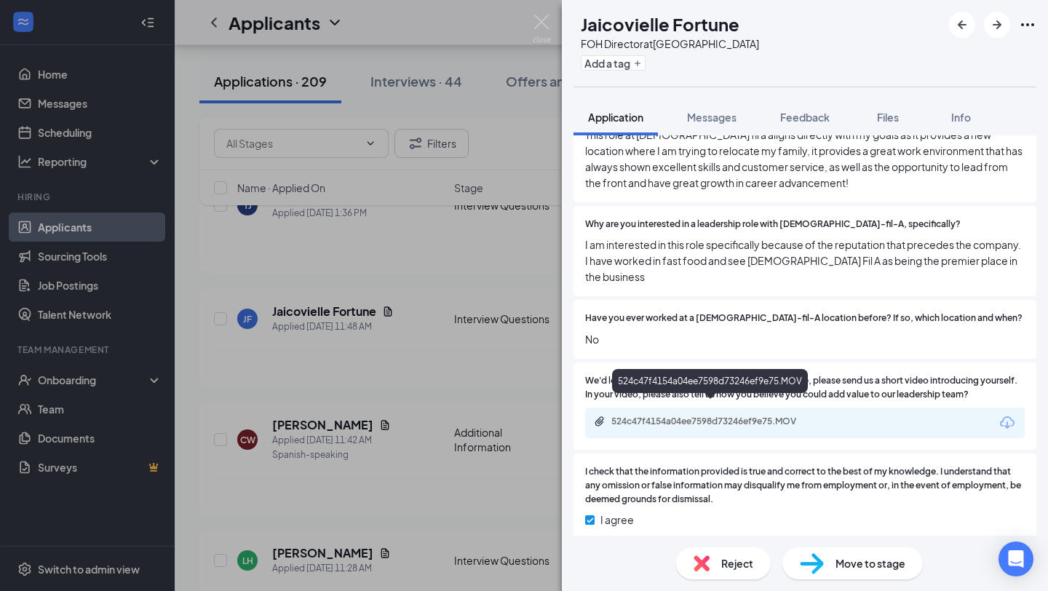
click at [662, 416] on div "524c47f4154a04ee7598d73246ef9e75.MOV" at bounding box center [714, 422] width 204 height 12
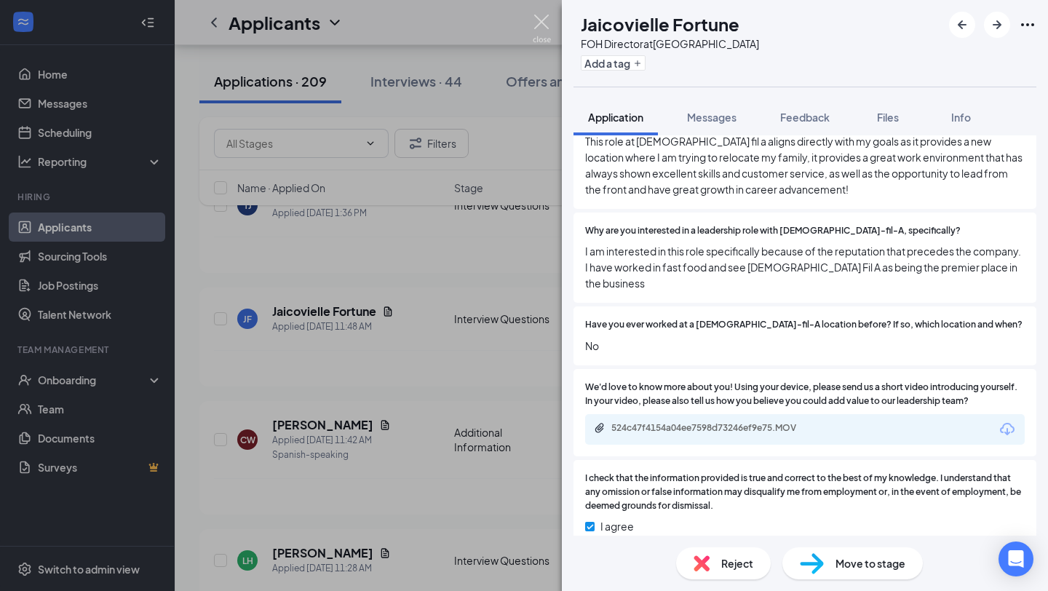
click at [550, 23] on img at bounding box center [542, 29] width 18 height 28
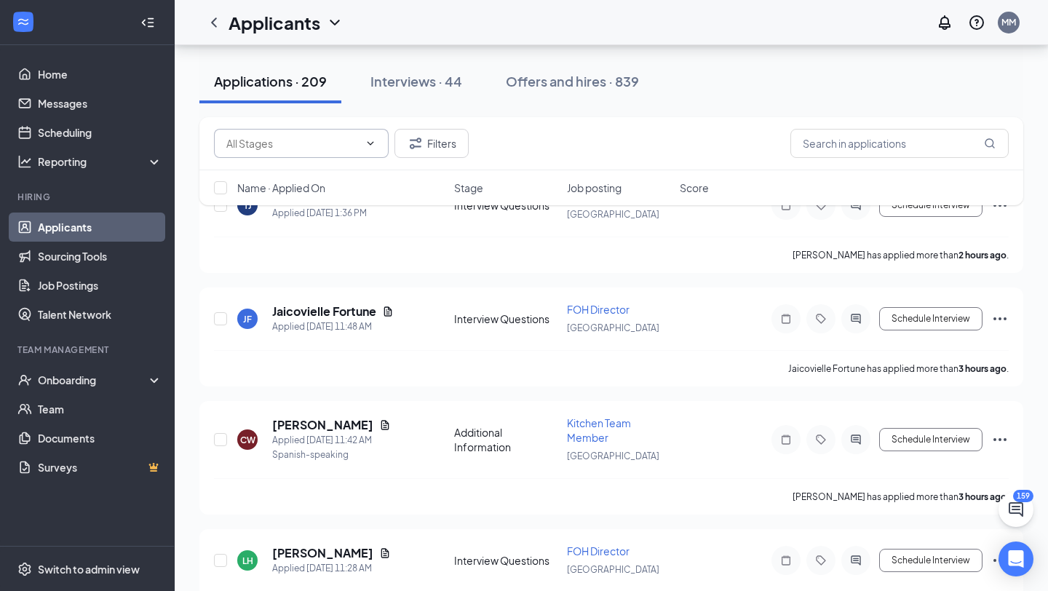
click at [368, 146] on icon "ChevronDown" at bounding box center [371, 144] width 12 height 12
click at [382, 111] on div "Applications · 209 Interviews · 44 Offers and hires · 839" at bounding box center [611, 81] width 824 height 73
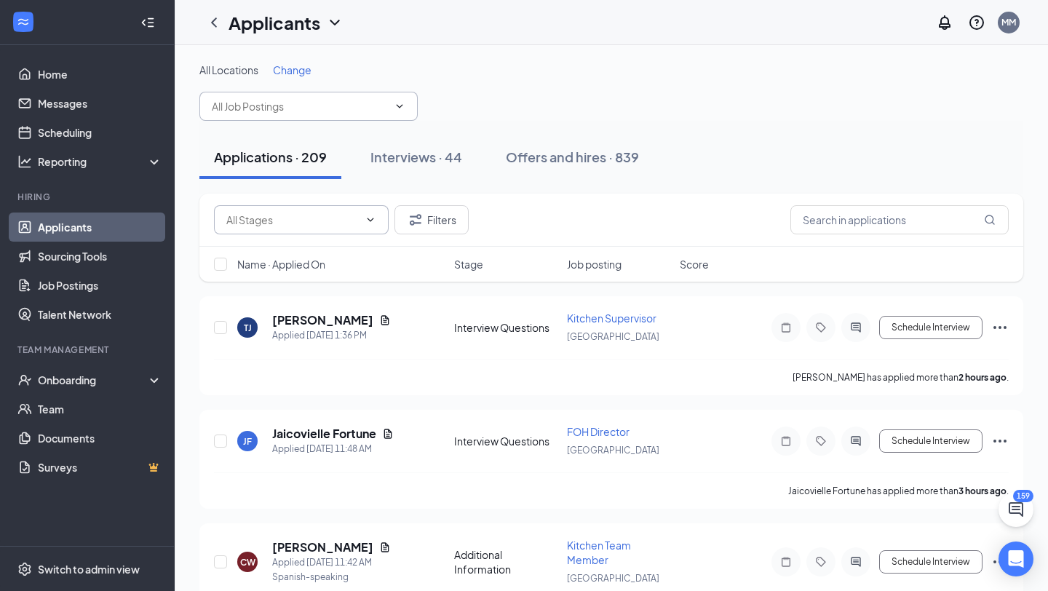
click at [264, 112] on input "text" at bounding box center [300, 106] width 176 height 16
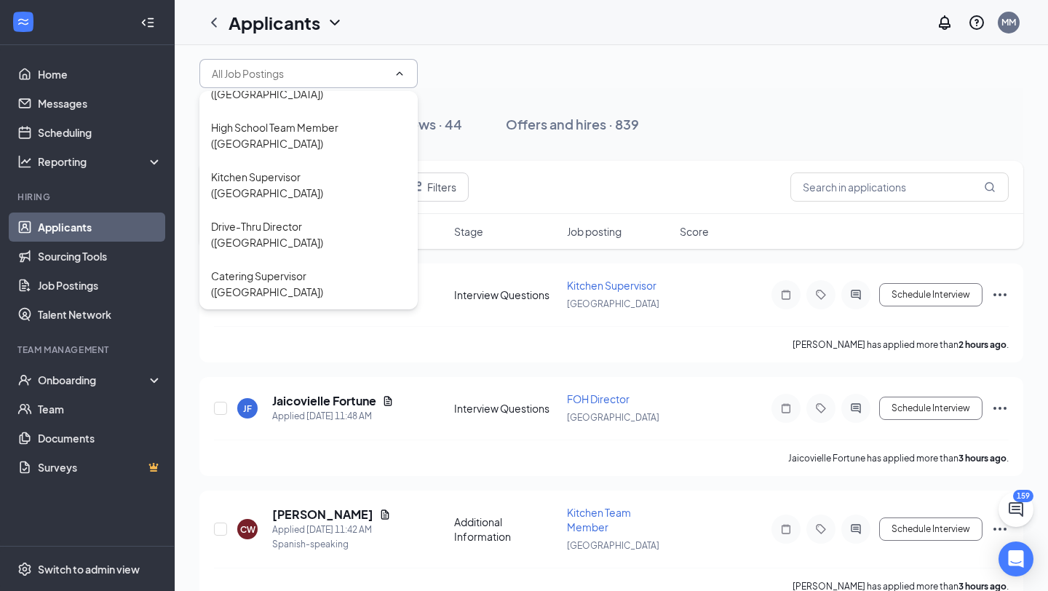
scroll to position [874, 0]
click at [258, 350] on div "Kitchen Team Member ([GEOGRAPHIC_DATA])" at bounding box center [308, 366] width 195 height 32
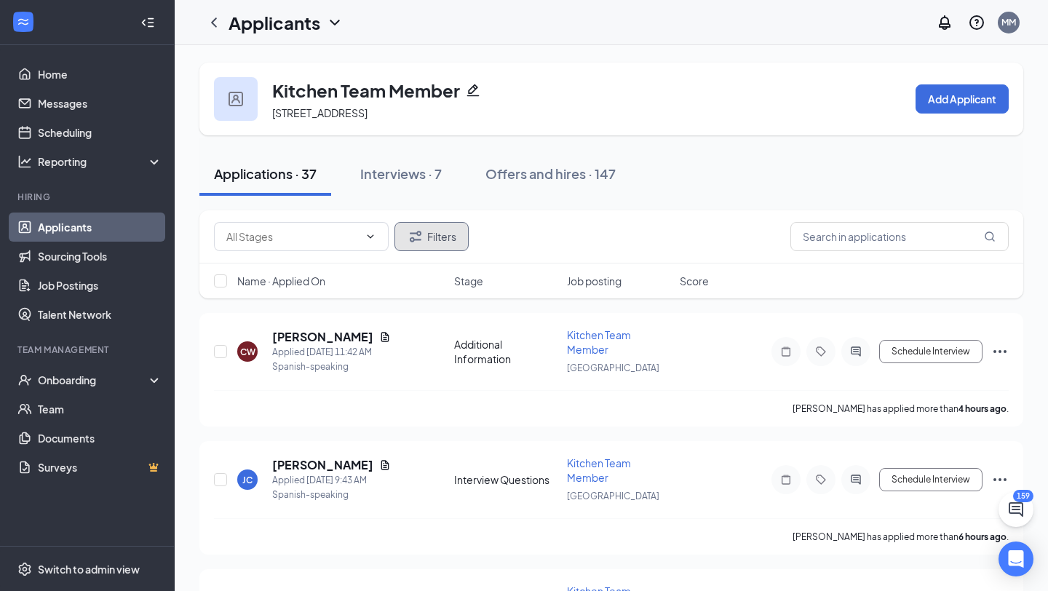
click at [443, 240] on button "Filters" at bounding box center [432, 236] width 74 height 29
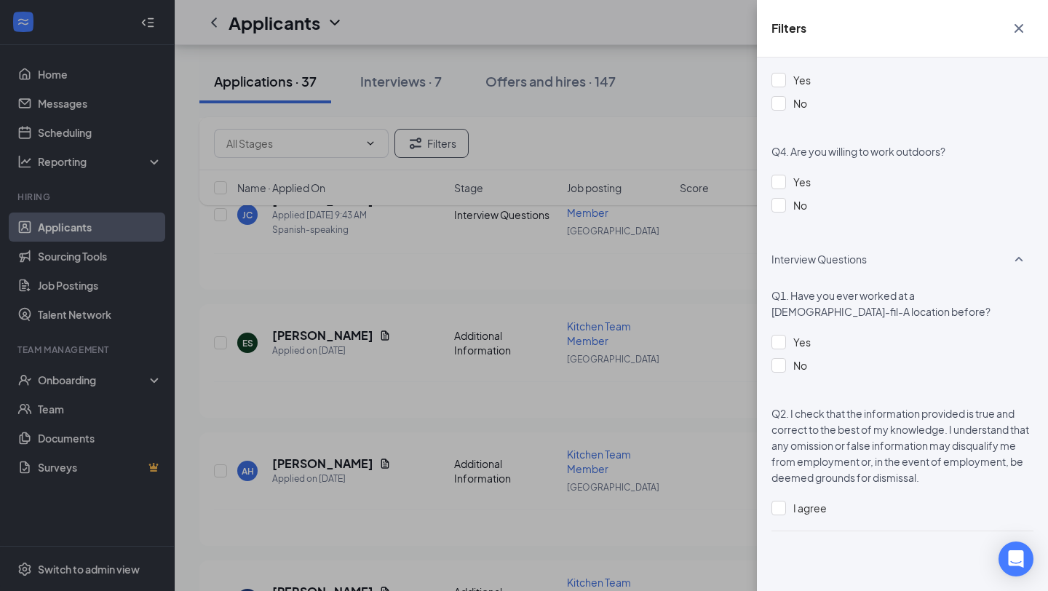
scroll to position [802, 0]
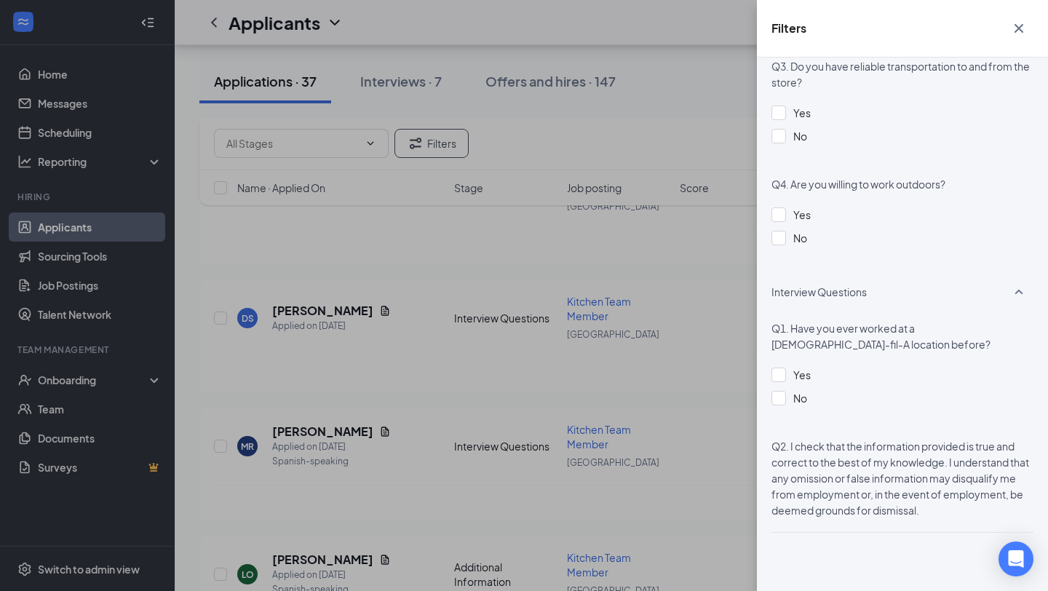
click at [779, 537] on div "Applicant Status (0/5) Unread message Hasn't messaged back Stuck in stage for >…" at bounding box center [902, 325] width 291 height 534
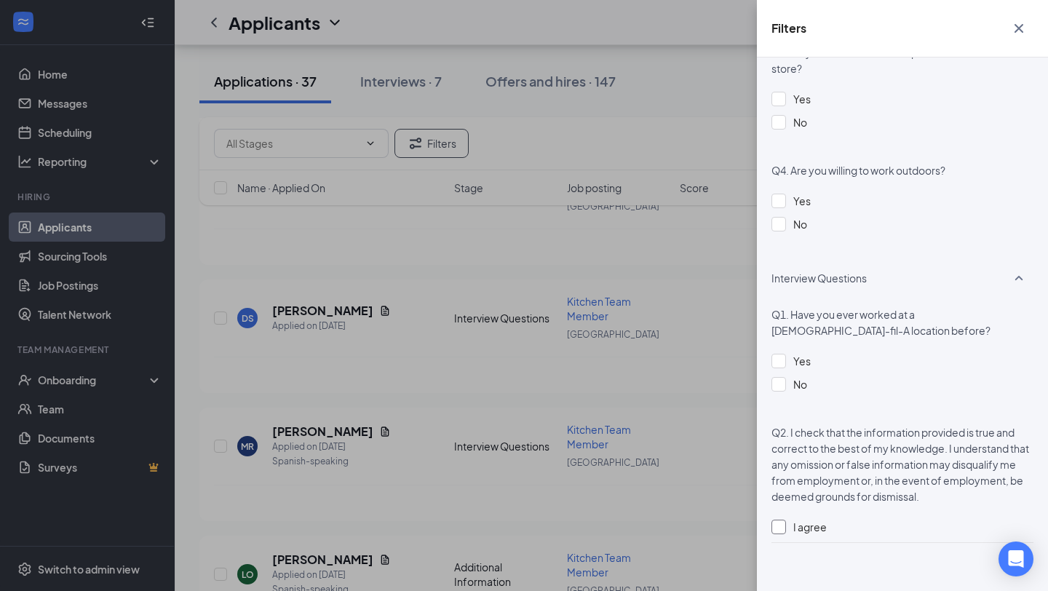
click at [781, 530] on div at bounding box center [779, 527] width 15 height 15
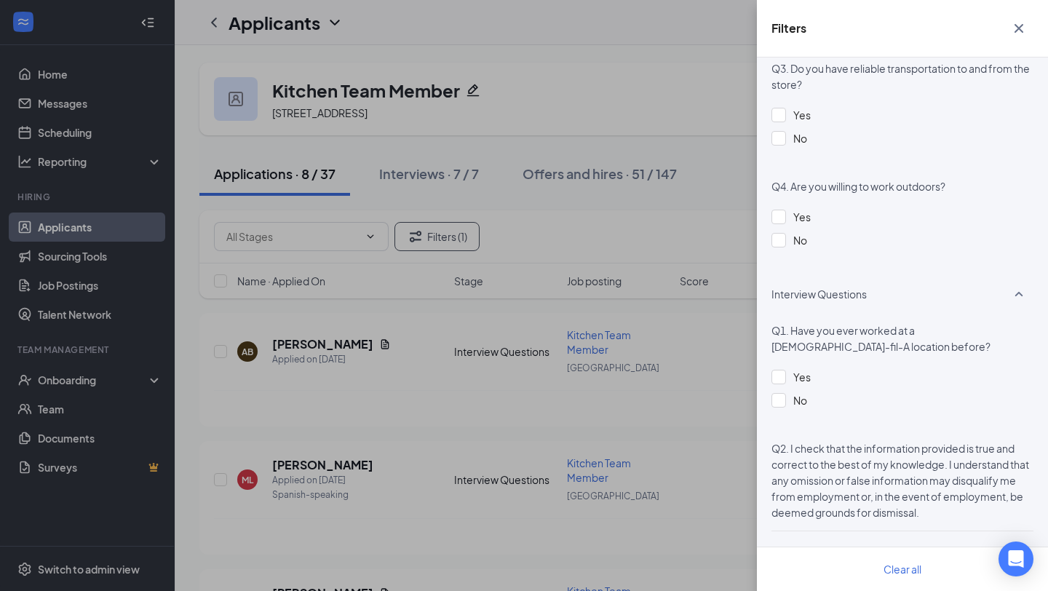
scroll to position [1491, 0]
click at [1021, 21] on icon "Cross" at bounding box center [1018, 28] width 17 height 17
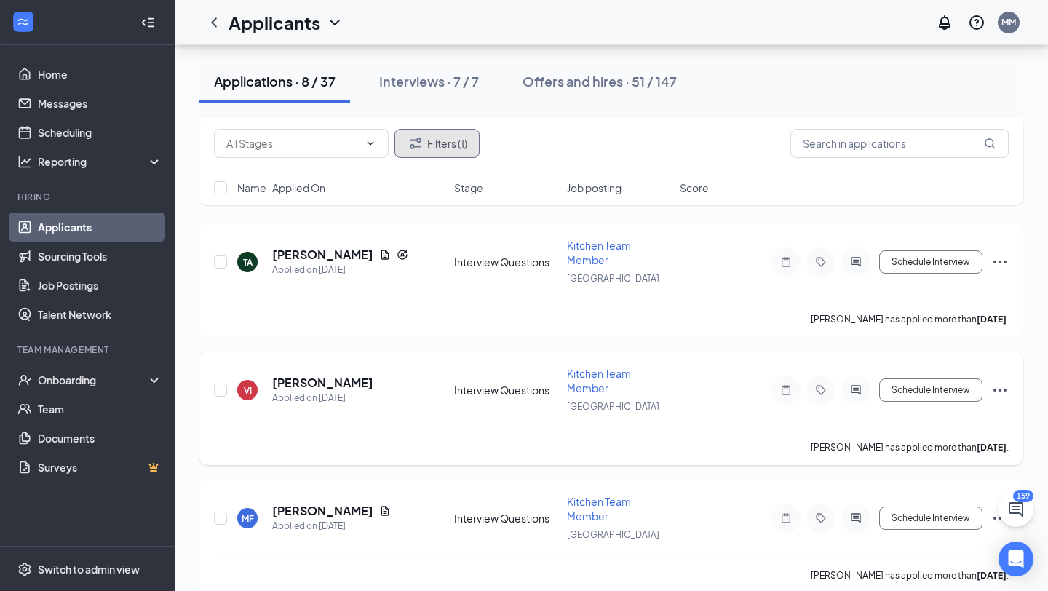
scroll to position [750, 0]
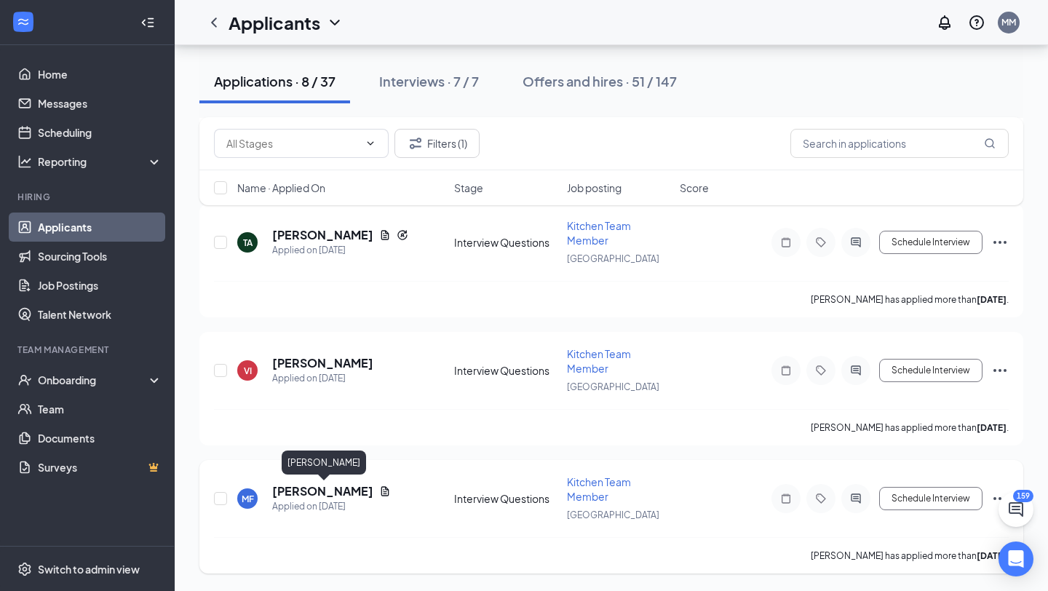
click at [304, 493] on h5 "[PERSON_NAME]" at bounding box center [322, 491] width 101 height 16
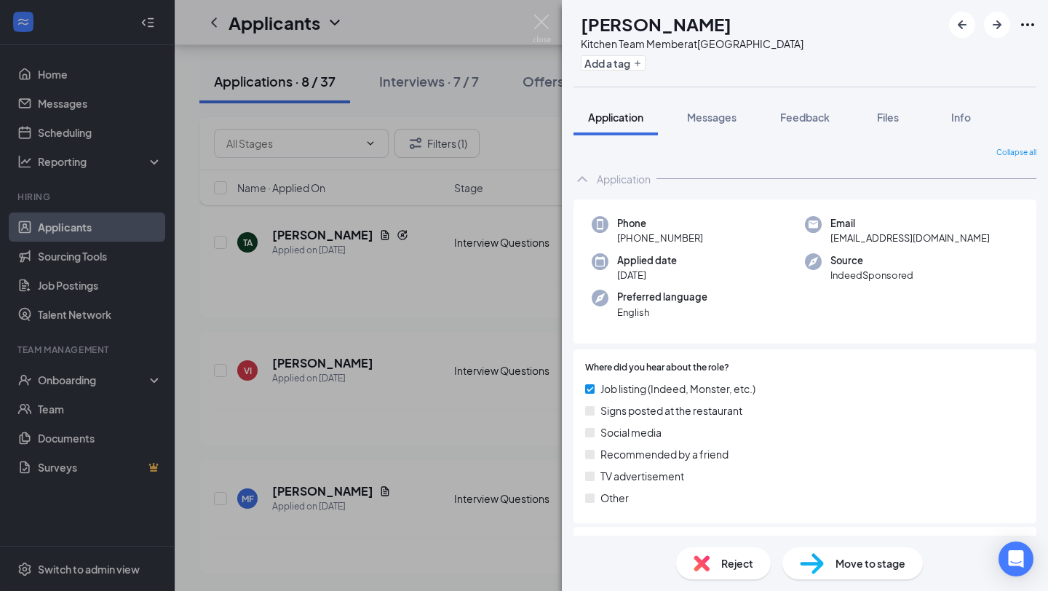
click at [702, 567] on img at bounding box center [702, 563] width 16 height 16
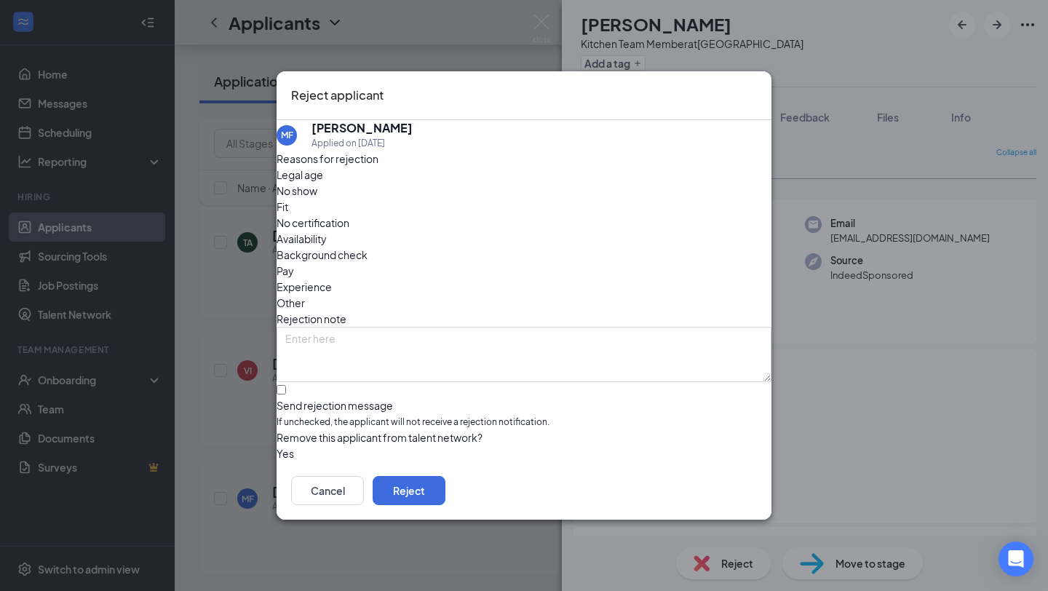
click at [459, 208] on div "Fit" at bounding box center [524, 207] width 495 height 16
click at [286, 385] on input "Send rejection message If unchecked, the applicant will not receive a rejection…" at bounding box center [281, 389] width 9 height 9
checkbox input "true"
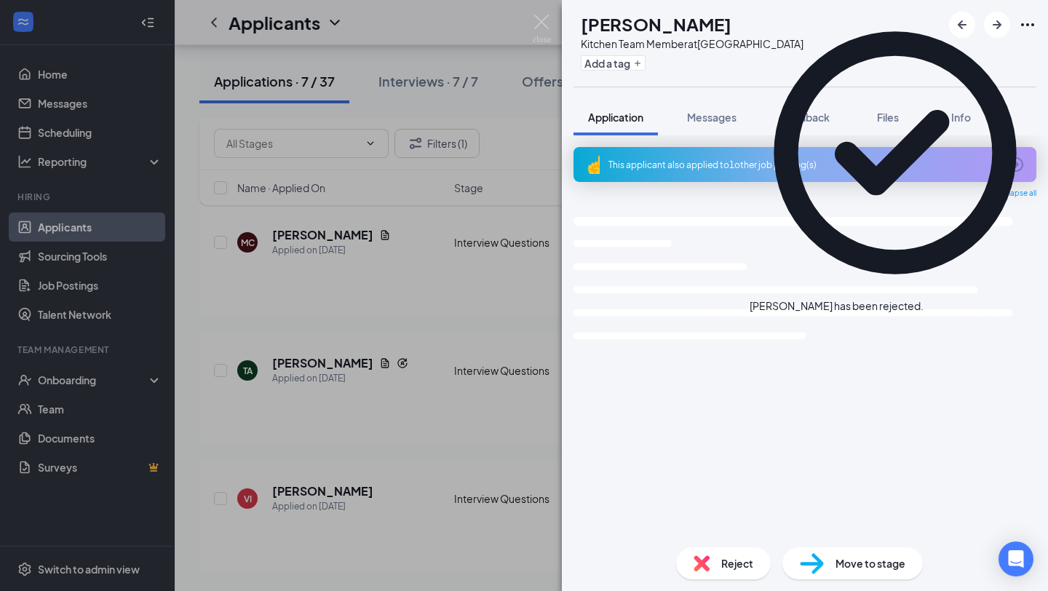
click at [937, 303] on icon "Cross" at bounding box center [932, 307] width 9 height 9
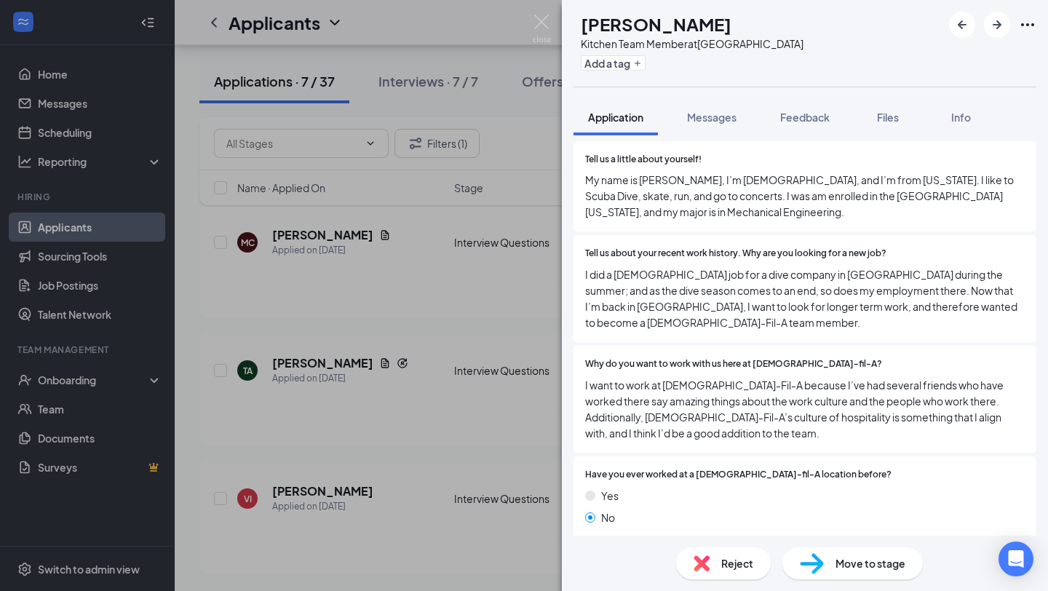
scroll to position [1782, 0]
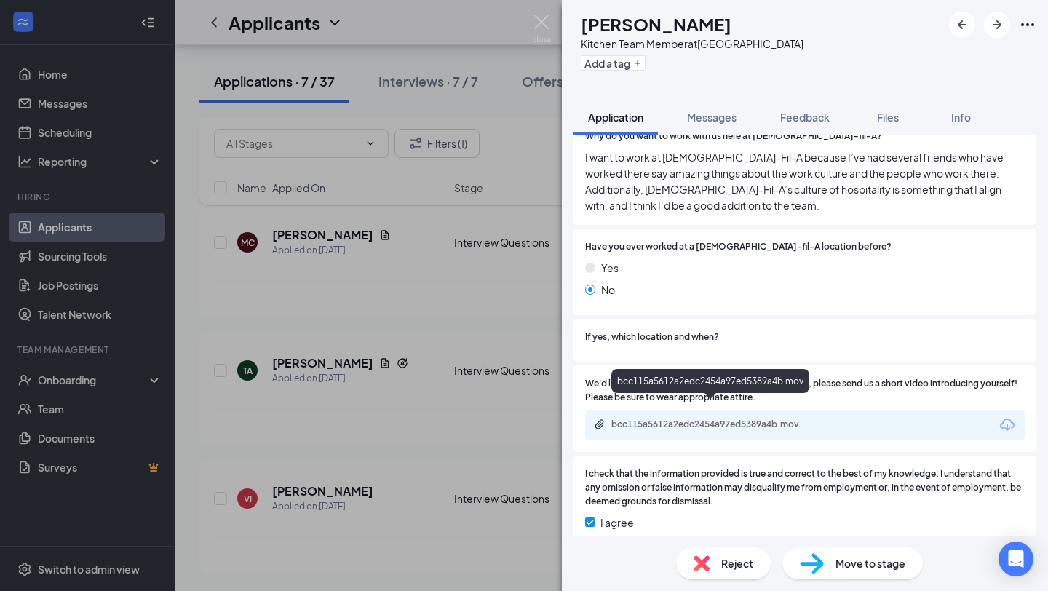
click at [622, 419] on div "bcc115a5612a2edc2454a97ed5389a4b.mov" at bounding box center [714, 425] width 204 height 12
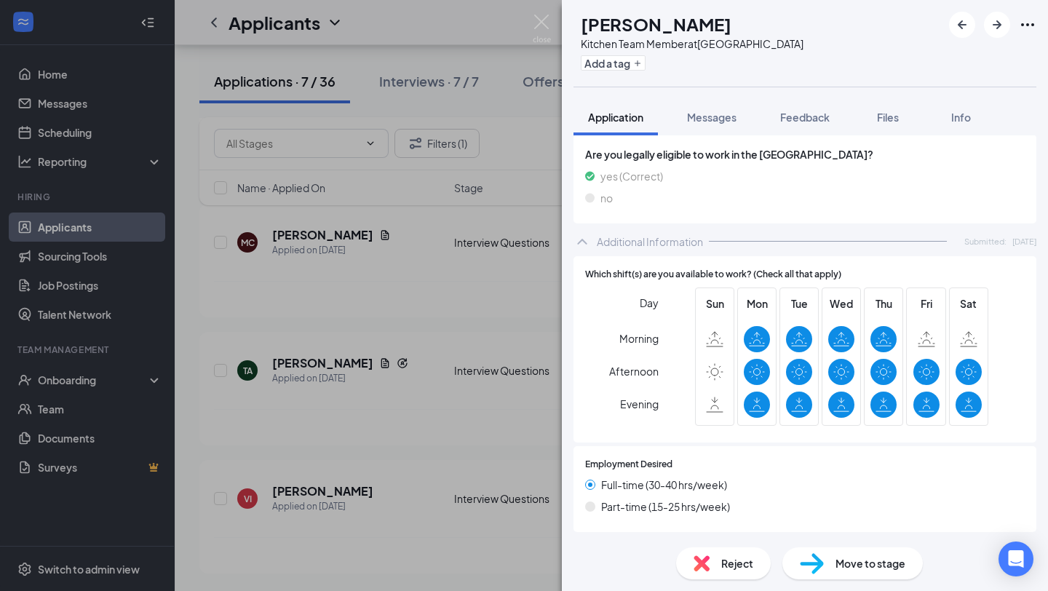
scroll to position [0, 0]
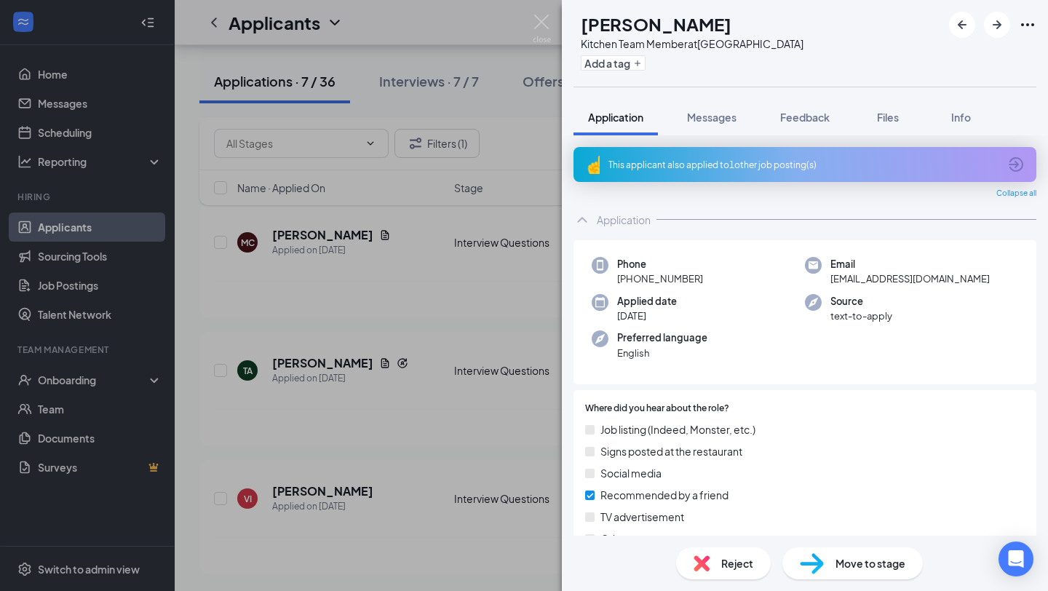
click at [807, 561] on img at bounding box center [812, 563] width 24 height 21
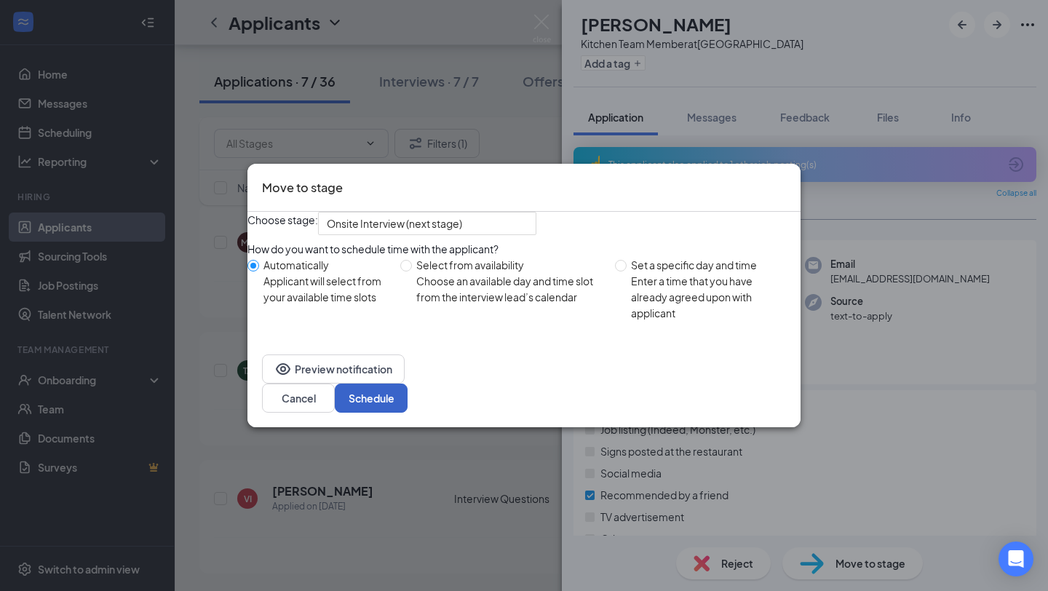
click at [408, 405] on button "Schedule" at bounding box center [371, 398] width 73 height 29
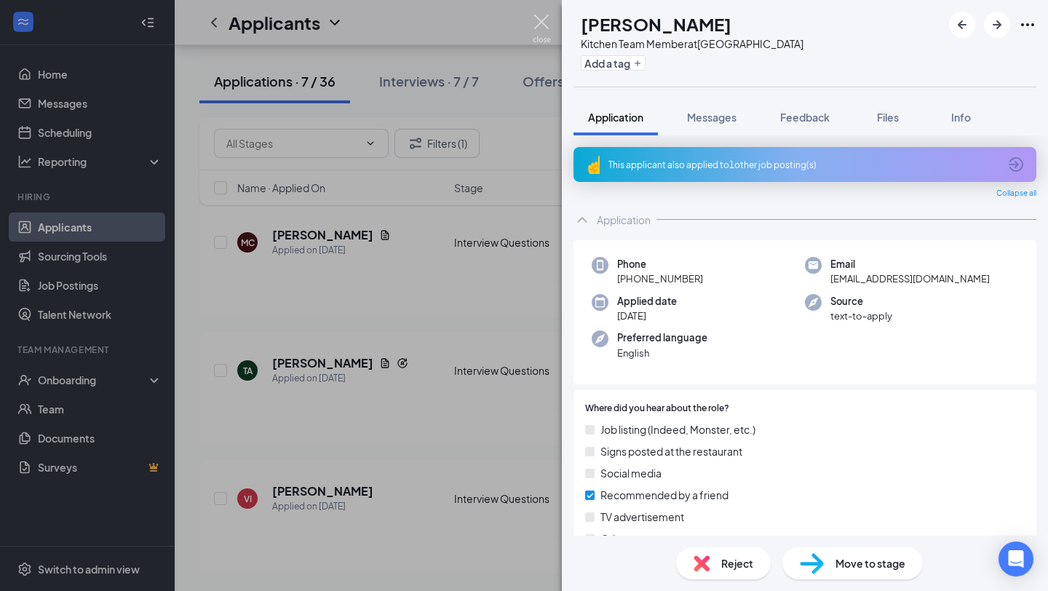
click at [540, 30] on img at bounding box center [542, 29] width 18 height 28
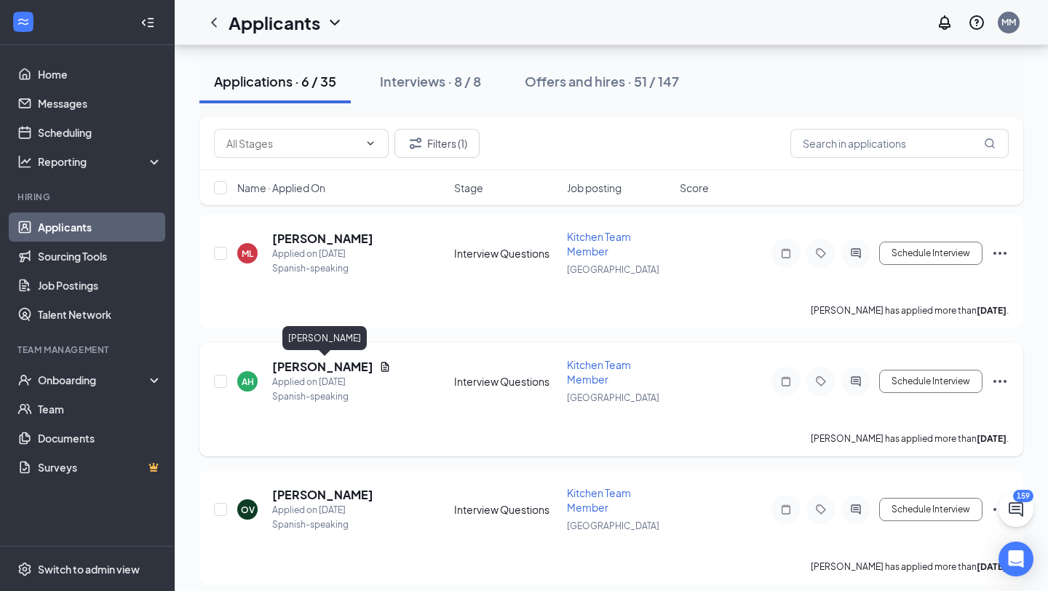
scroll to position [57, 0]
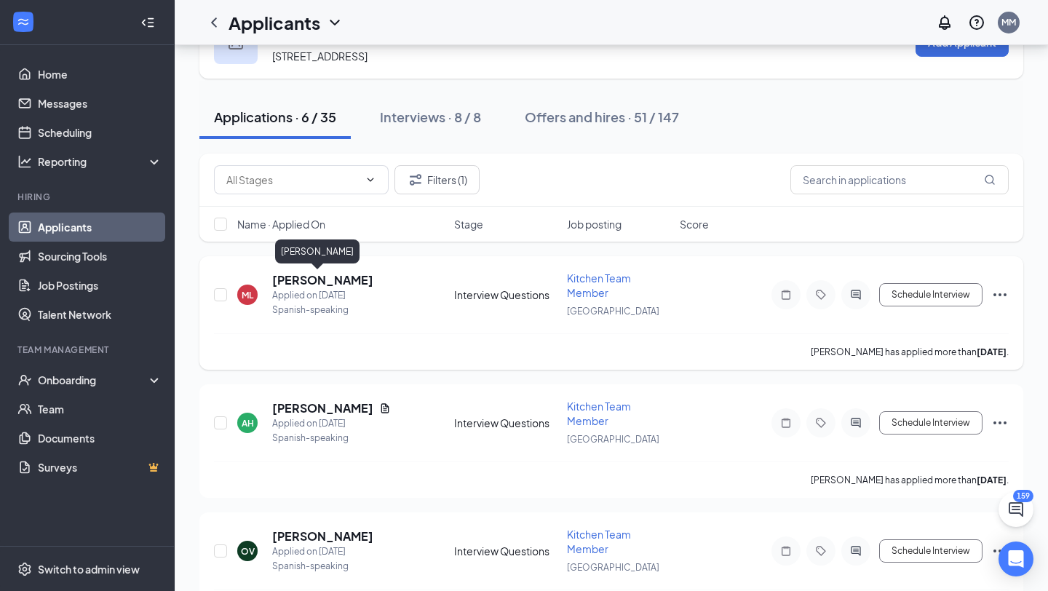
click at [293, 276] on h5 "[PERSON_NAME]" at bounding box center [322, 280] width 101 height 16
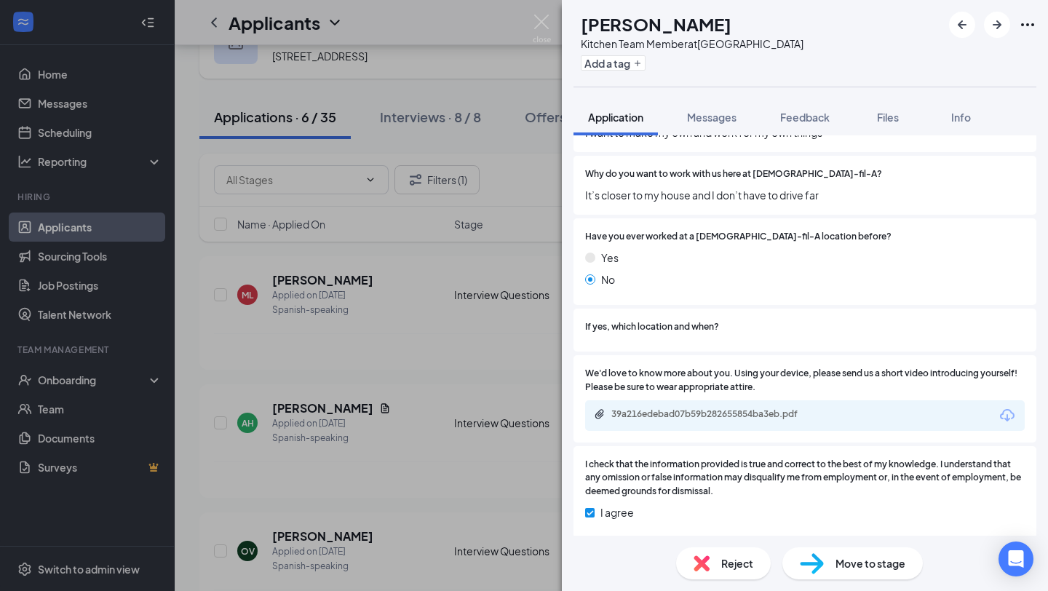
scroll to position [1566, 0]
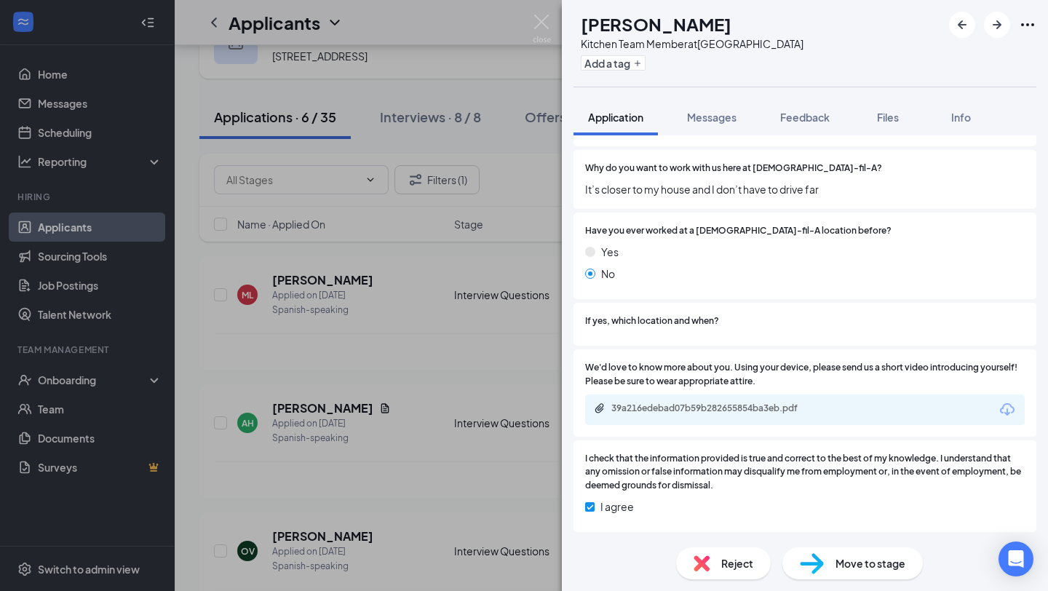
click at [622, 408] on div "39a216edebad07b59b282655854ba3eb.pdf" at bounding box center [714, 409] width 204 height 12
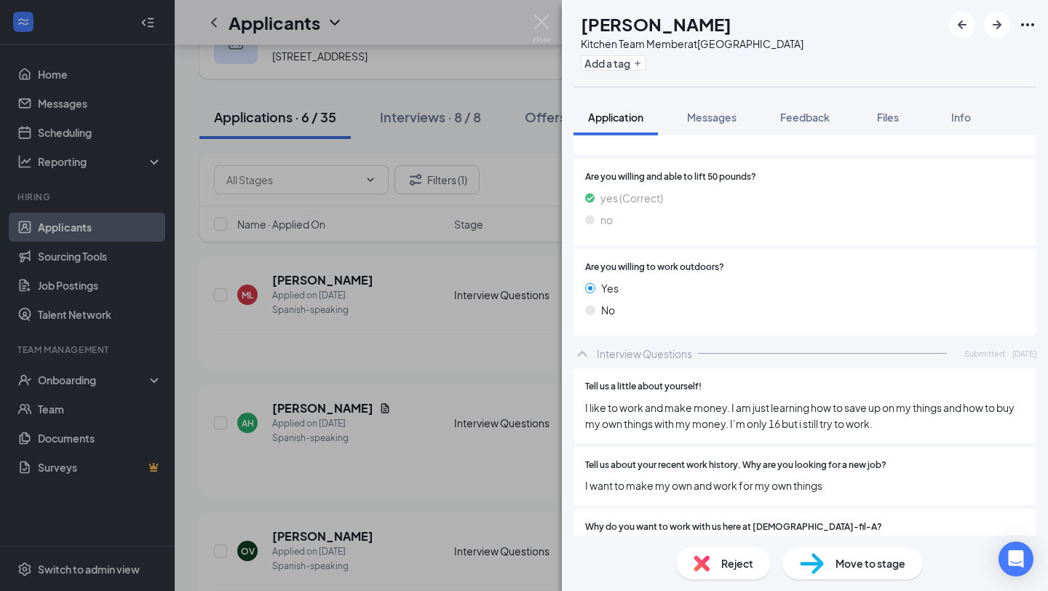
scroll to position [1208, 0]
click at [709, 563] on img at bounding box center [702, 563] width 16 height 16
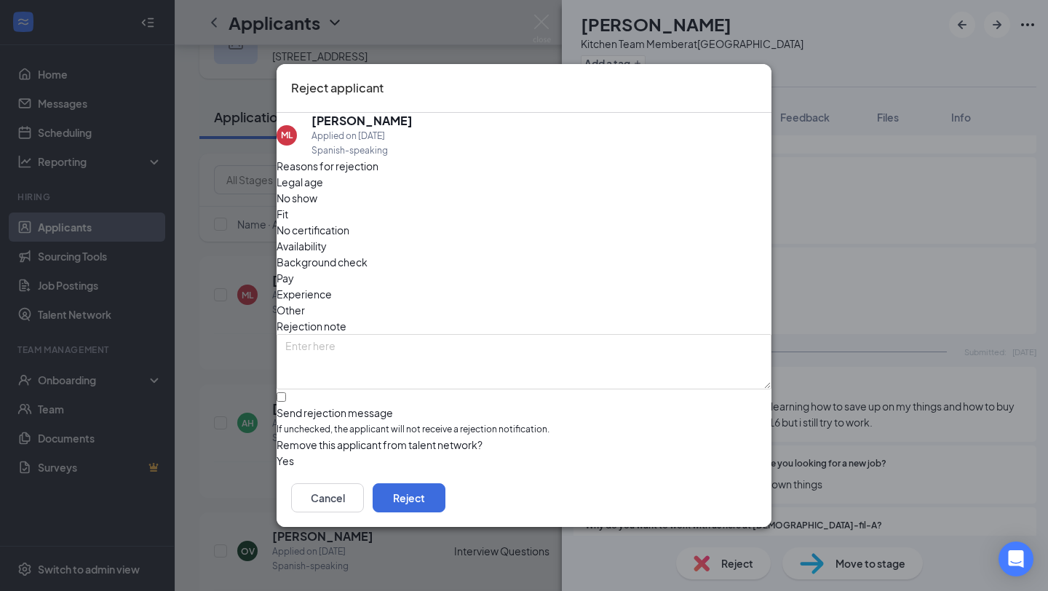
click at [288, 214] on span "Fit" at bounding box center [283, 214] width 12 height 16
click at [286, 392] on input "Send rejection message If unchecked, the applicant will not receive a rejection…" at bounding box center [281, 396] width 9 height 9
checkbox input "true"
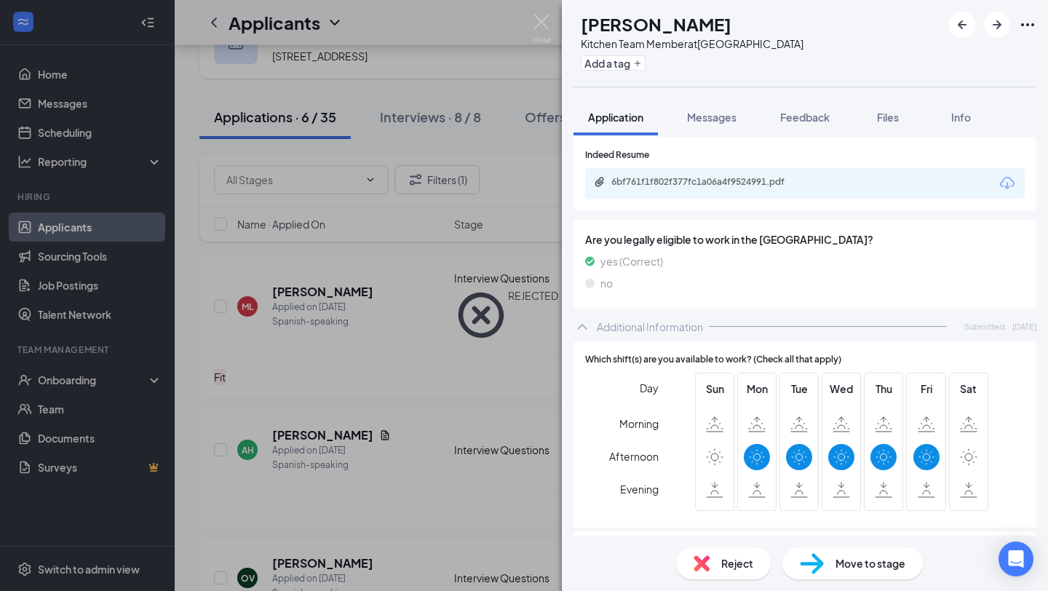
scroll to position [1645, 0]
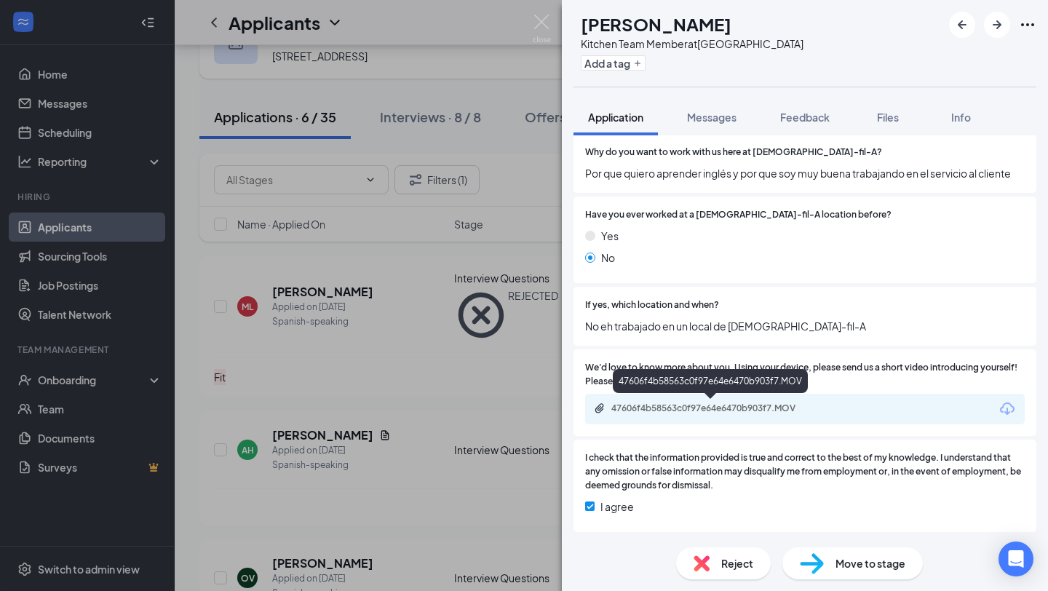
click at [630, 412] on div "47606f4b58563c0f97e64e6470b903f7.MOV" at bounding box center [714, 409] width 204 height 12
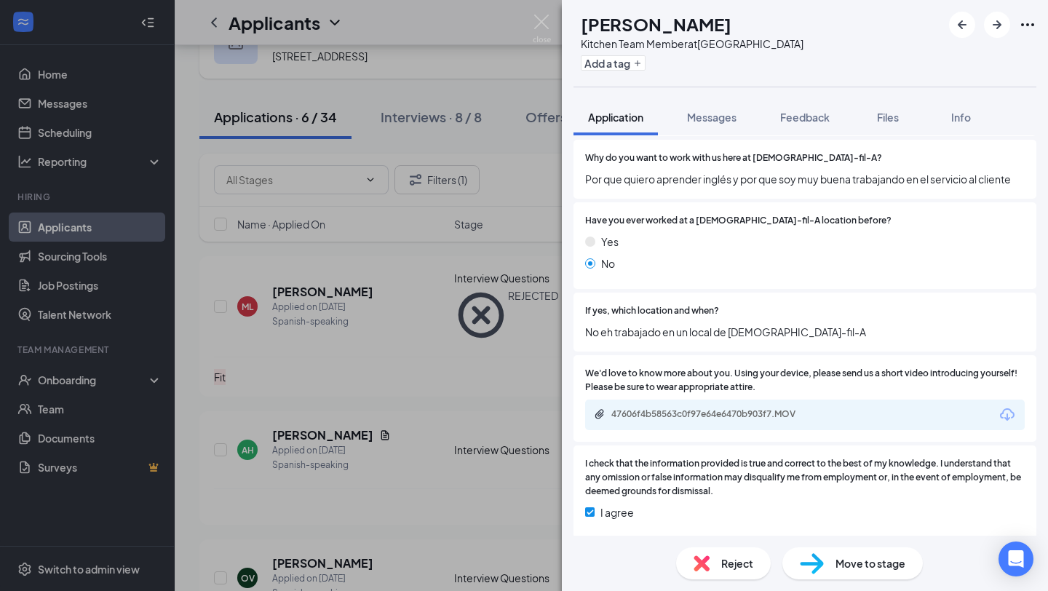
click at [704, 564] on img at bounding box center [702, 563] width 16 height 16
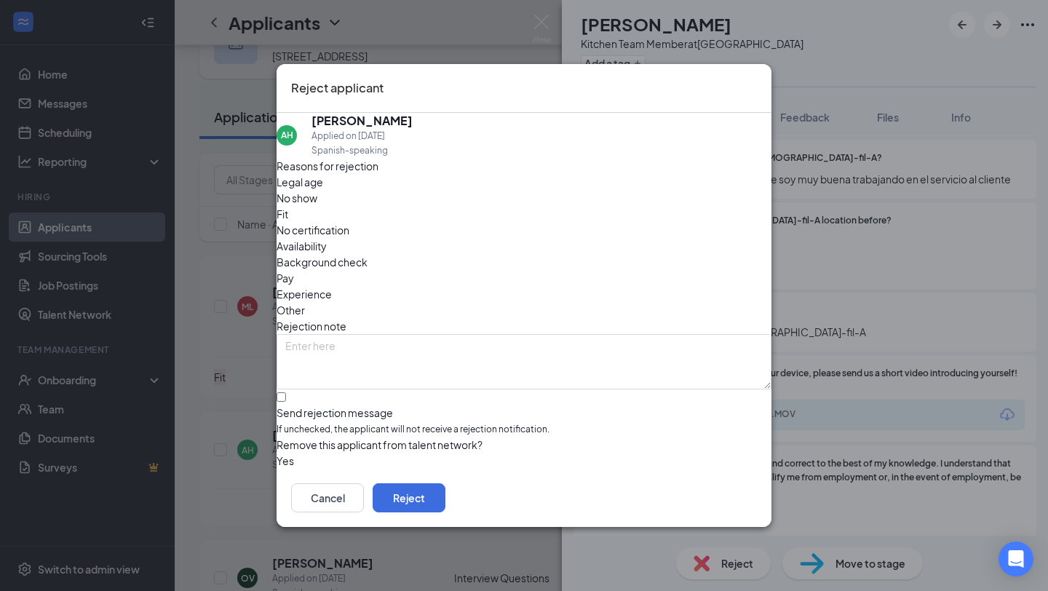
click at [288, 213] on span "Fit" at bounding box center [283, 214] width 12 height 16
click at [286, 392] on input "Send rejection message If unchecked, the applicant will not receive a rejection…" at bounding box center [281, 396] width 9 height 9
checkbox input "true"
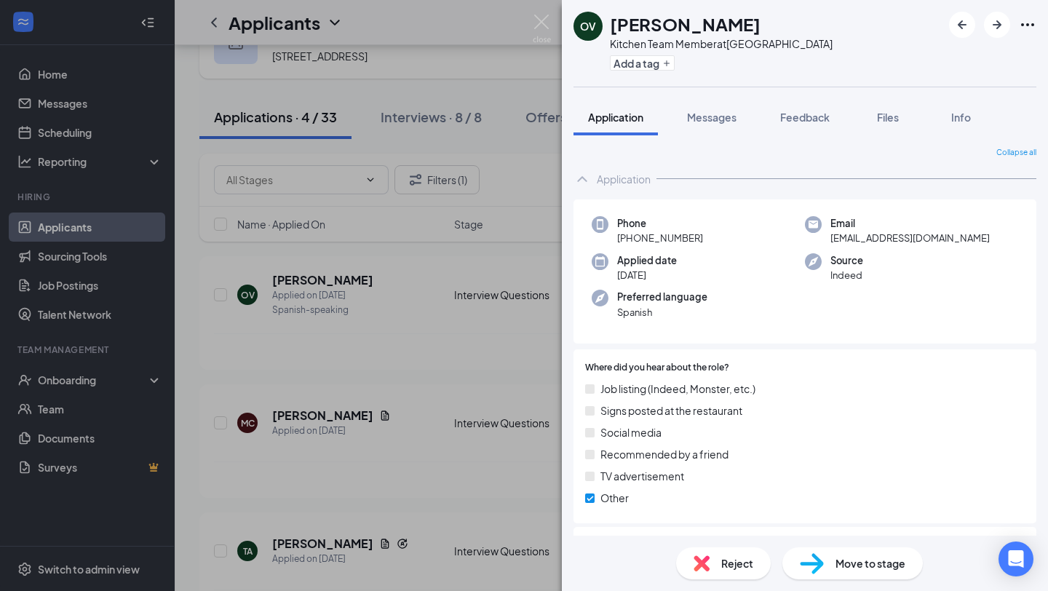
click at [540, 23] on img at bounding box center [542, 29] width 18 height 28
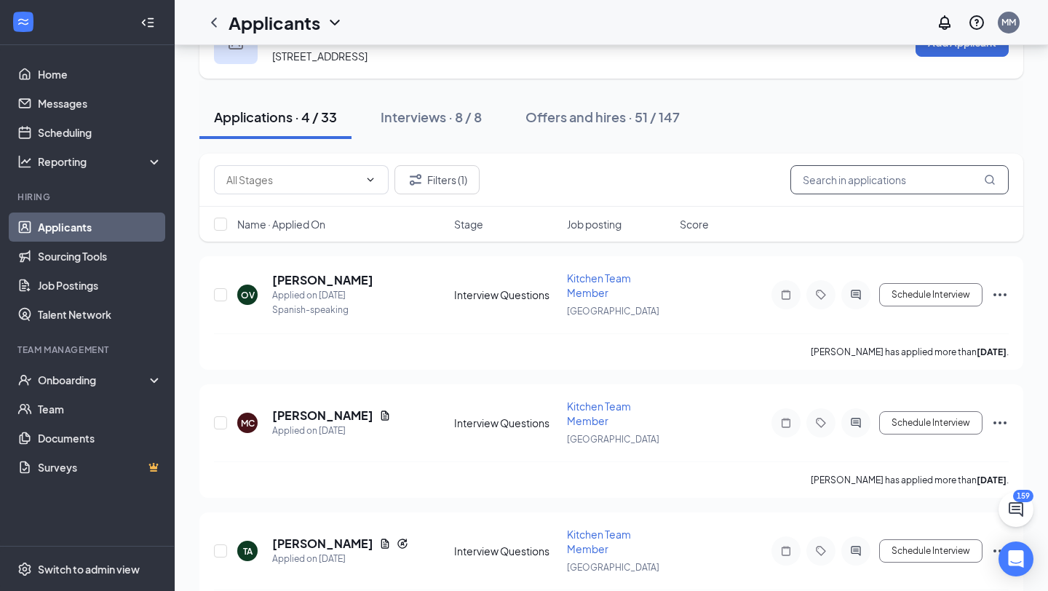
click at [832, 179] on input "text" at bounding box center [900, 179] width 218 height 29
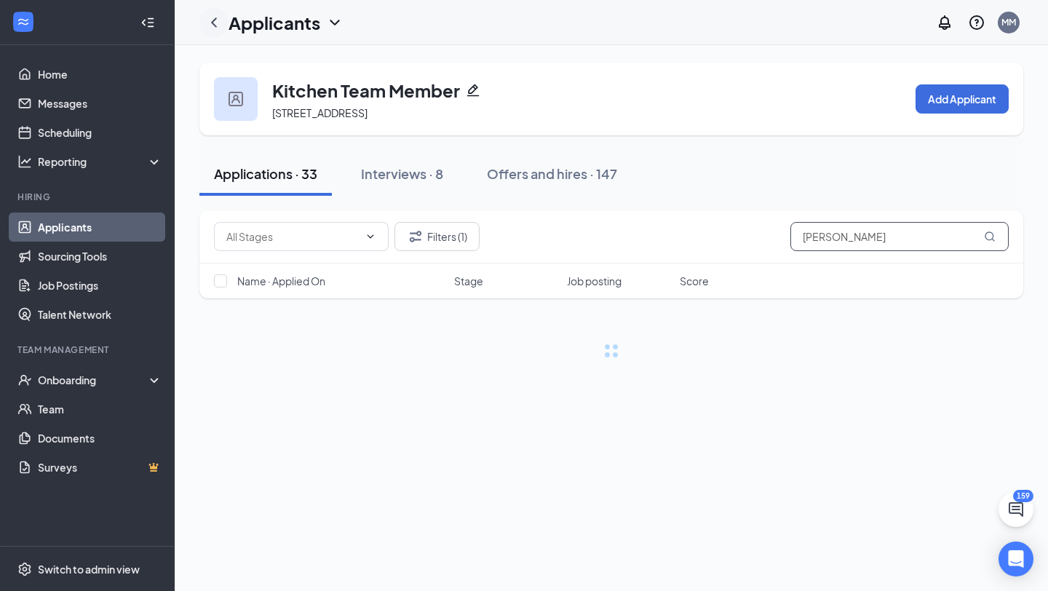
type input "[PERSON_NAME]"
click at [210, 18] on icon "ChevronLeft" at bounding box center [213, 22] width 17 height 17
